Goal: Communication & Community: Answer question/provide support

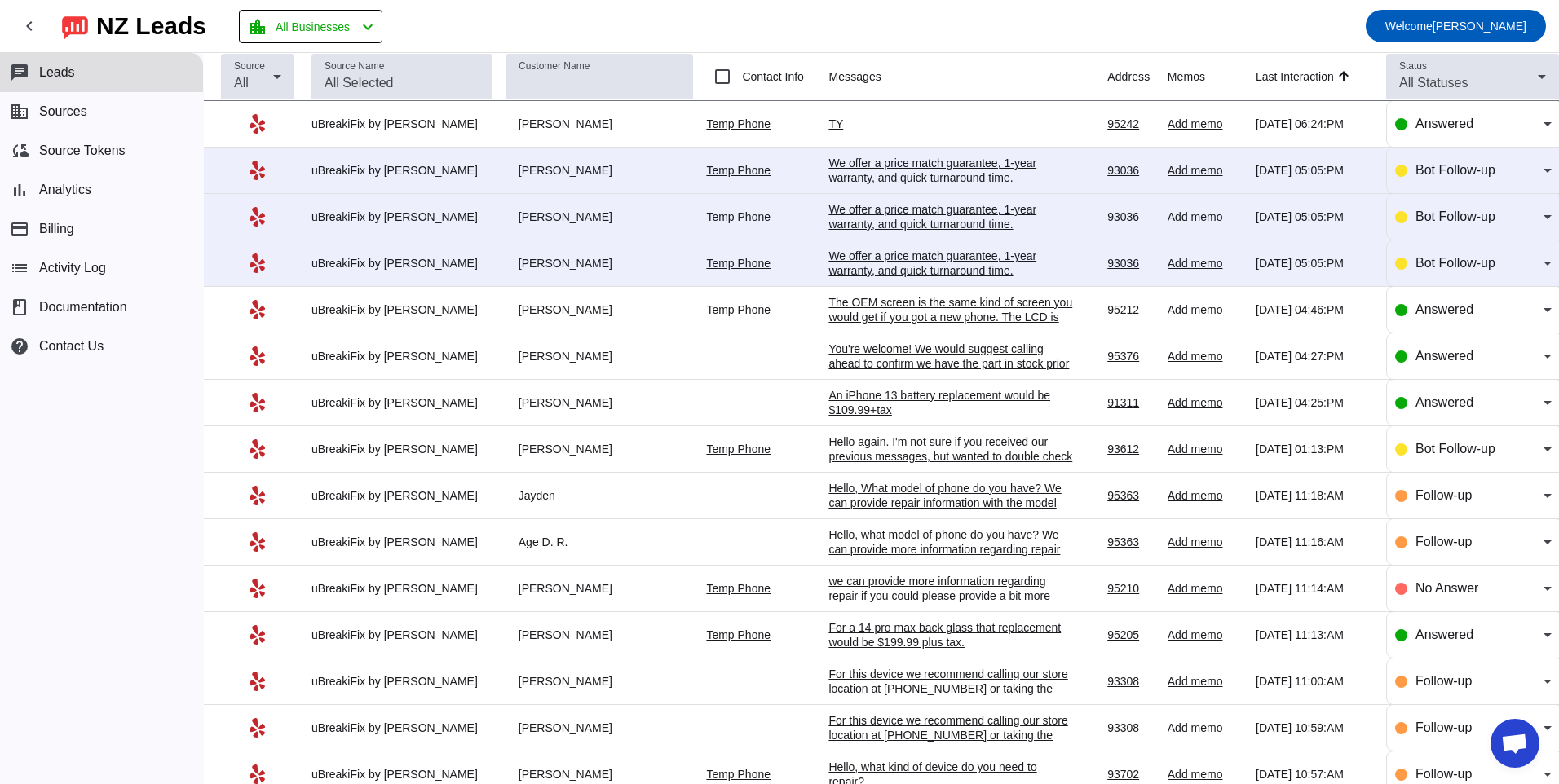
click at [859, 269] on div "We offer a price match guarantee, 1-year warranty, and quick turnaround time.​" at bounding box center [951, 263] width 245 height 29
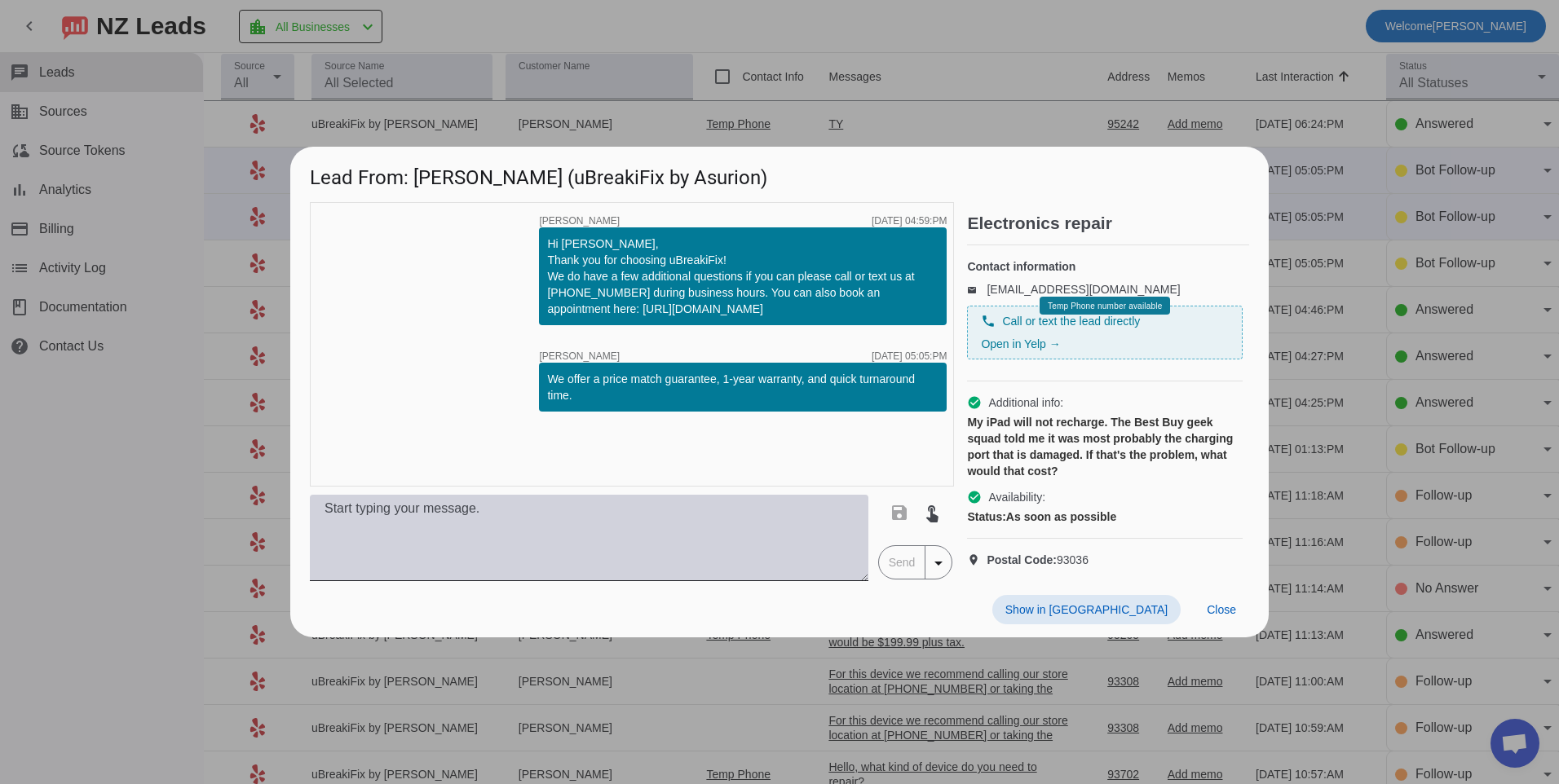
click at [553, 529] on textarea at bounding box center [588, 538] width 558 height 86
click at [719, 535] on textarea "Hello, our pricing varies depending on the model of your" at bounding box center [588, 538] width 558 height 86
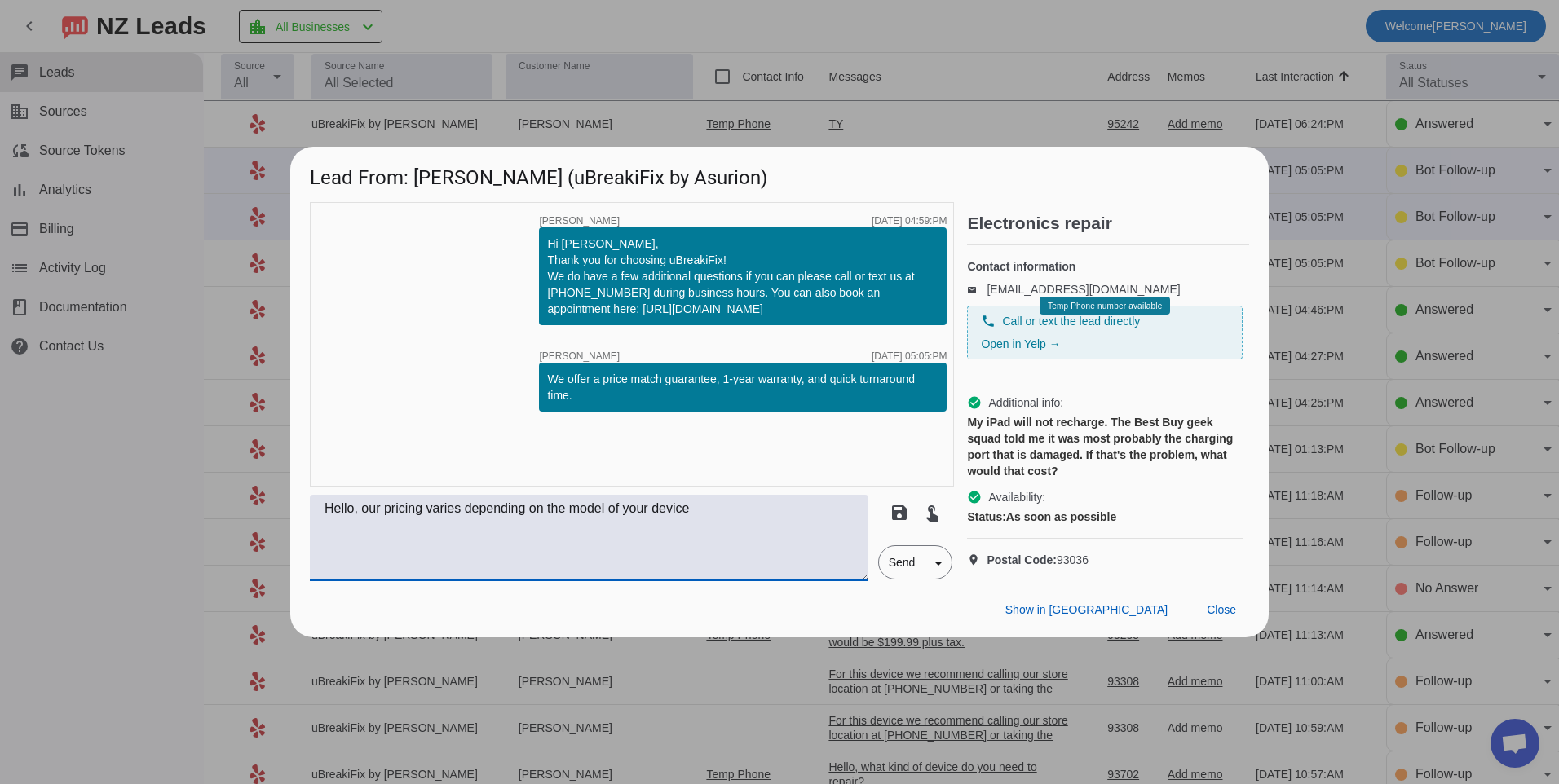
click at [759, 553] on textarea "Hello, our pricing varies depending on the model of your device" at bounding box center [588, 538] width 558 height 86
type textarea "Hello, our pricing varies depending on the model of your device. If you can pro…"
click at [905, 573] on span "Send" at bounding box center [903, 562] width 47 height 32
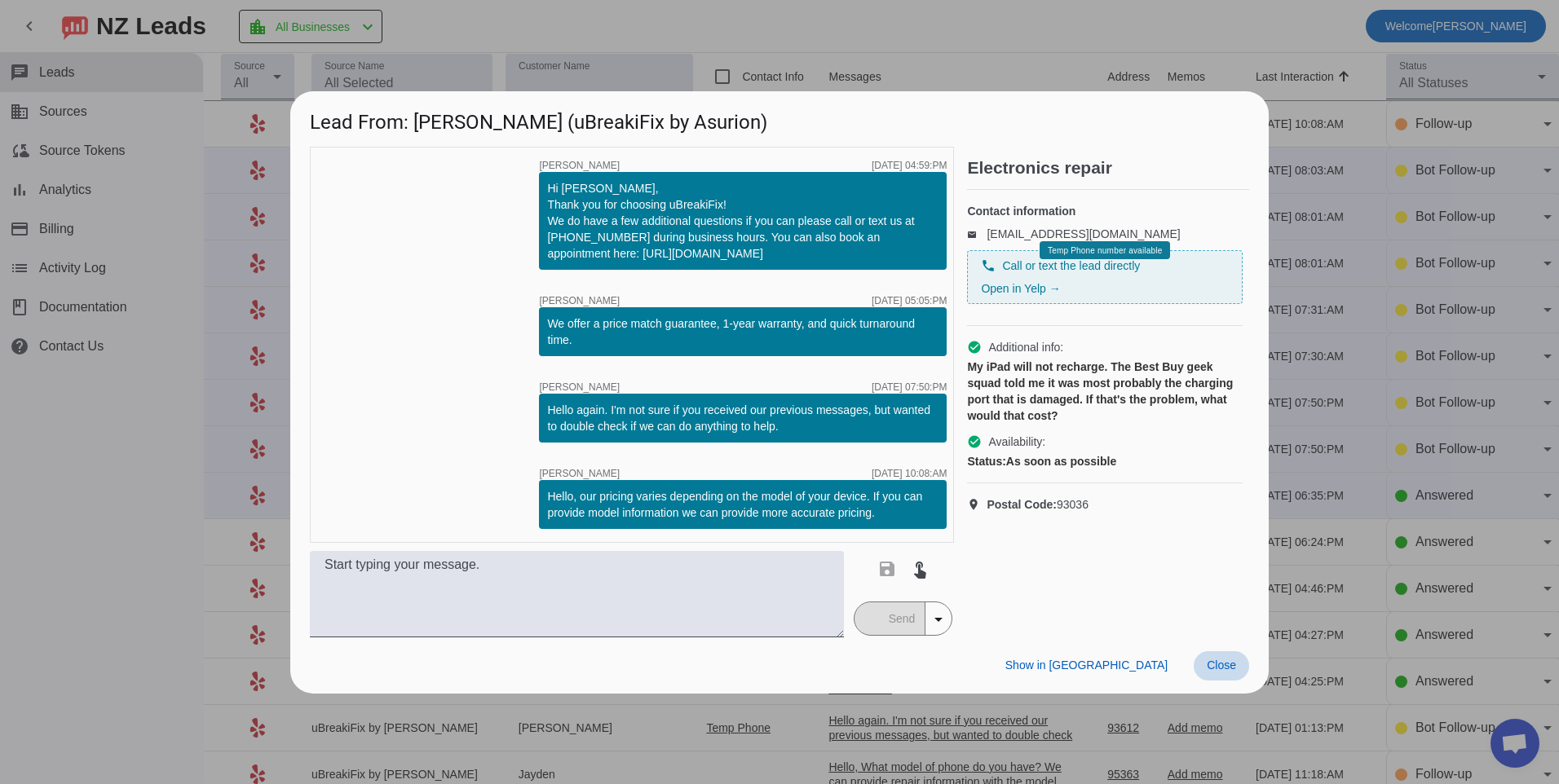
click at [1202, 653] on span at bounding box center [1221, 665] width 56 height 29
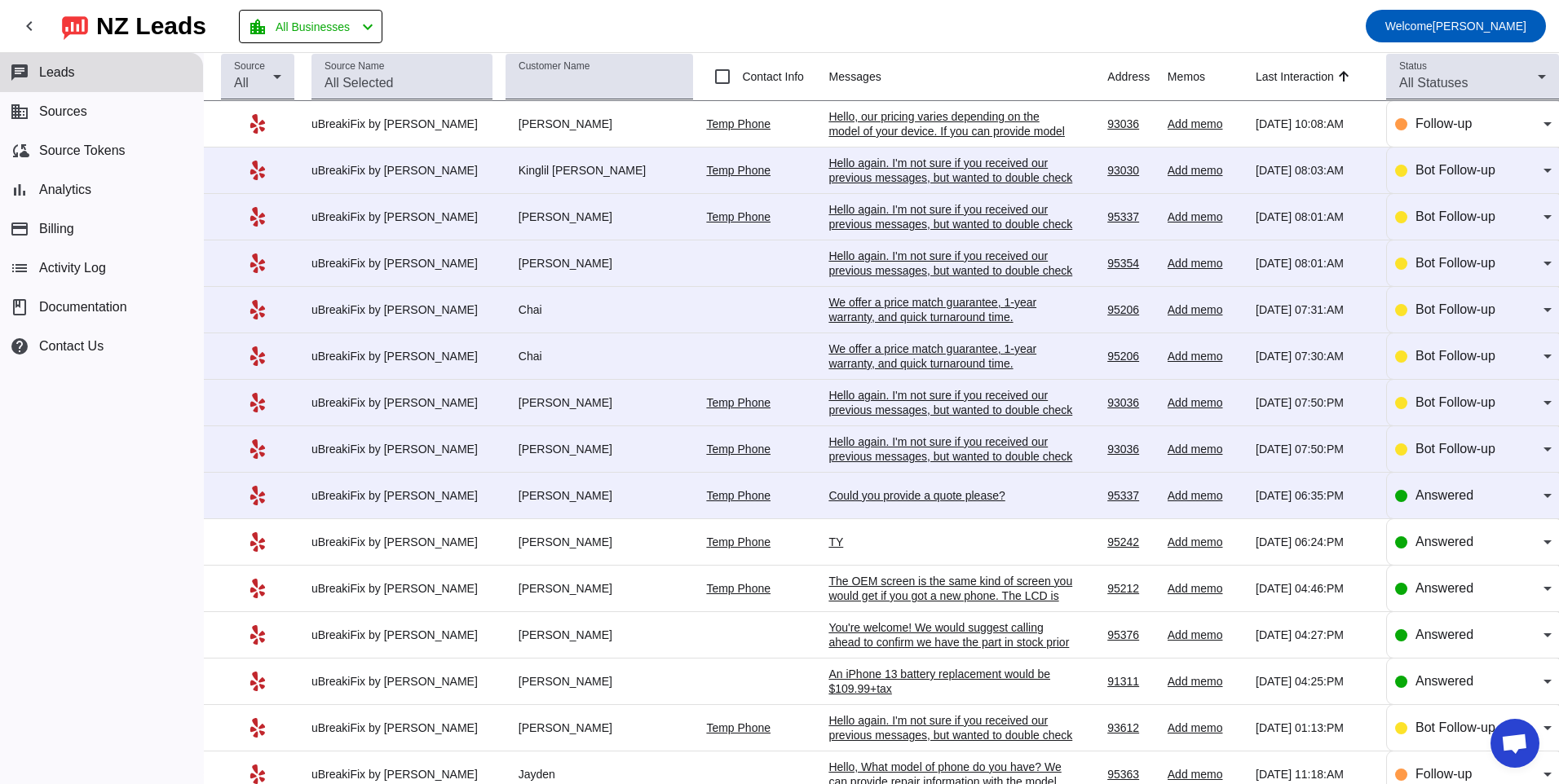
click at [829, 491] on div "Could you provide a quote please?" at bounding box center [951, 496] width 245 height 15
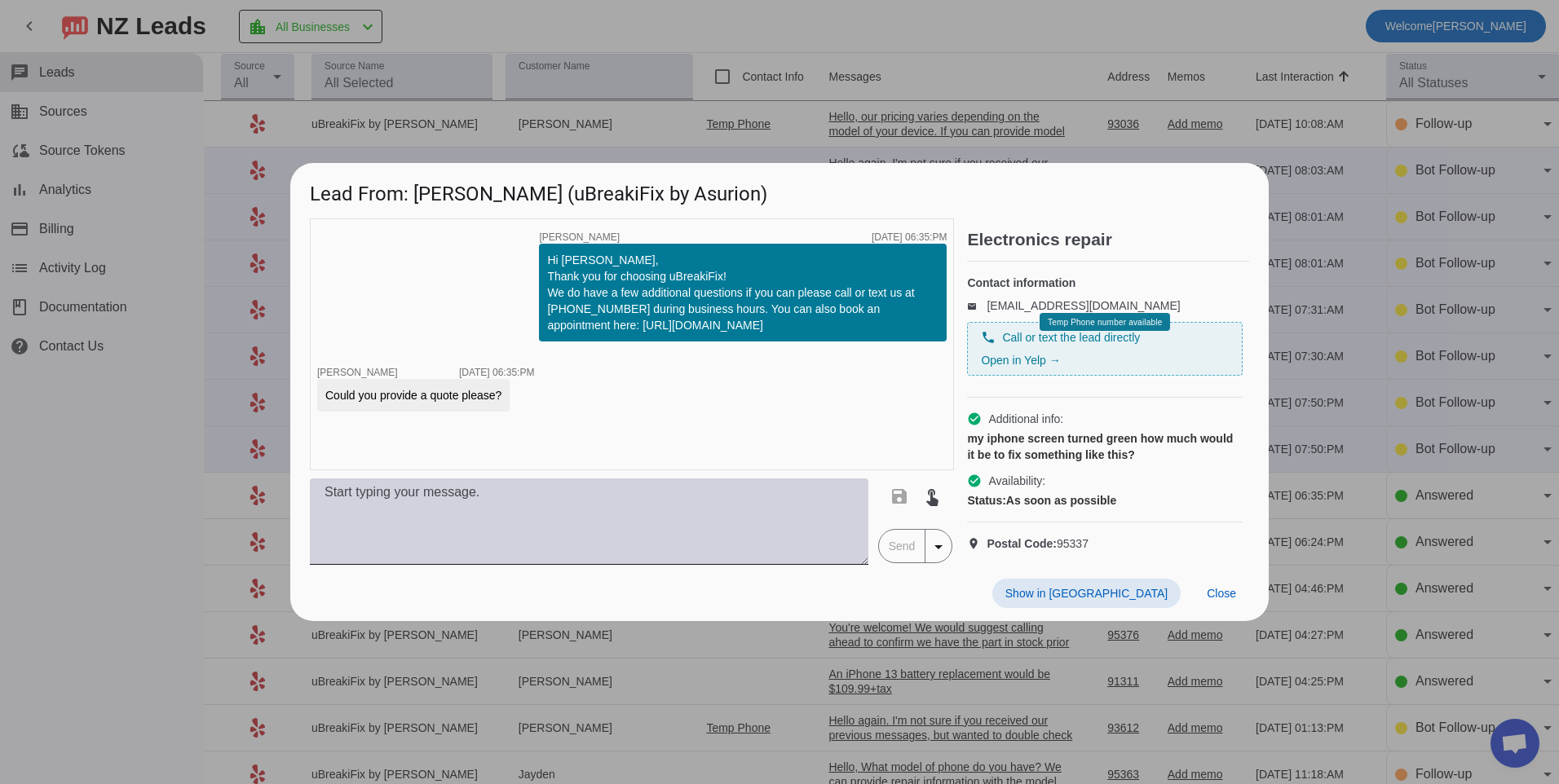
click at [791, 506] on textarea at bounding box center [588, 521] width 558 height 86
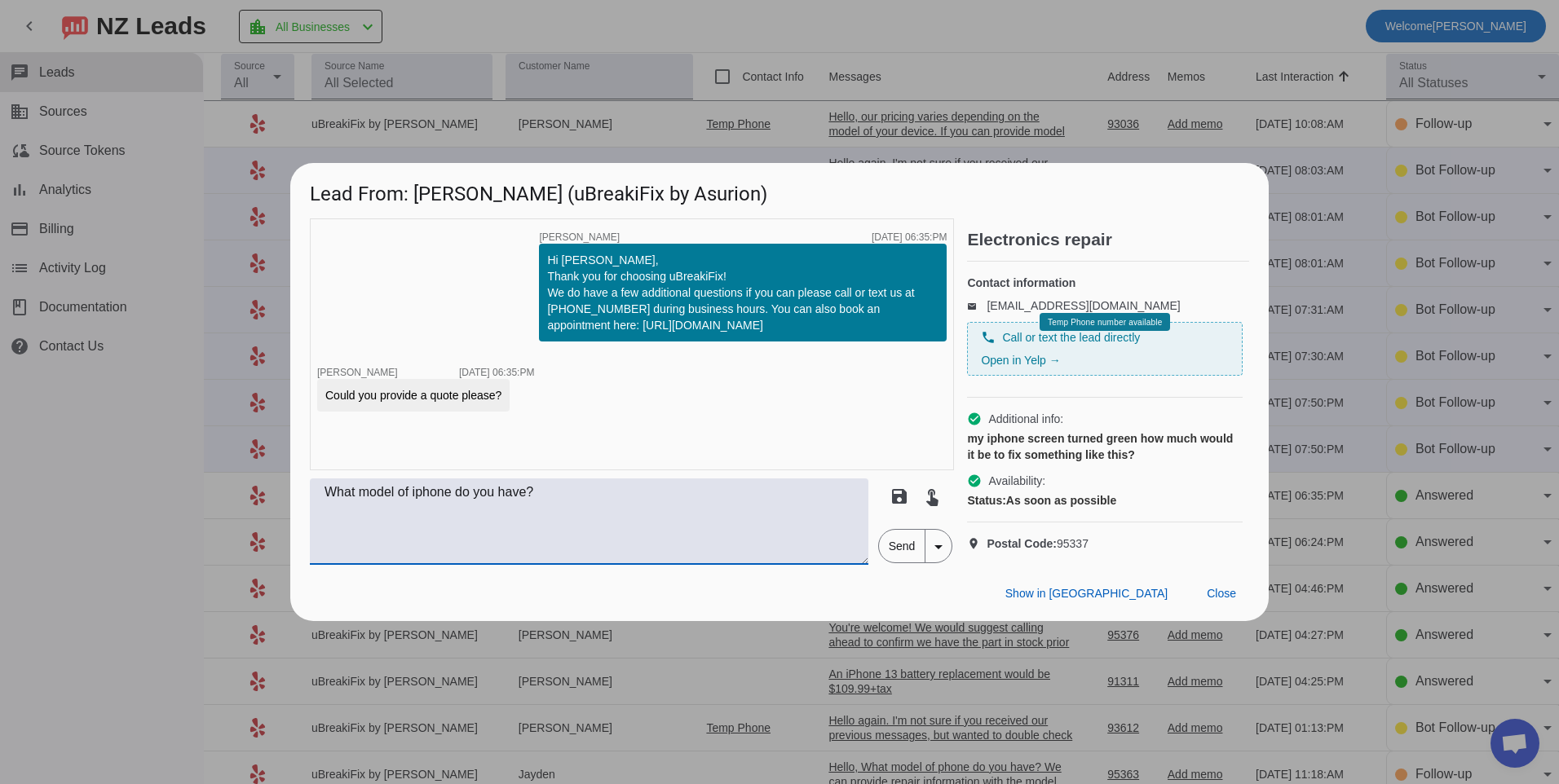
click at [730, 515] on textarea "What model of iphone do you have?" at bounding box center [588, 521] width 558 height 86
type textarea "What model of iphone do you have? We can provide more accurate pricing informat…"
click at [825, 597] on div "Show in Yelp Close" at bounding box center [780, 593] width 978 height 57
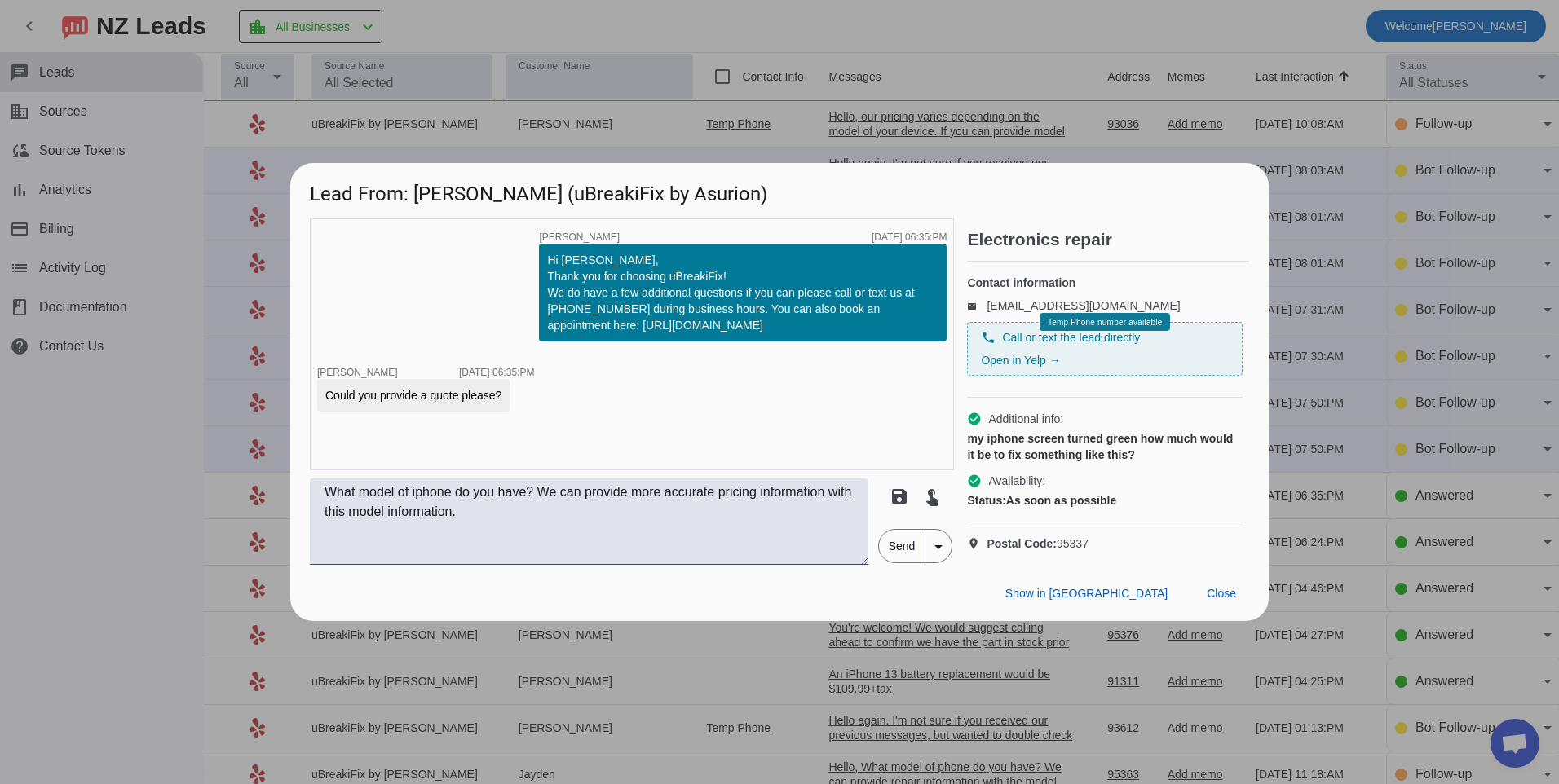
click at [891, 562] on span "Send" at bounding box center [903, 545] width 47 height 32
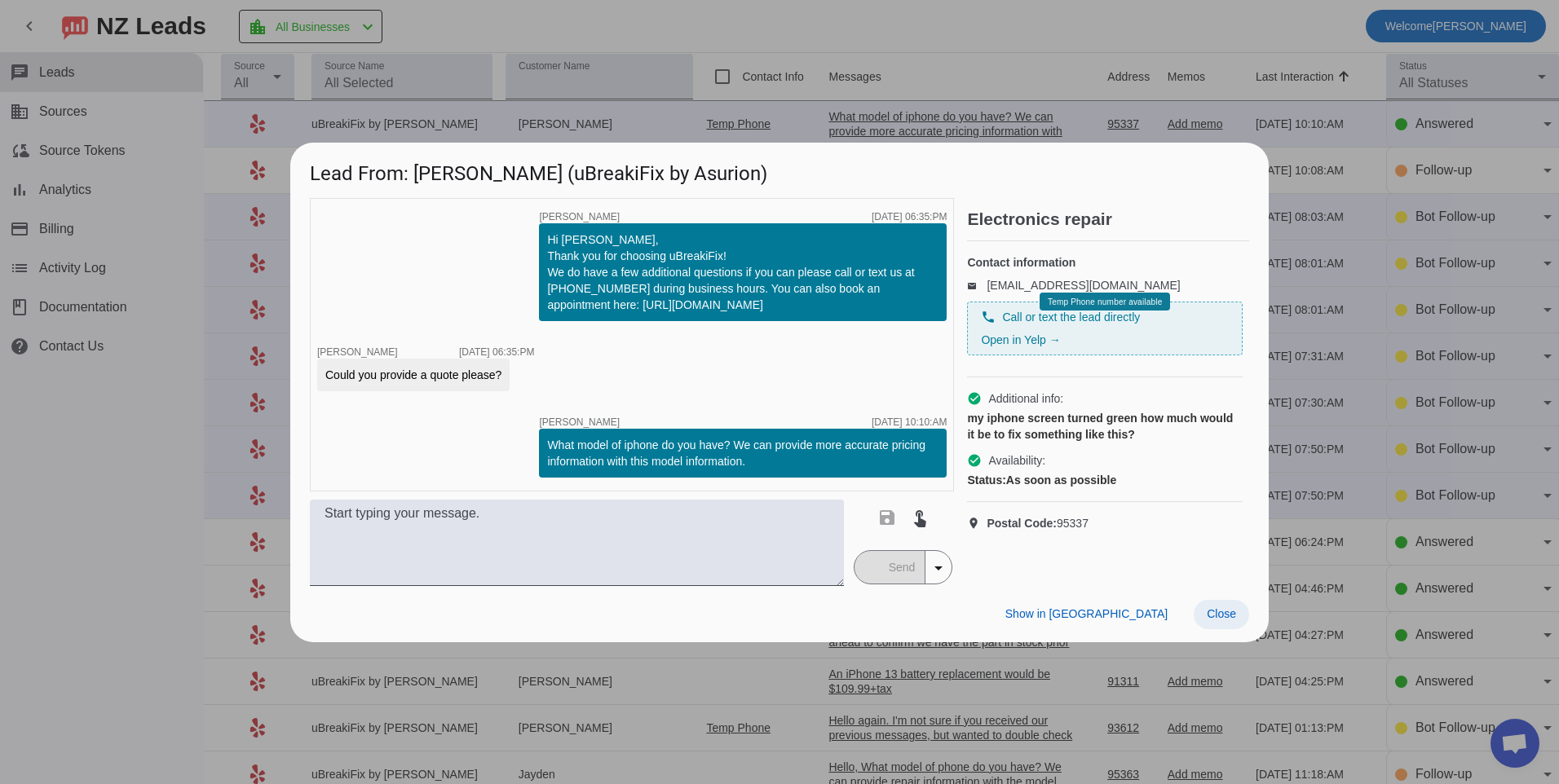
click at [1237, 623] on span at bounding box center [1221, 614] width 56 height 29
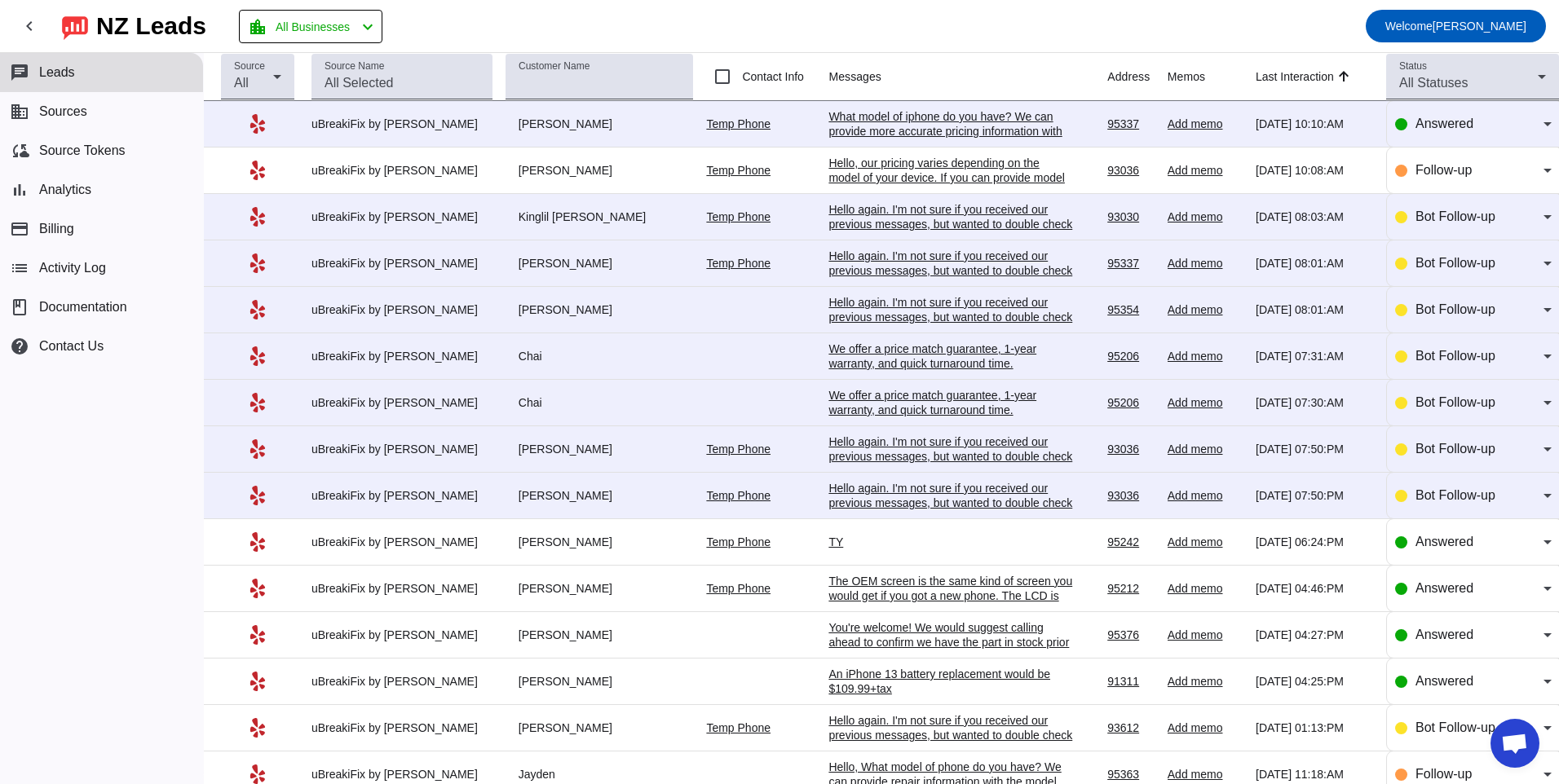
click at [913, 487] on div "Hello again. I'm not sure if you received our previous messages, but wanted to …" at bounding box center [951, 502] width 245 height 44
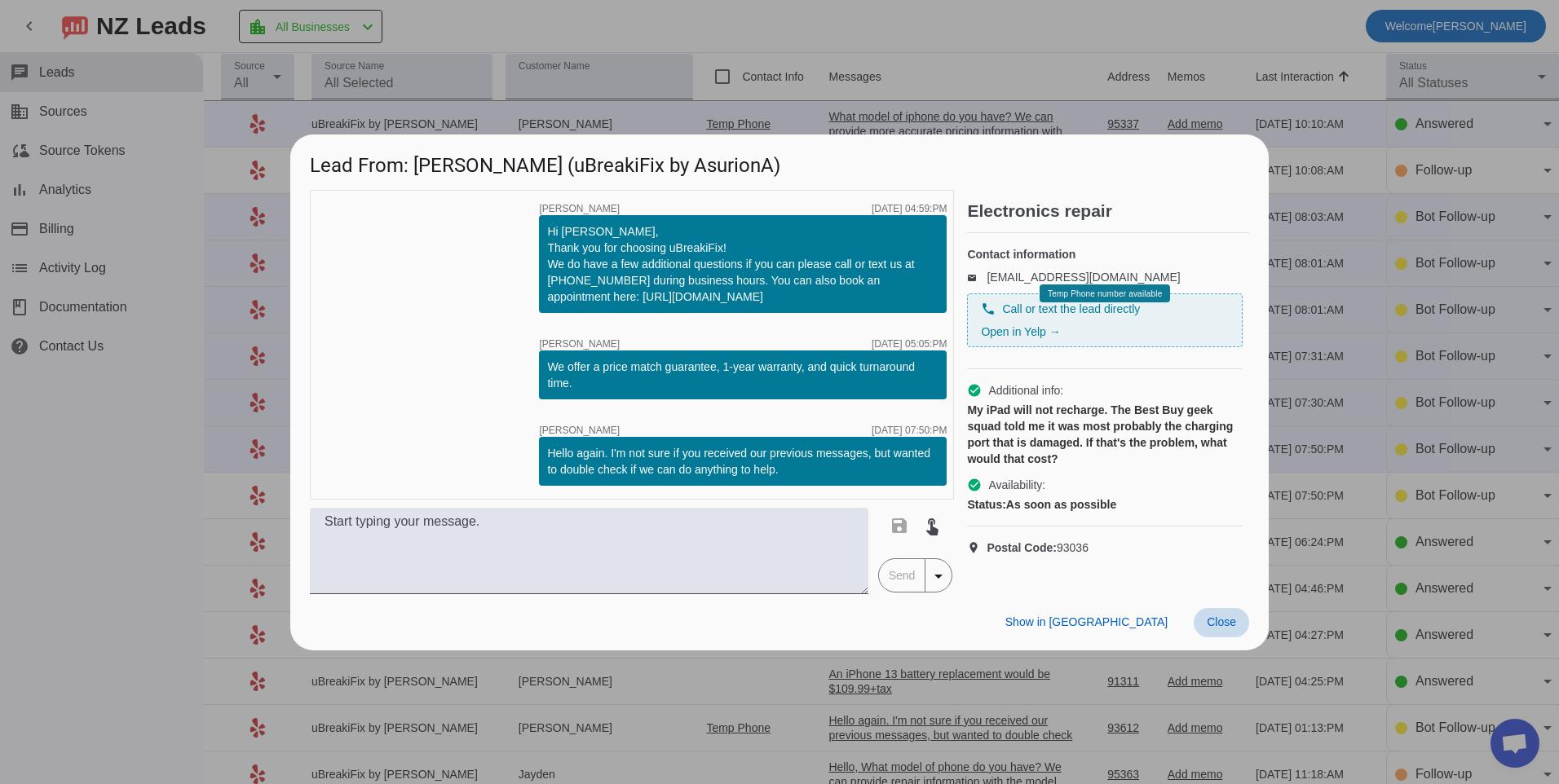
click at [1226, 625] on span "Close" at bounding box center [1221, 622] width 29 height 13
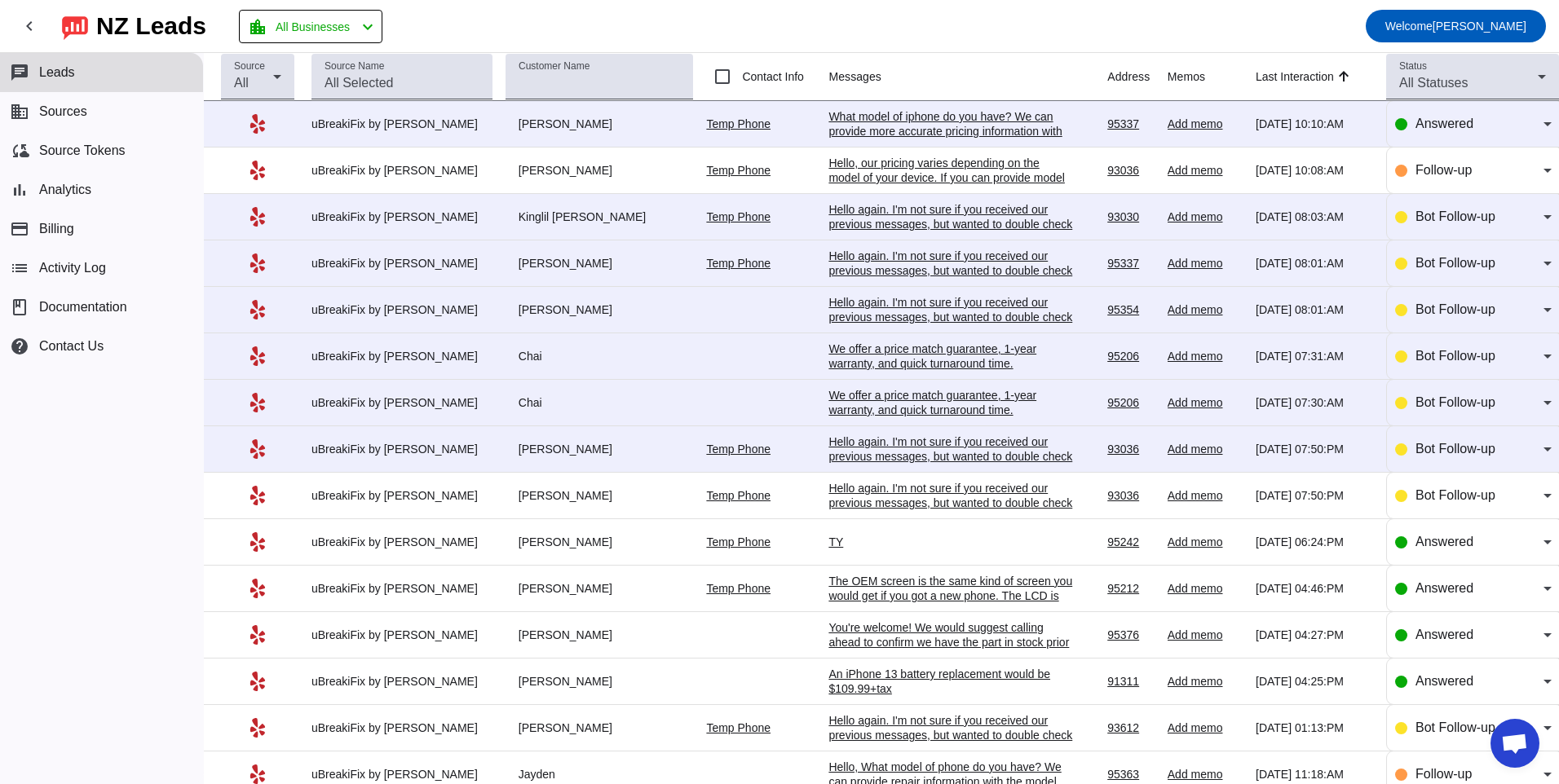
click at [904, 163] on div "Hello, our pricing varies depending on the model of your device. If you can pro…" at bounding box center [951, 185] width 245 height 59
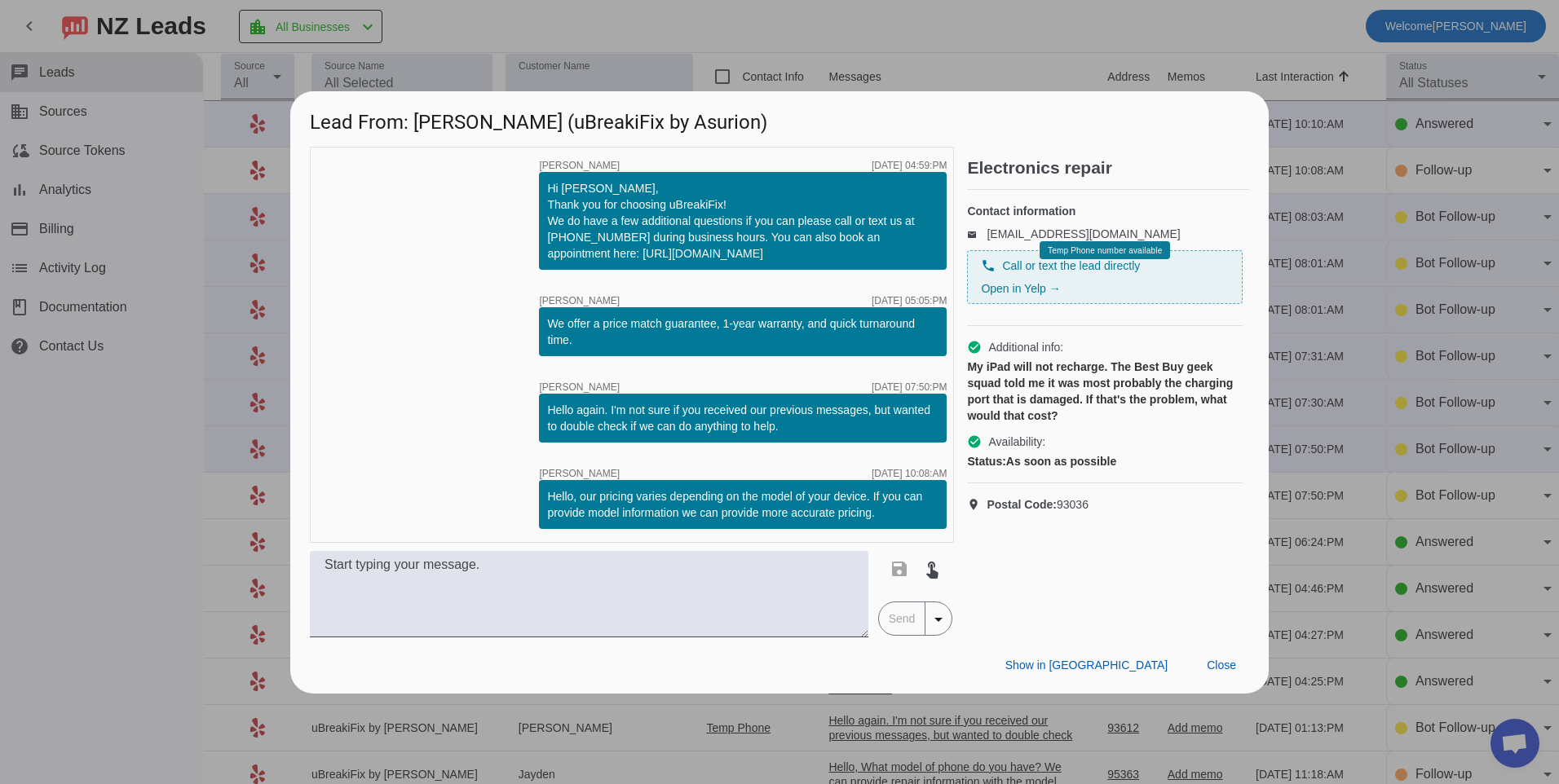
drag, startPoint x: 550, startPoint y: 495, endPoint x: 893, endPoint y: 532, distance: 345.0
click at [893, 532] on div "timer close [PERSON_NAME] [DATE] 04:59:PM Hi [PERSON_NAME], Thank you for choos…" at bounding box center [631, 344] width 644 height 396
copy div "Hello, our pricing varies depending on the model of your device. If you can pro…"
click at [1240, 667] on span at bounding box center [1221, 665] width 56 height 29
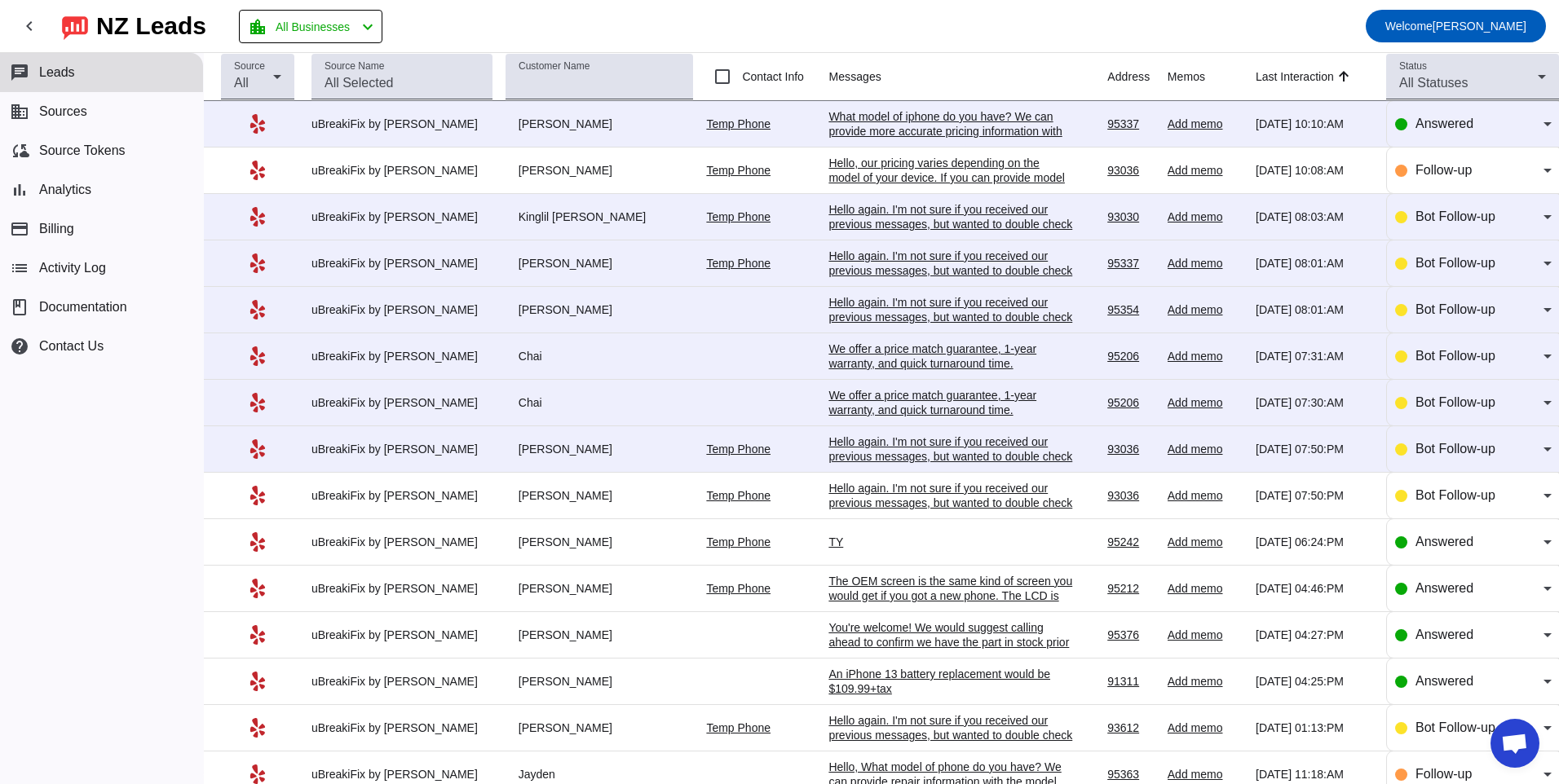
click at [1029, 489] on div "Hello again. I'm not sure if you received our previous messages, but wanted to …" at bounding box center [951, 502] width 245 height 44
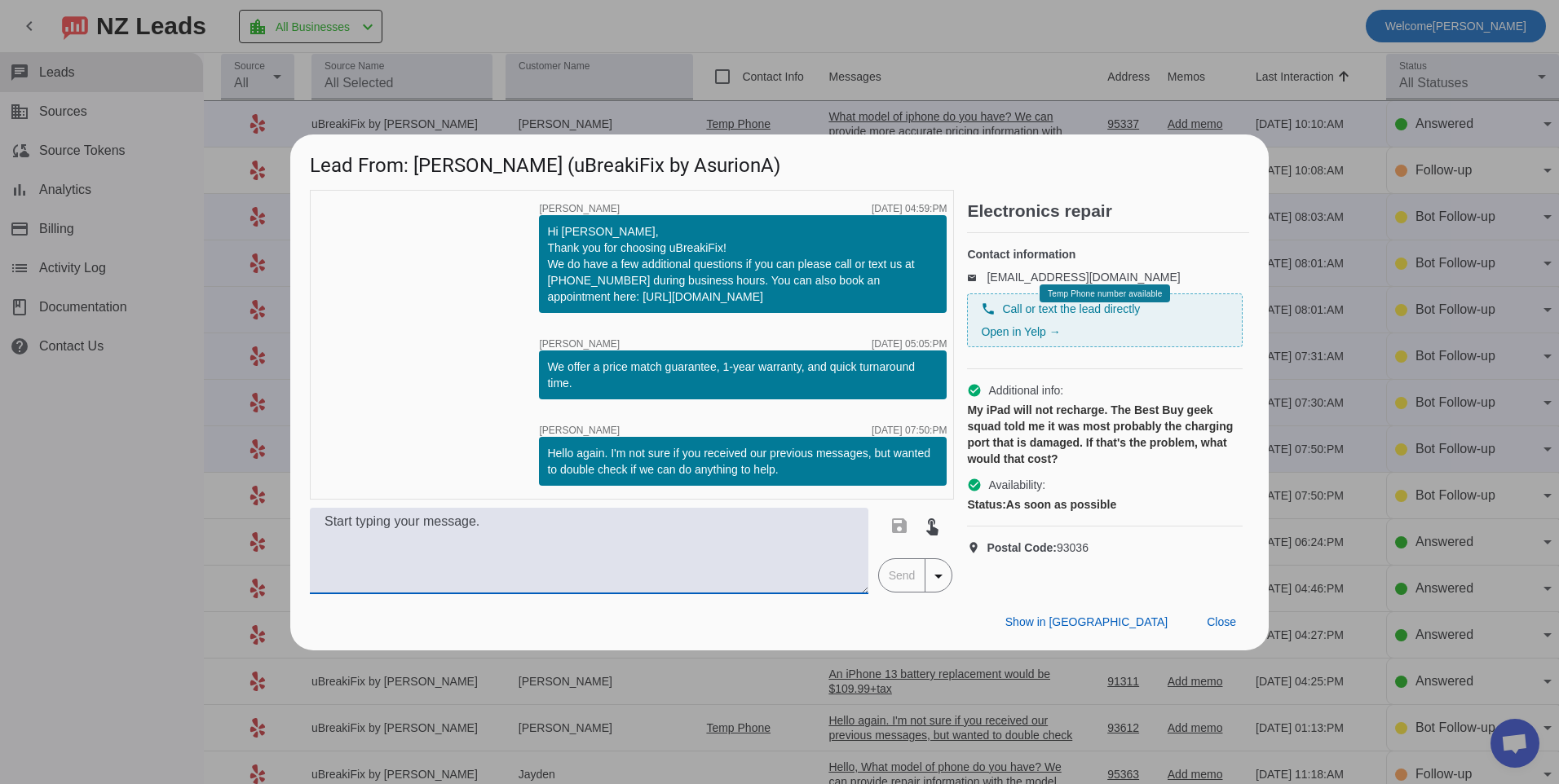
click at [550, 530] on textarea at bounding box center [588, 551] width 558 height 86
paste textarea "Hello, our pricing varies depending on the model of your device. If you can pro…"
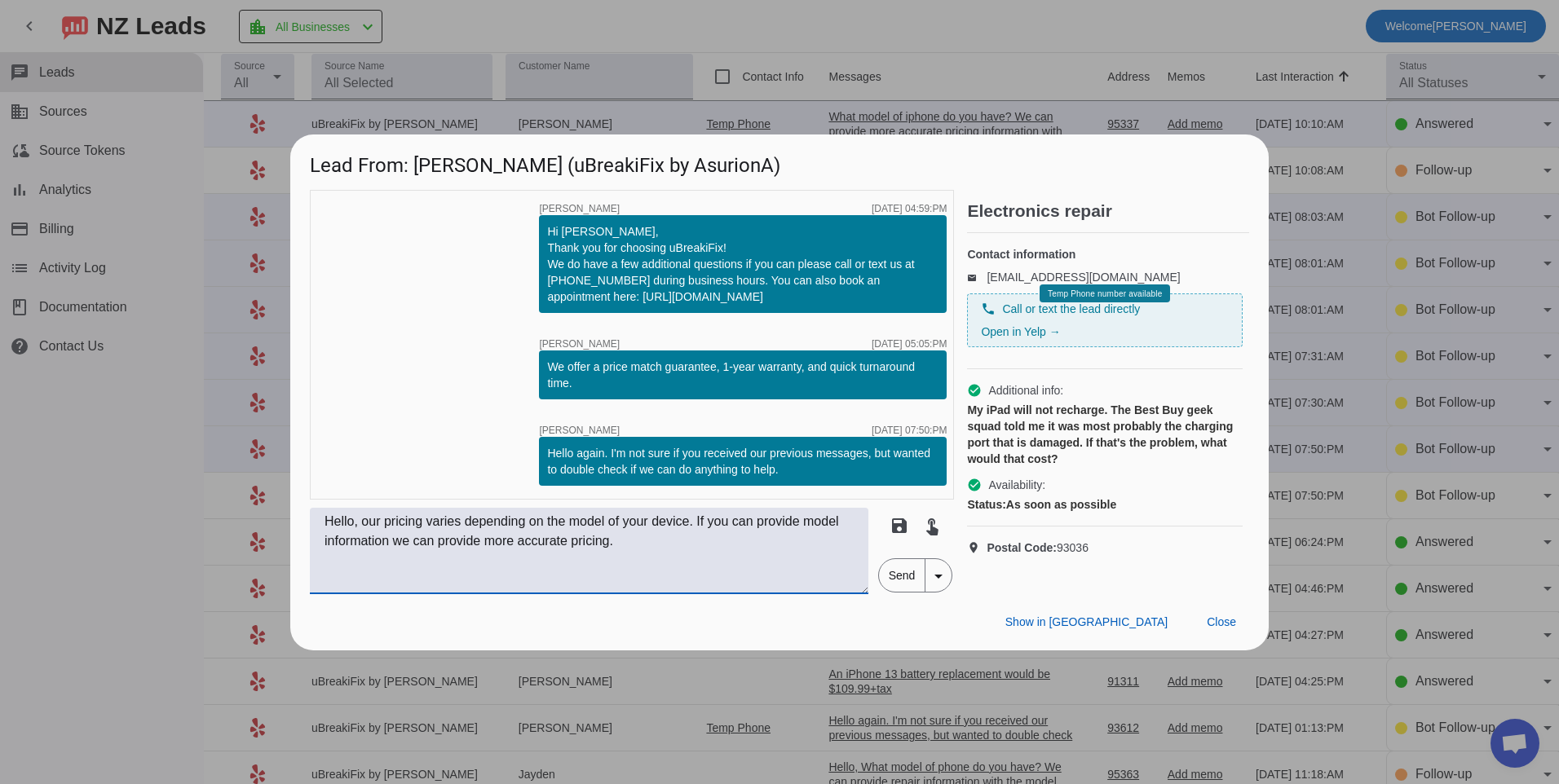
type textarea "Hello, our pricing varies depending on the model of your device. If you can pro…"
click at [891, 573] on span "Send" at bounding box center [903, 574] width 47 height 32
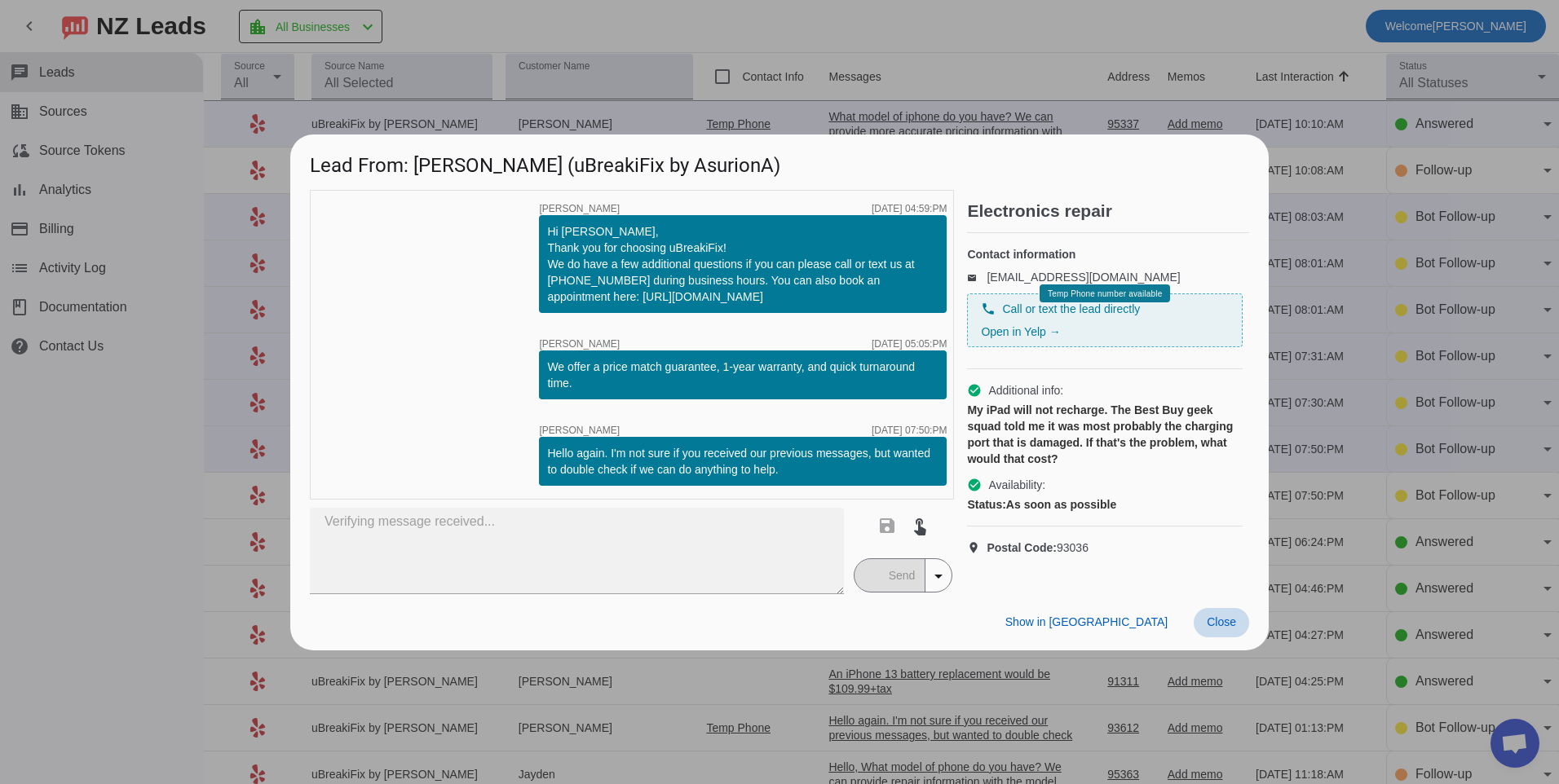
click at [1240, 634] on span at bounding box center [1221, 622] width 56 height 29
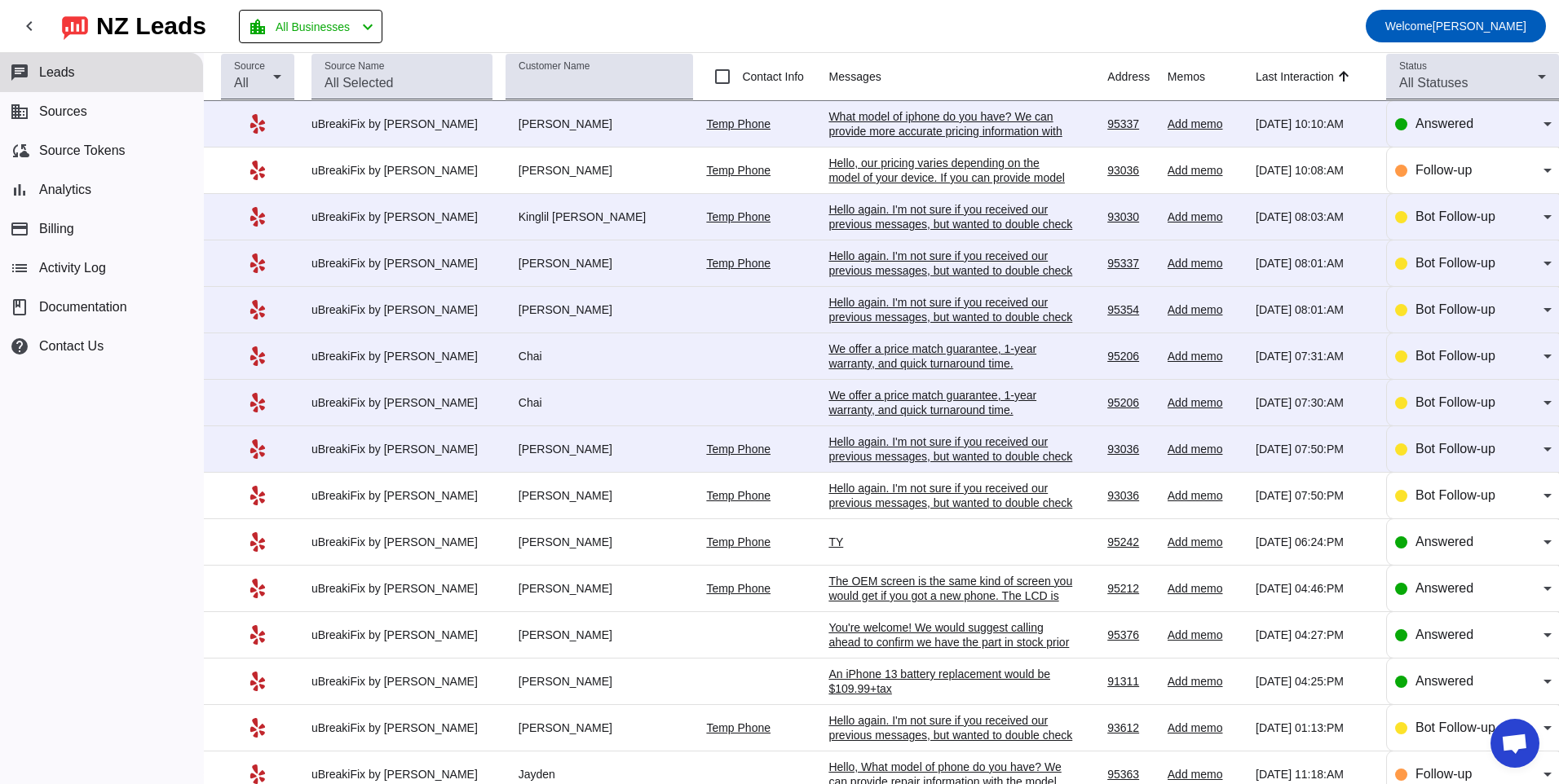
click at [865, 448] on div "Hello again. I'm not sure if you received our previous messages, but wanted to …" at bounding box center [951, 456] width 245 height 44
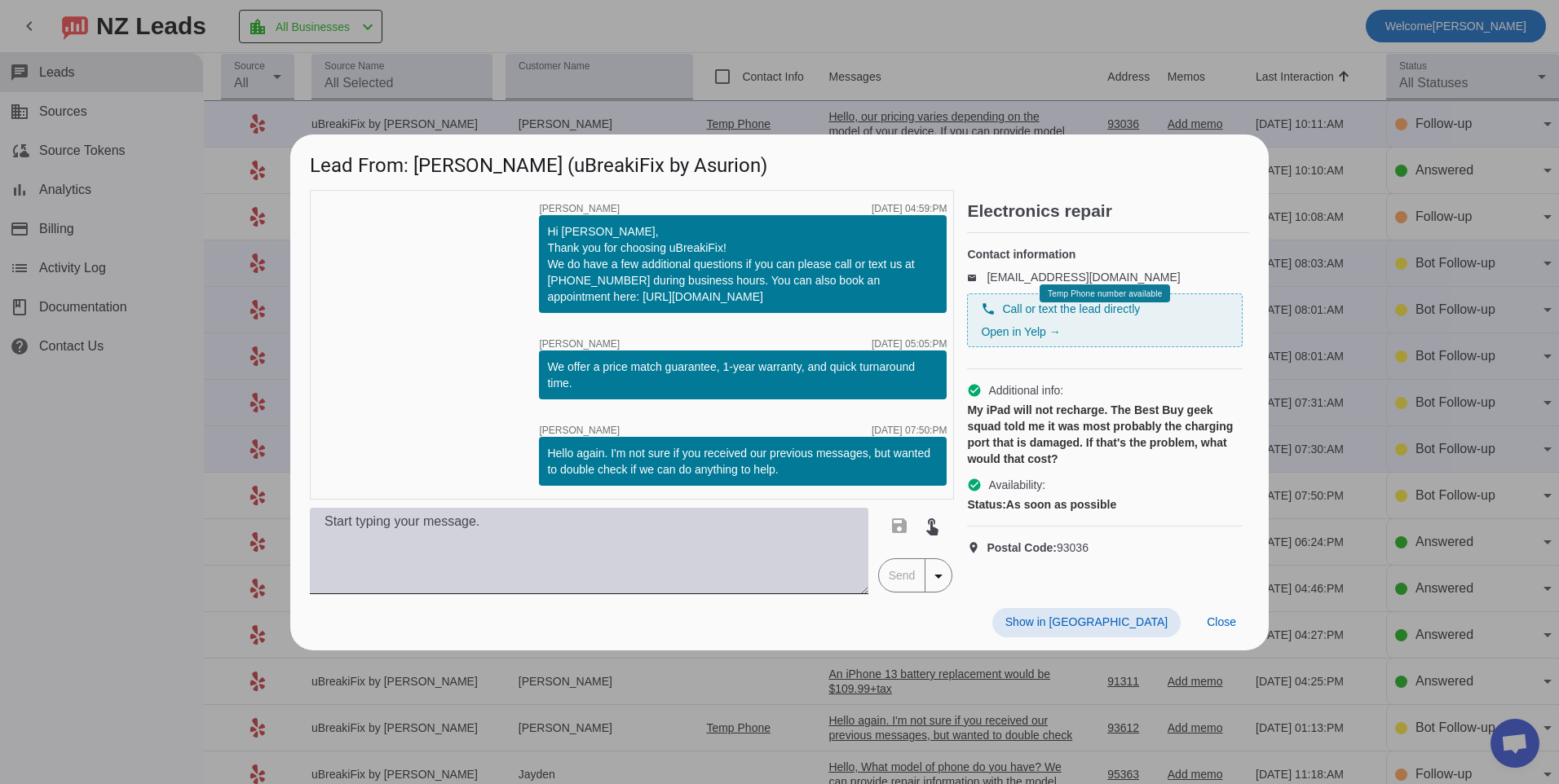
click at [631, 546] on textarea at bounding box center [588, 551] width 558 height 86
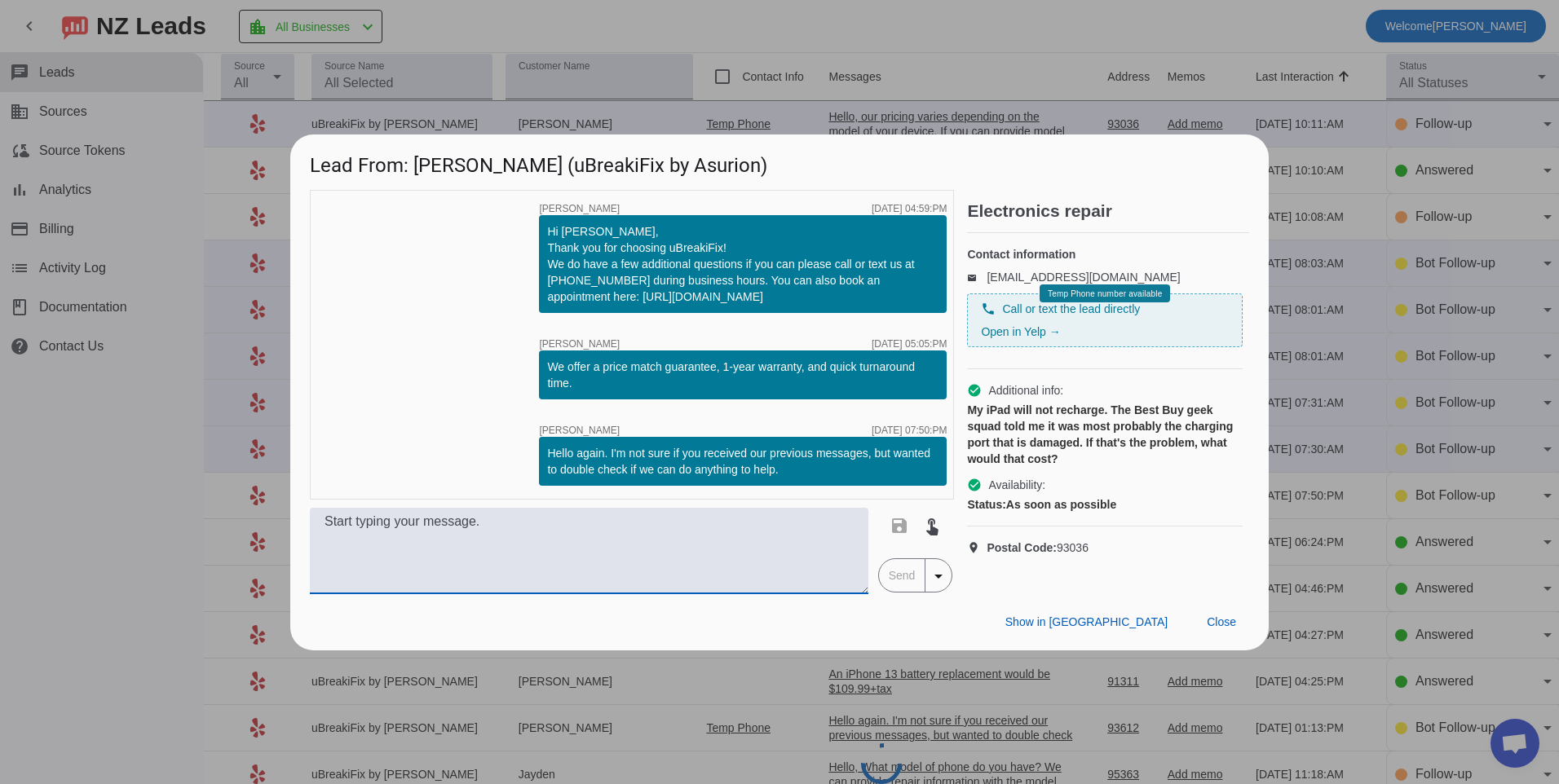
paste textarea "Hello, our pricing varies depending on the model of your device. If you can pro…"
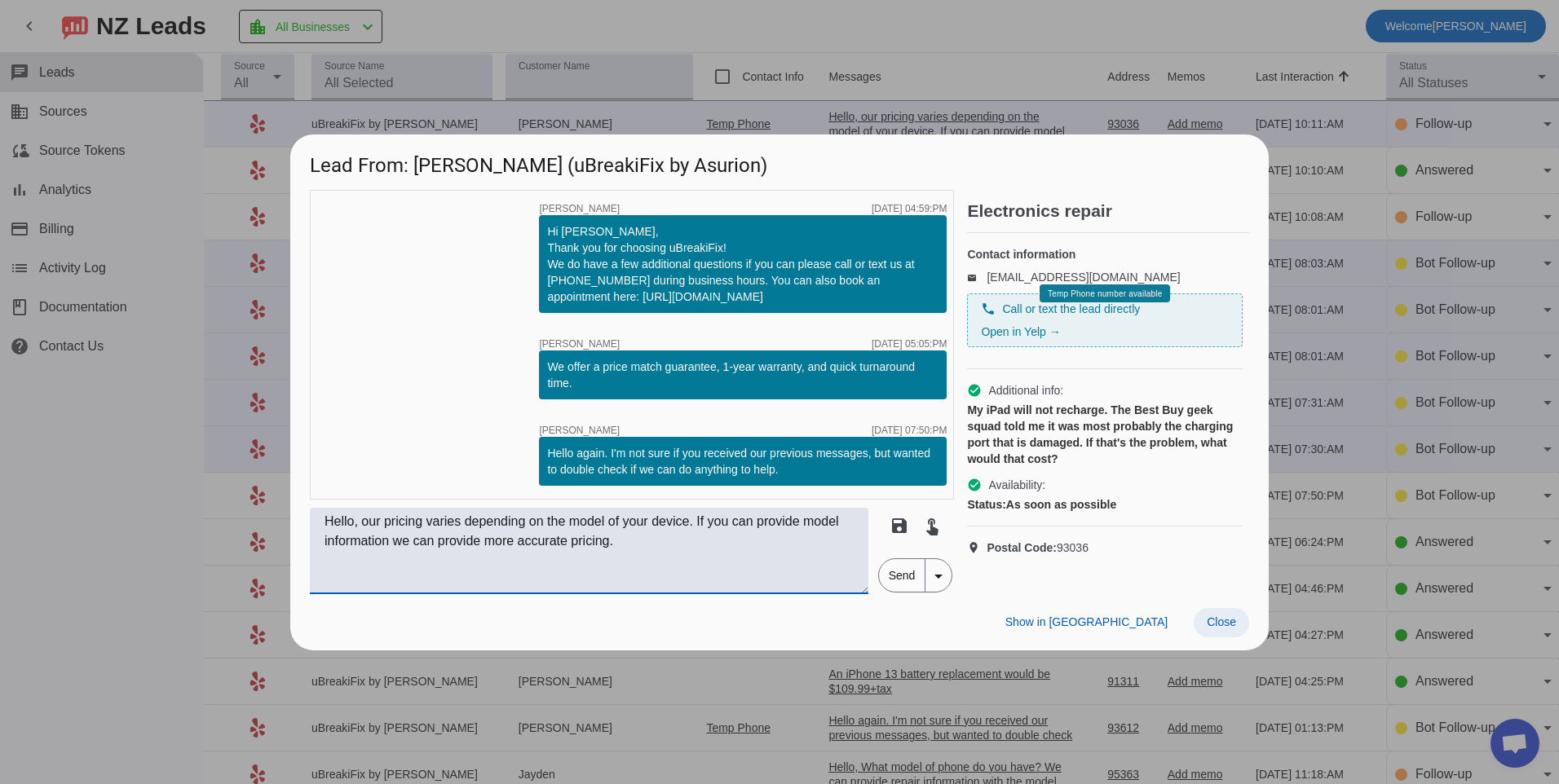
type textarea "Hello, our pricing varies depending on the model of your device. If you can pro…"
click at [1217, 635] on span at bounding box center [1221, 622] width 56 height 29
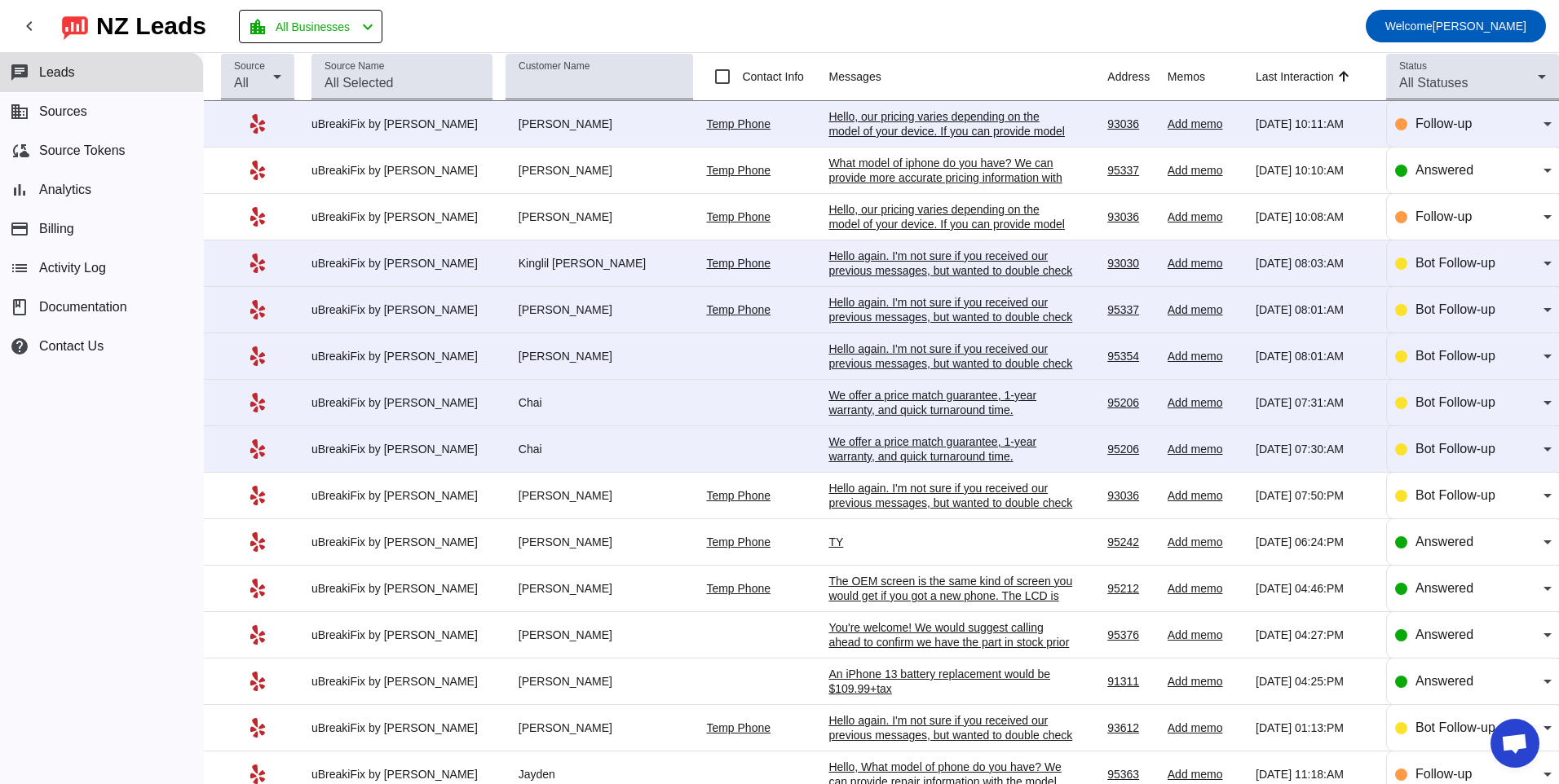
click at [851, 133] on div "Hello, our pricing varies depending on the model of your device. If you can pro…" at bounding box center [951, 138] width 245 height 59
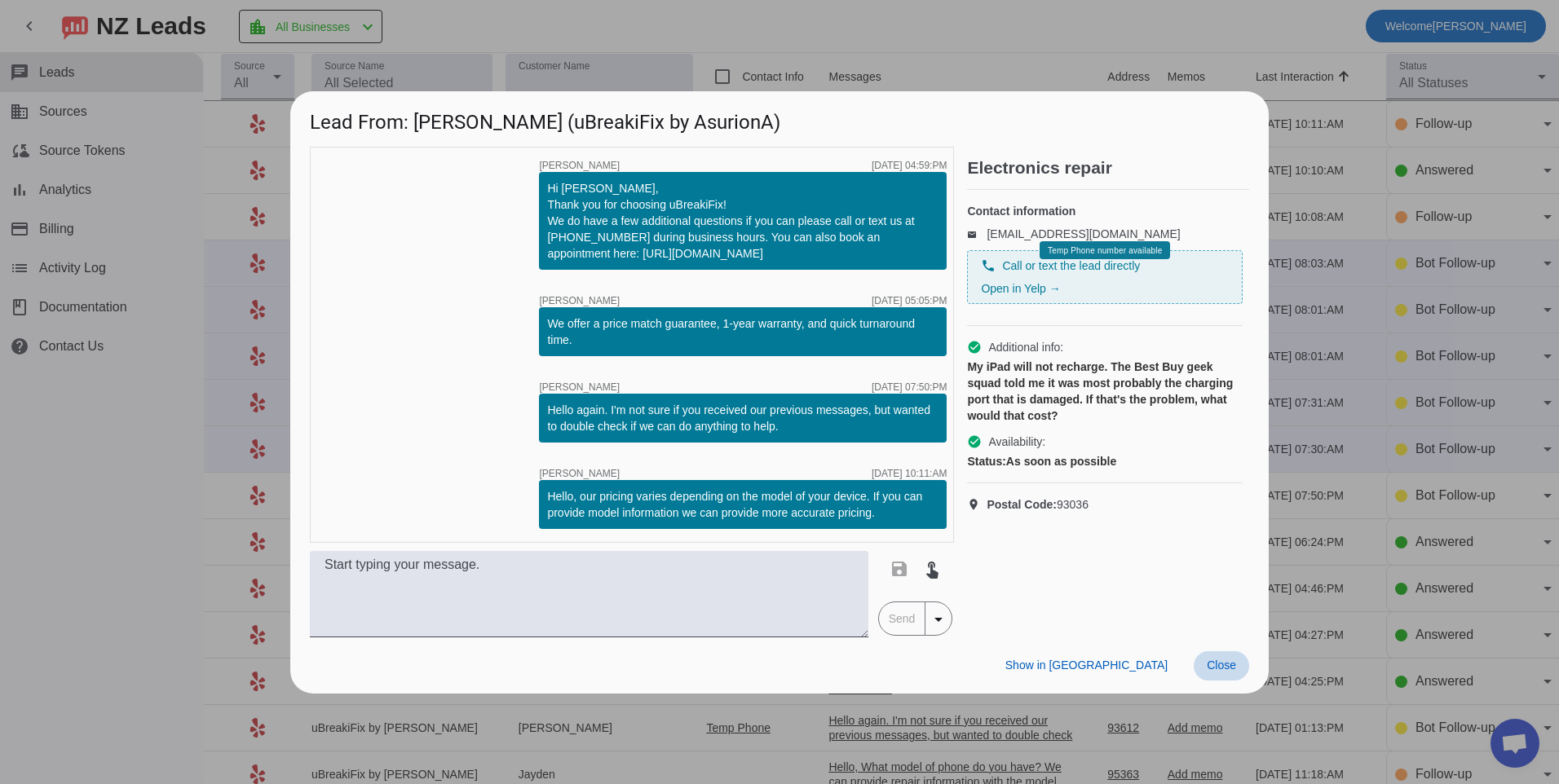
click at [1225, 661] on span "Close" at bounding box center [1221, 665] width 29 height 13
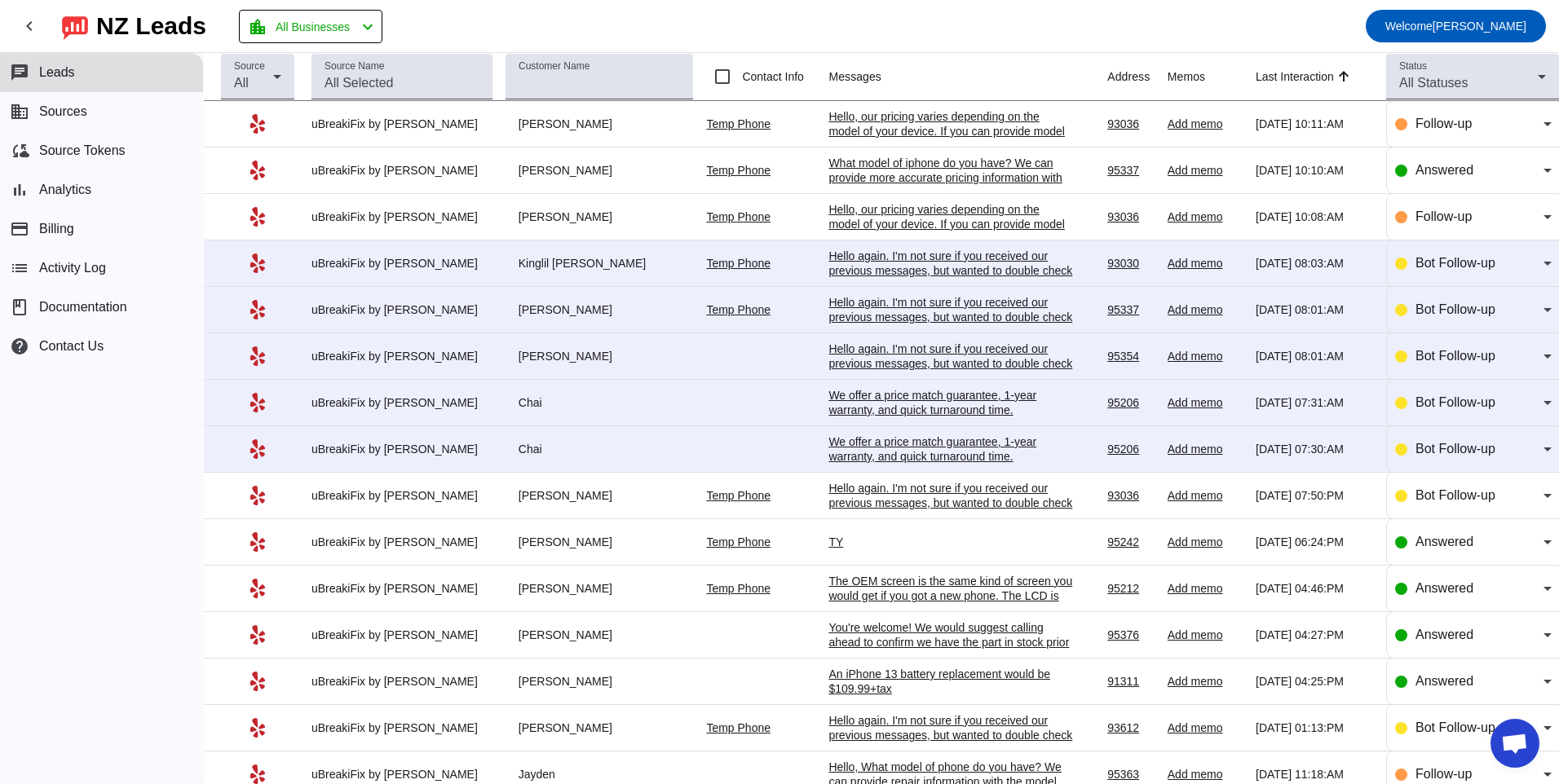
click at [903, 223] on div "Hello, our pricing varies depending on the model of your device. If you can pro…" at bounding box center [951, 231] width 245 height 59
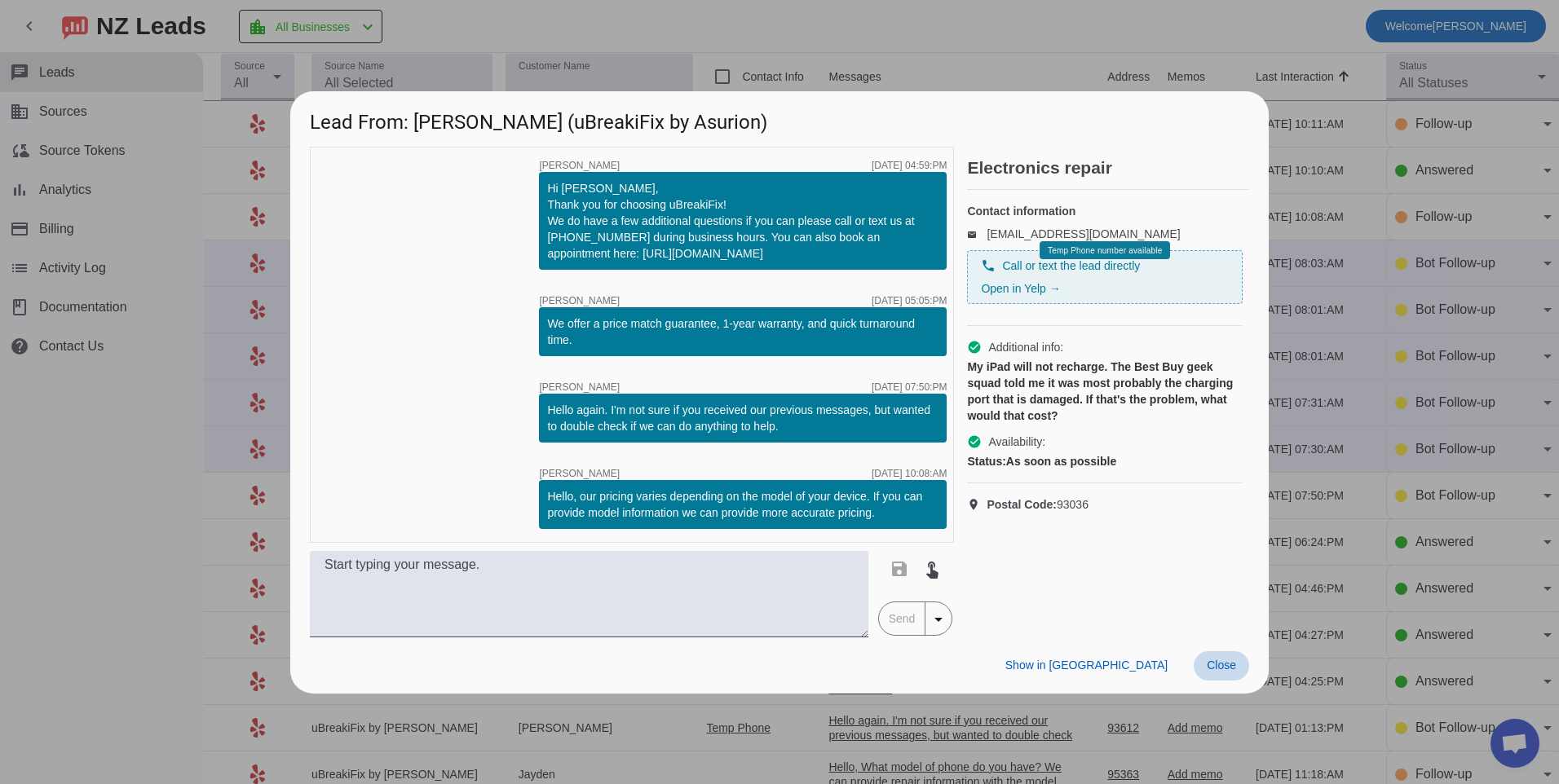
click at [1226, 677] on span at bounding box center [1221, 665] width 56 height 29
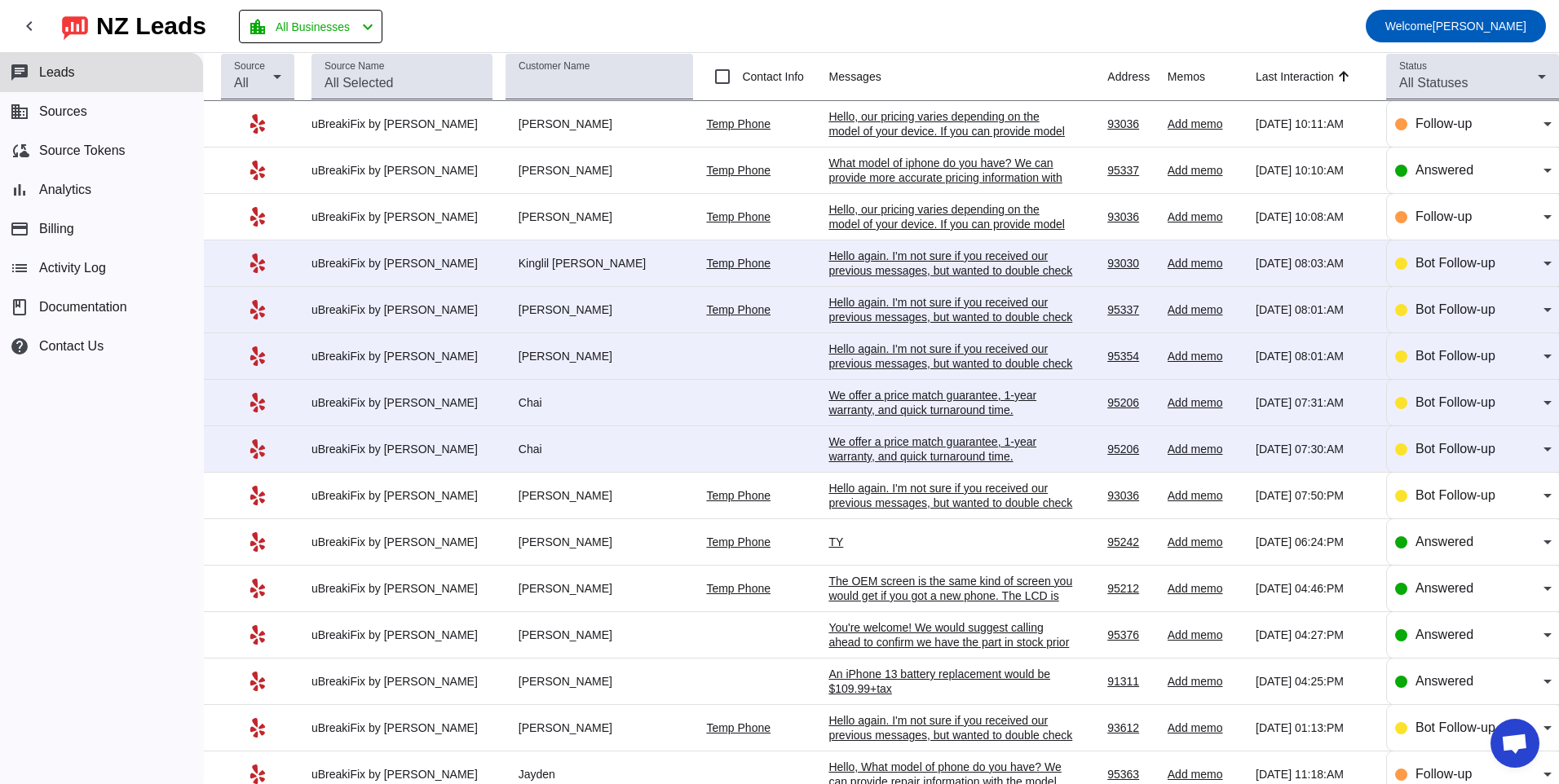
click at [930, 499] on div "Hello again. I'm not sure if you received our previous messages, but wanted to …" at bounding box center [951, 502] width 245 height 44
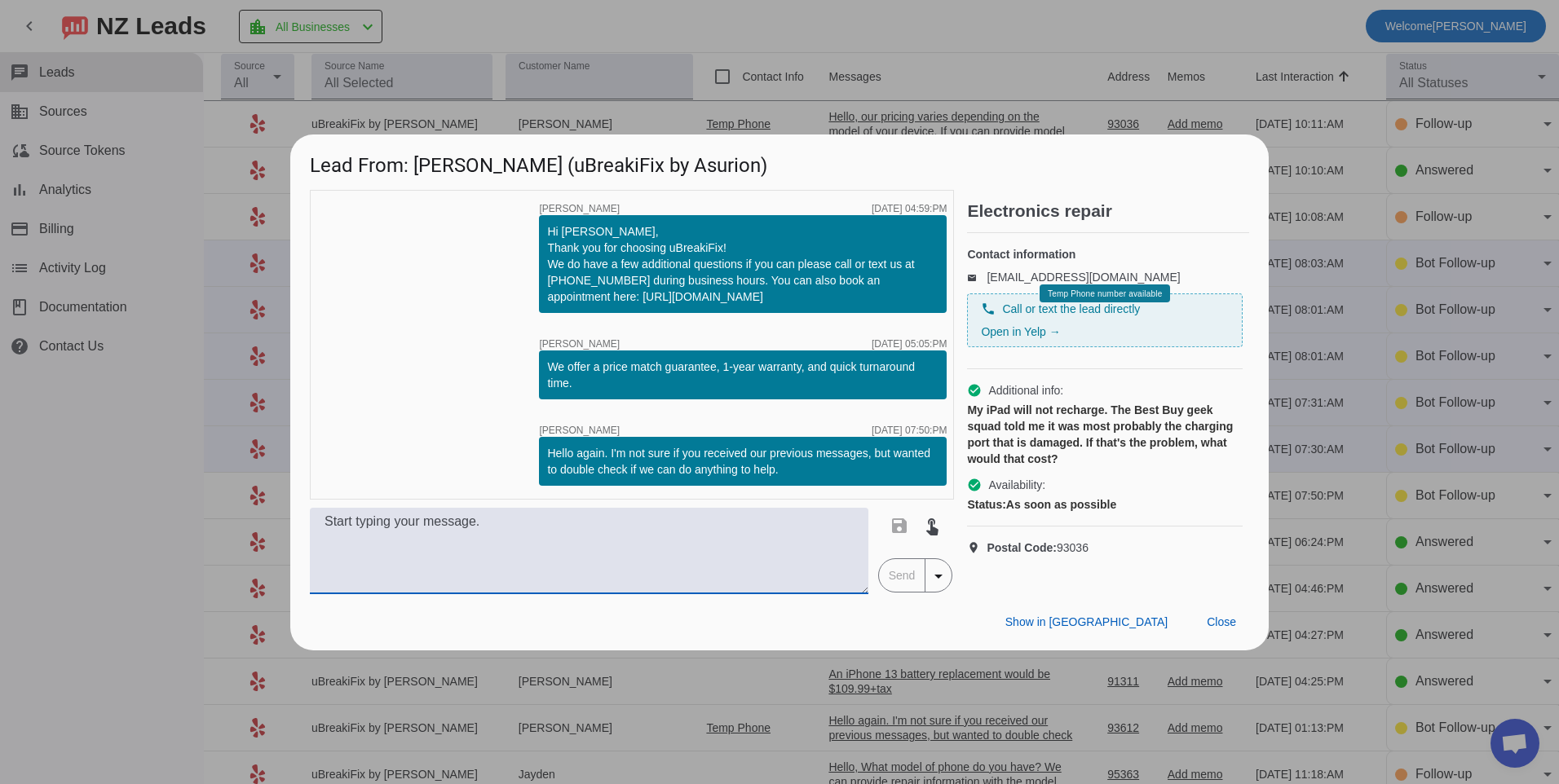
click at [579, 540] on textarea at bounding box center [588, 551] width 558 height 86
paste textarea "Hello, our pricing varies depending on the model of your device. If you can pro…"
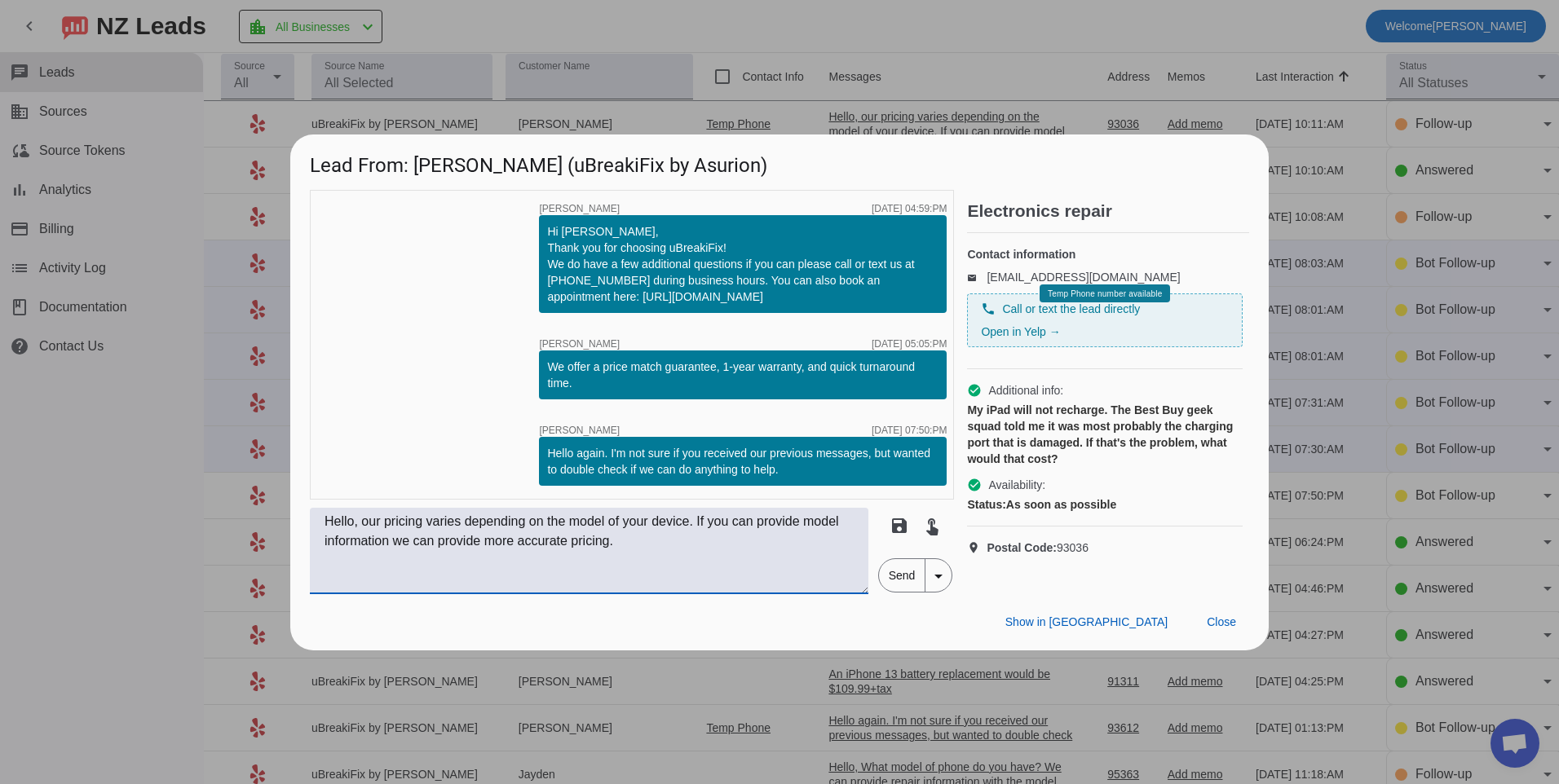
type textarea "Hello, our pricing varies depending on the model of your device. If you can pro…"
click at [911, 579] on span "Send" at bounding box center [903, 574] width 47 height 32
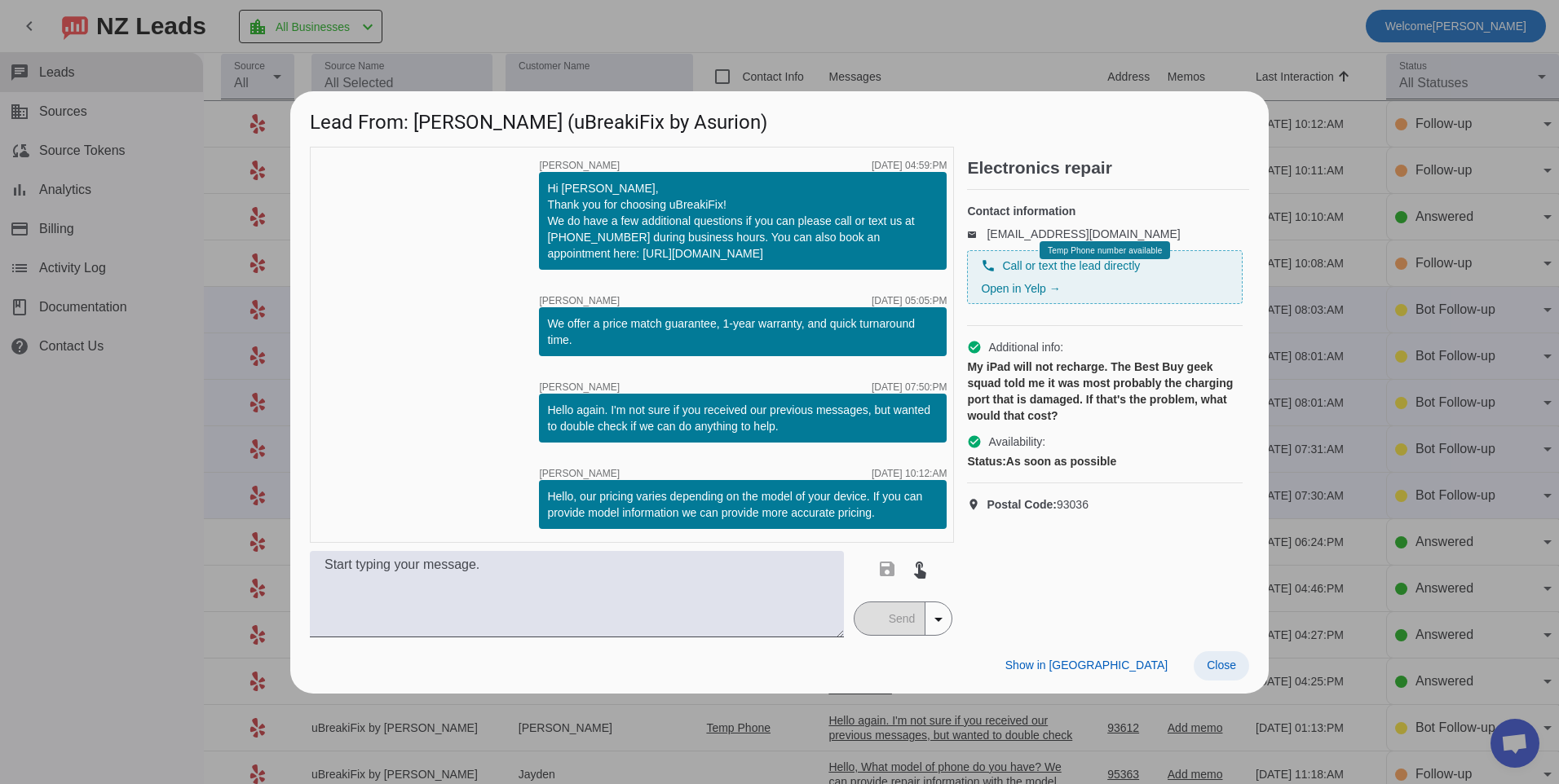
click at [1225, 672] on span "Close" at bounding box center [1221, 665] width 29 height 13
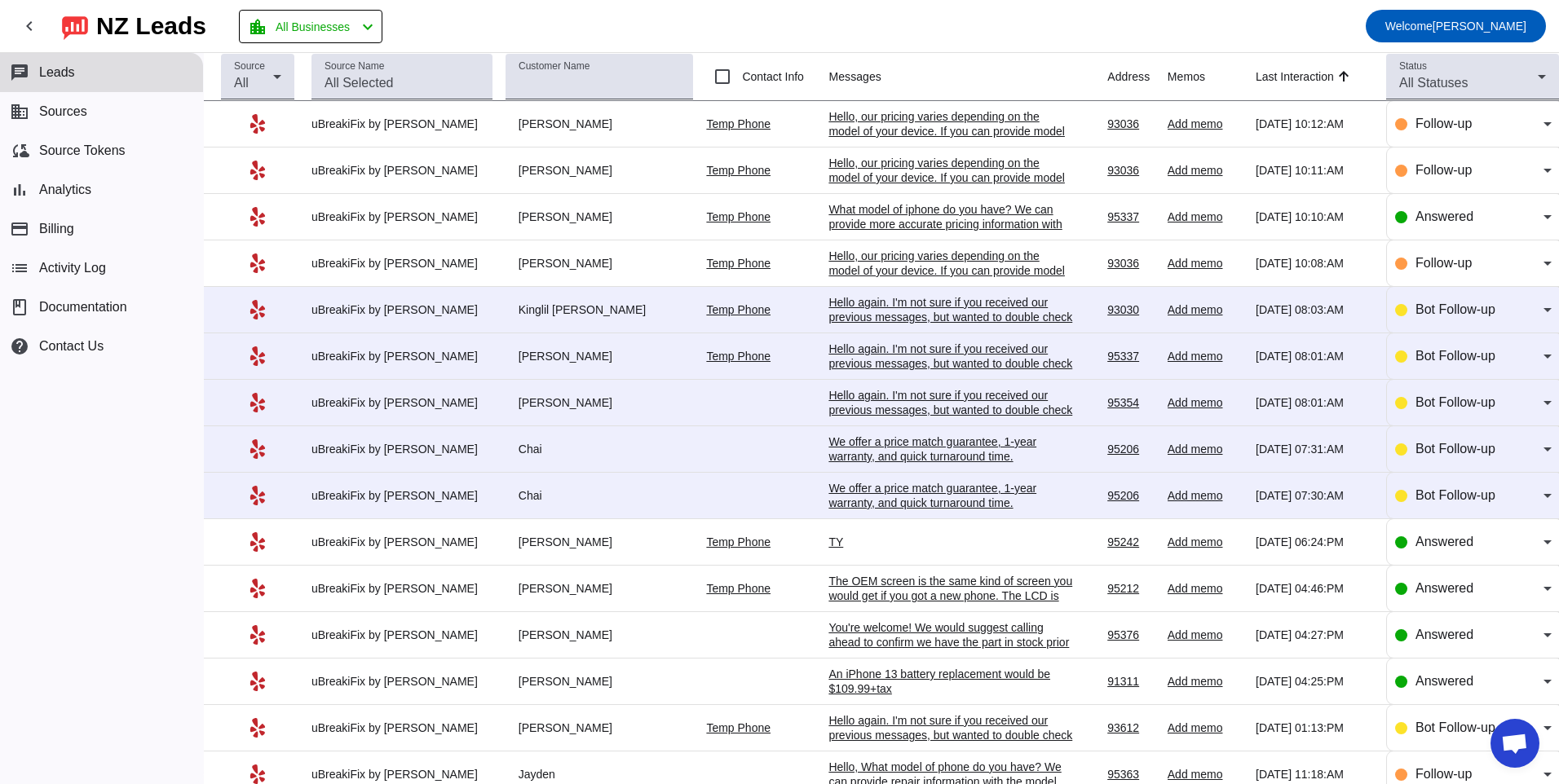
click at [829, 487] on div "We offer a price match guarantee, 1-year warranty, and quick turnaround time.​" at bounding box center [951, 495] width 245 height 29
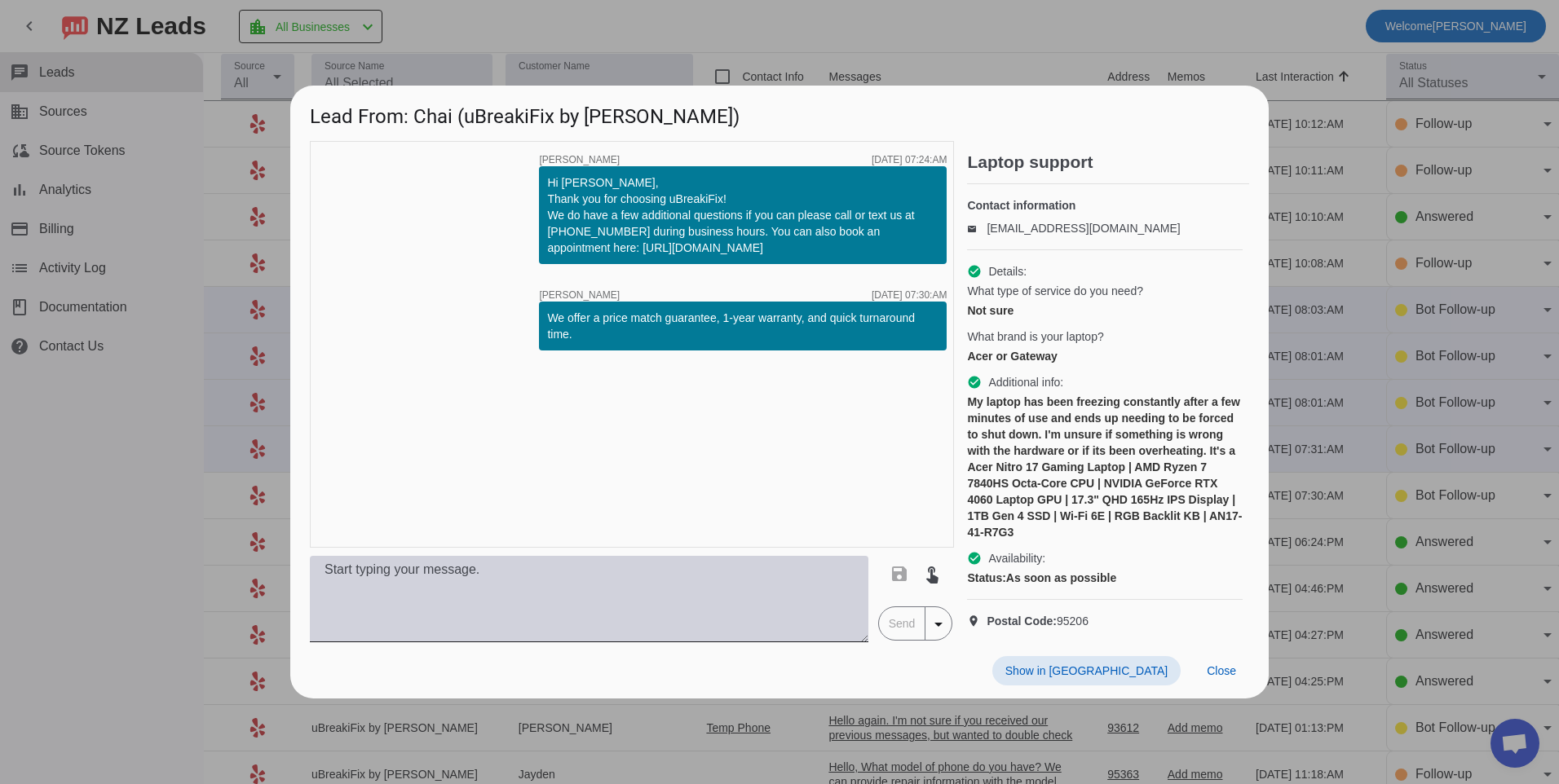
click at [666, 627] on textarea at bounding box center [588, 599] width 558 height 86
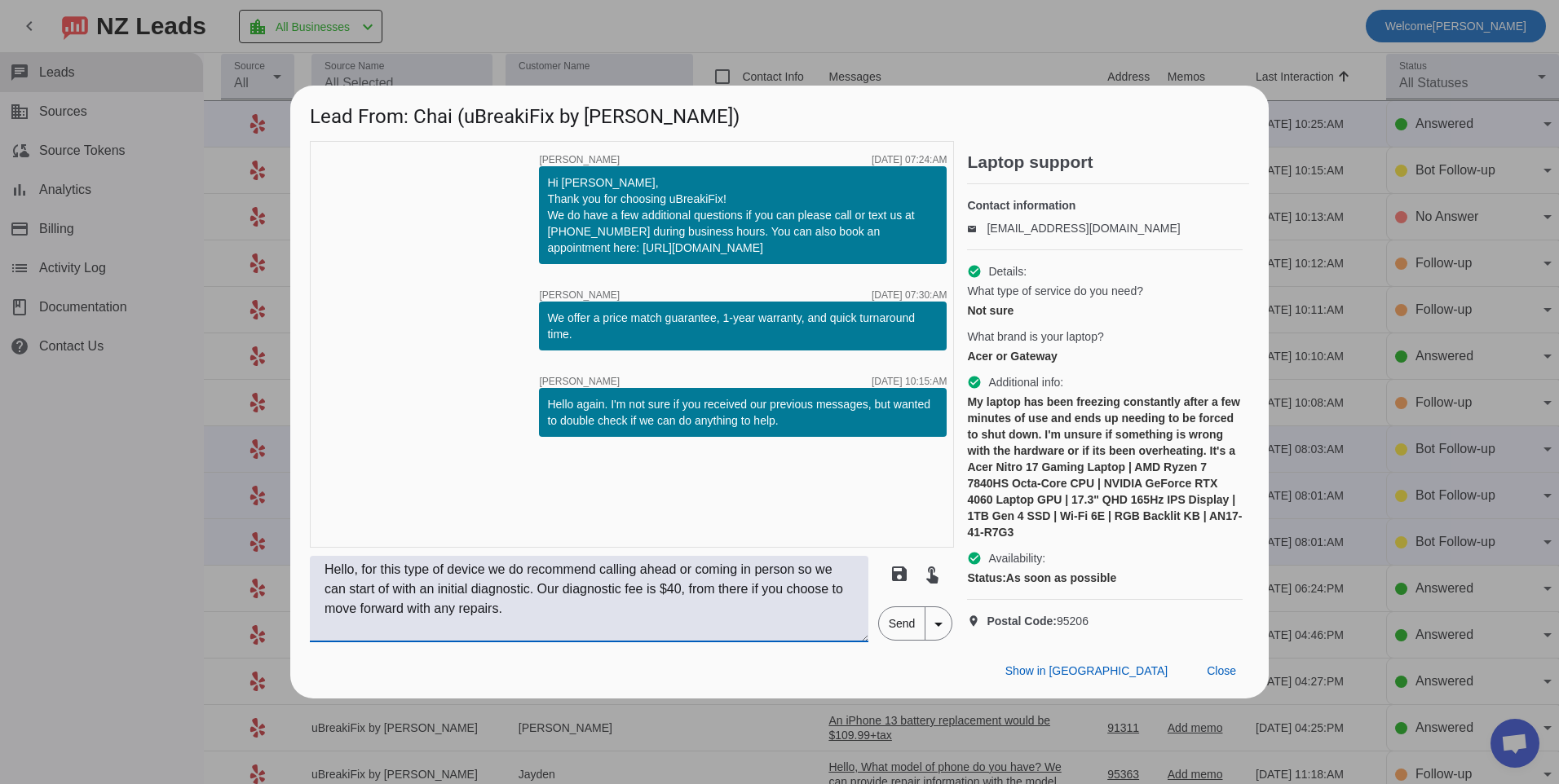
type textarea "Hello, for this type of device we do recommend calling ahead or coming in perso…"
click at [894, 639] on span "Send" at bounding box center [903, 623] width 47 height 32
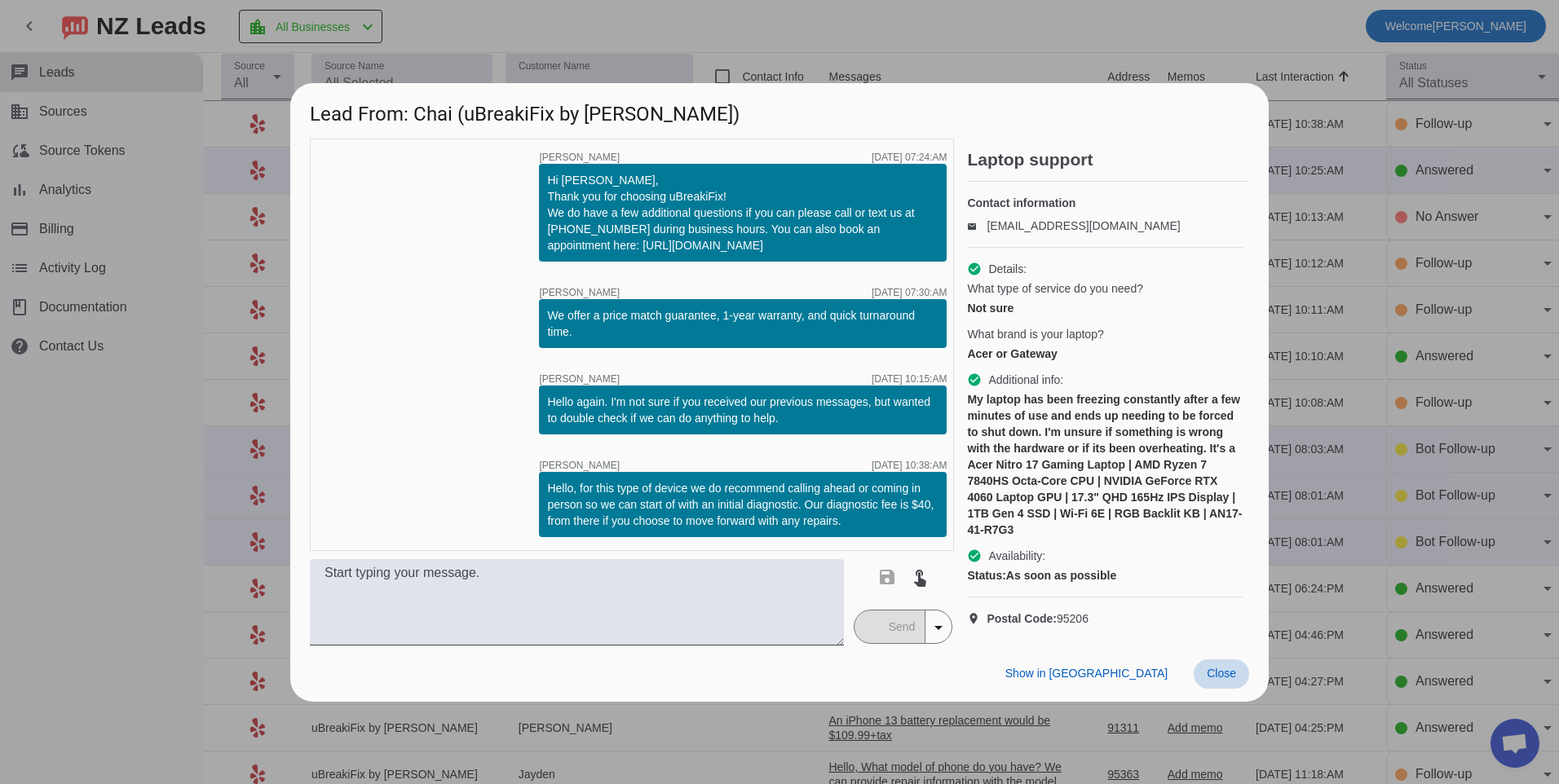
click at [1213, 679] on span "Close" at bounding box center [1221, 673] width 29 height 13
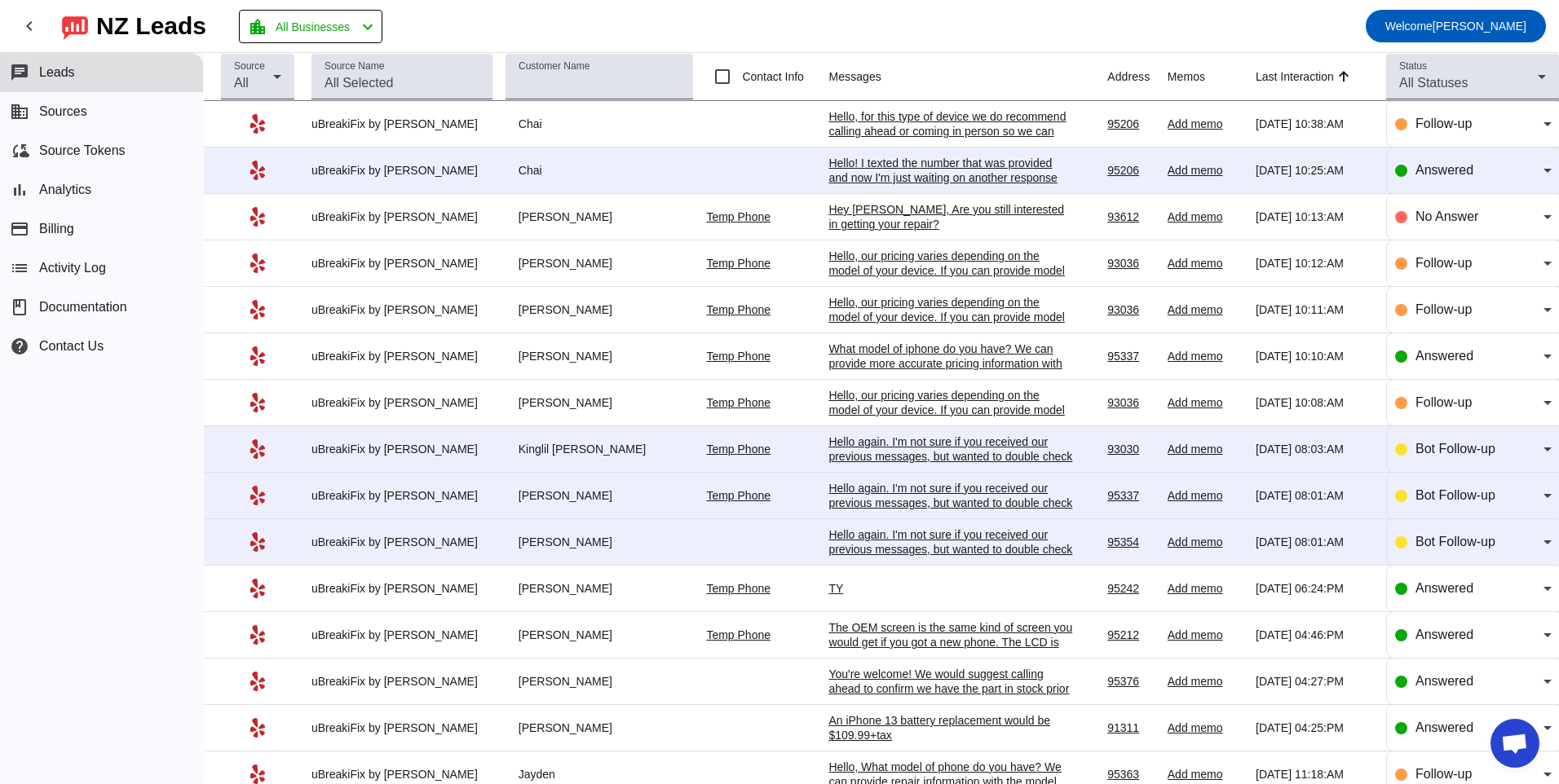
click at [956, 534] on div "Hello again. I'm not sure if you received our previous messages, but wanted to …" at bounding box center [951, 549] width 245 height 44
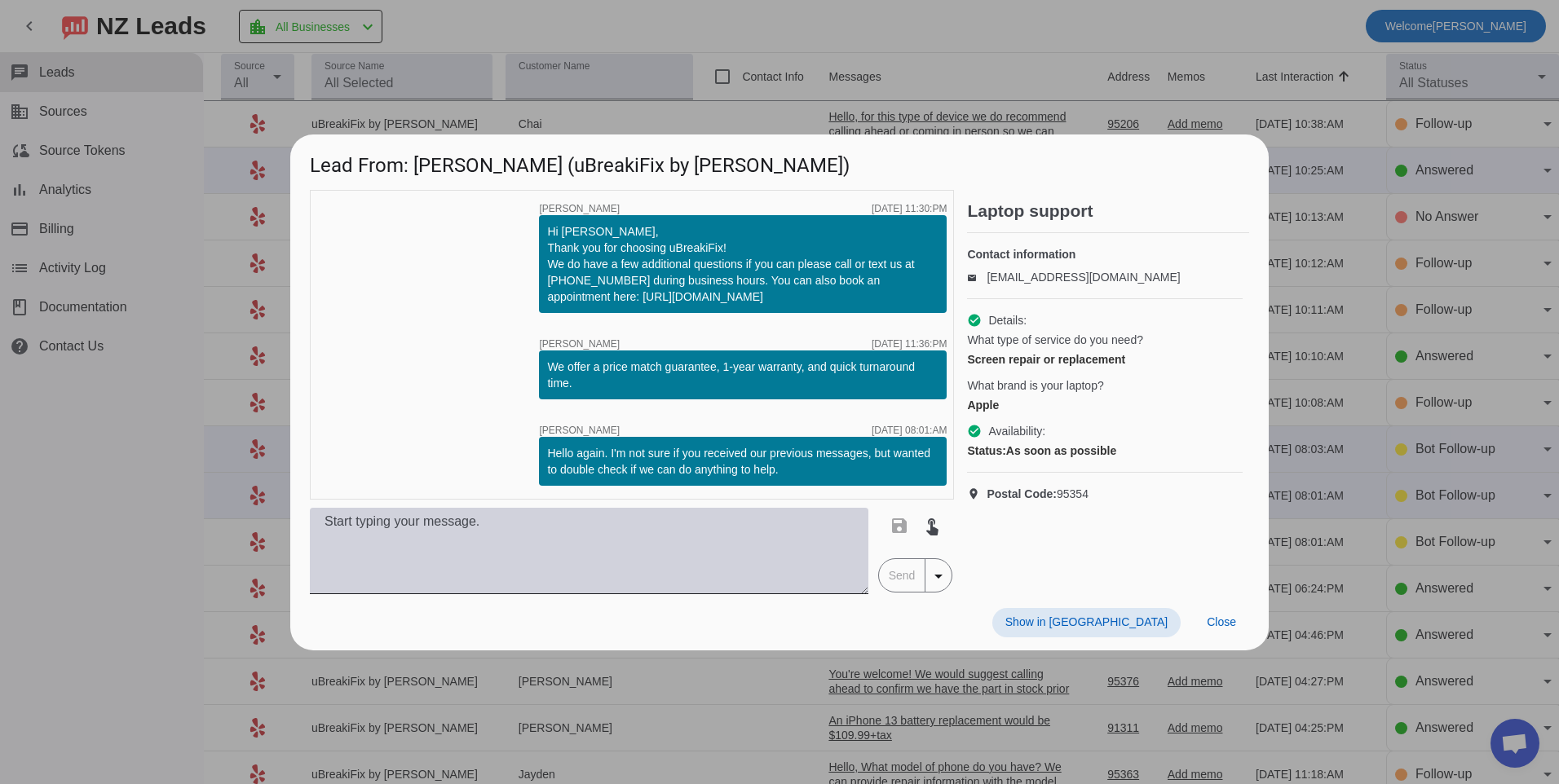
click at [726, 550] on textarea at bounding box center [588, 551] width 558 height 86
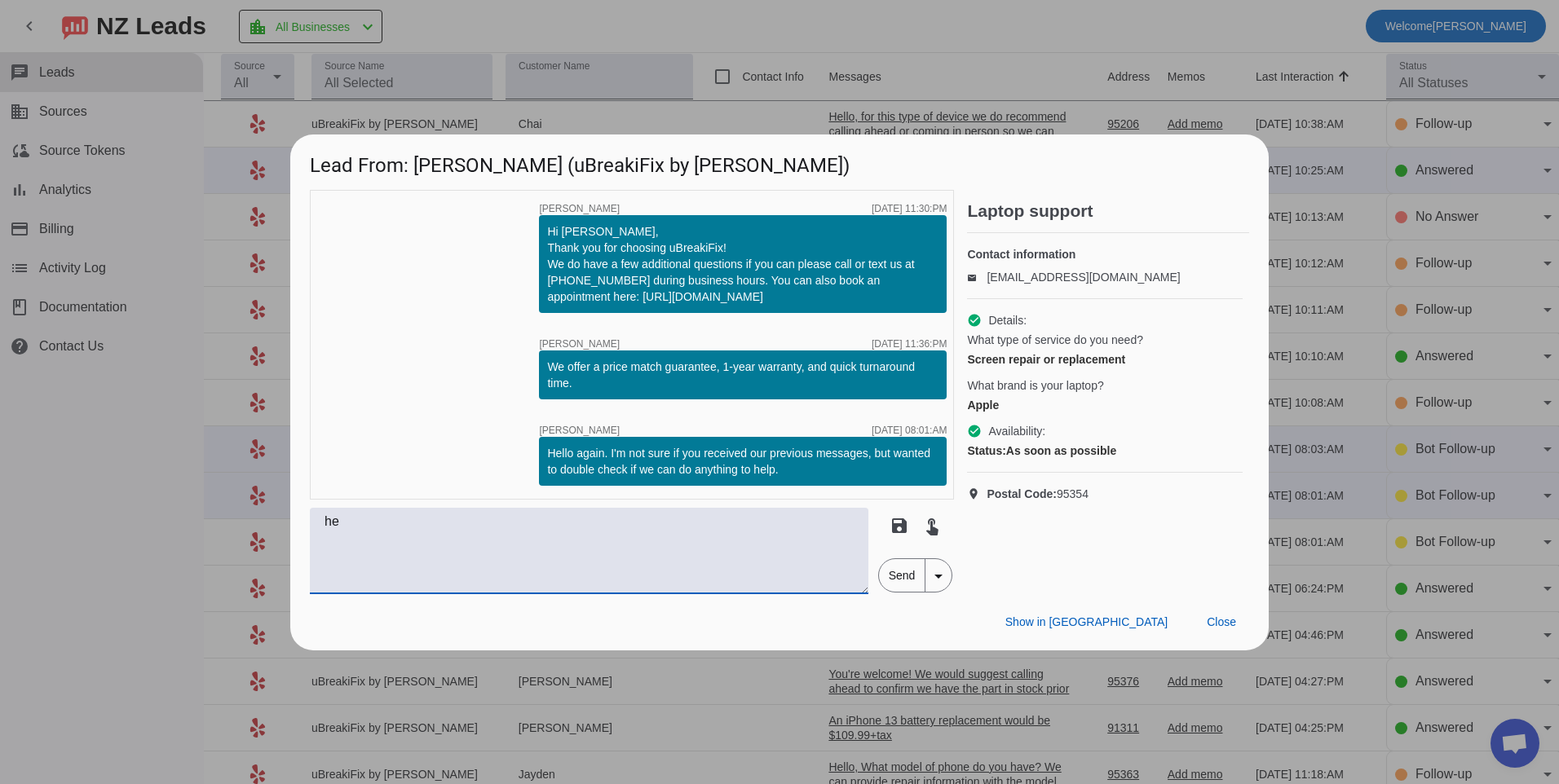
type textarea "h"
type textarea "Hello, What model of iphone do you have? Our pricing will vary depending on the…"
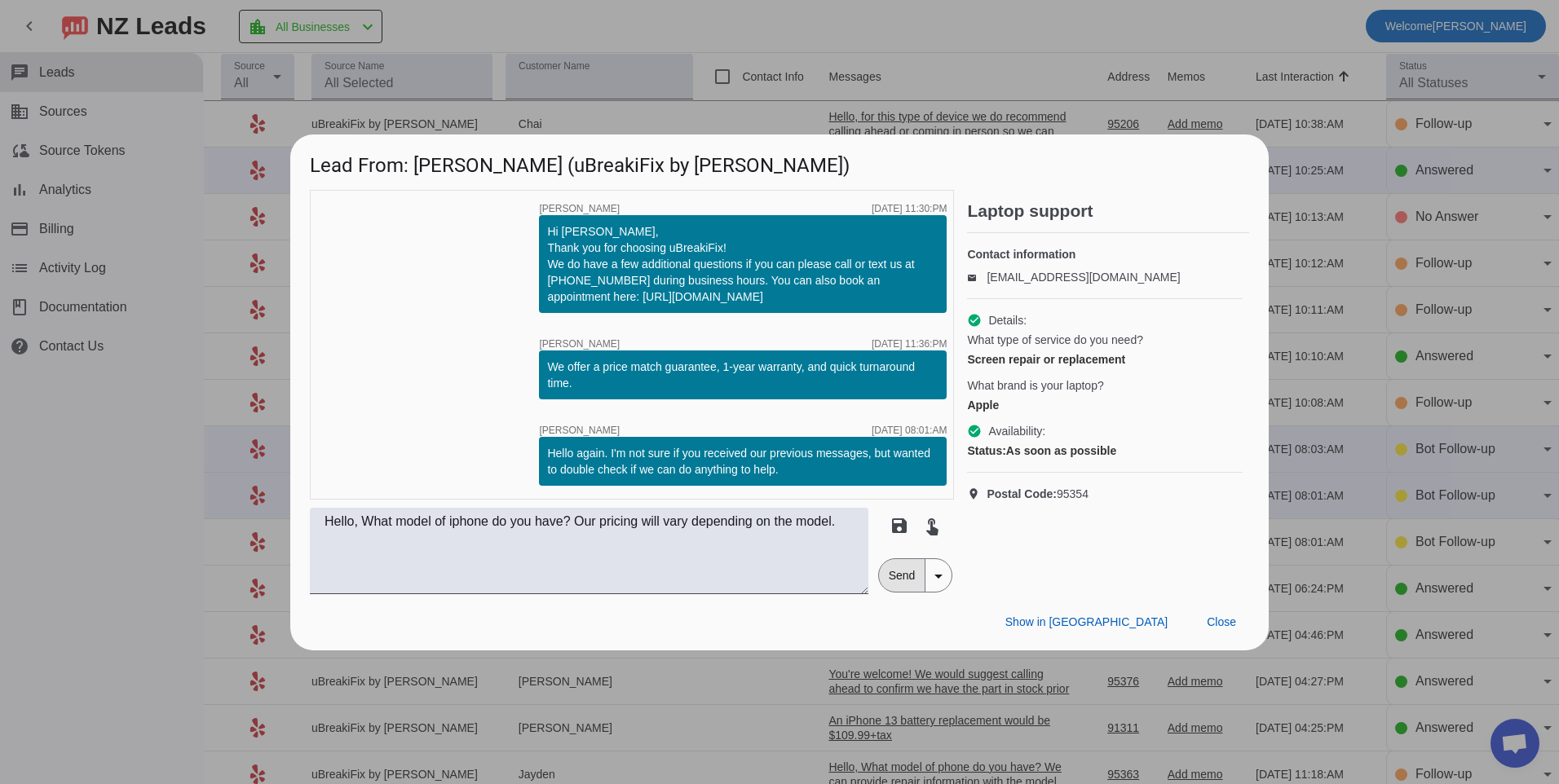
click at [902, 570] on span "Send" at bounding box center [903, 574] width 47 height 32
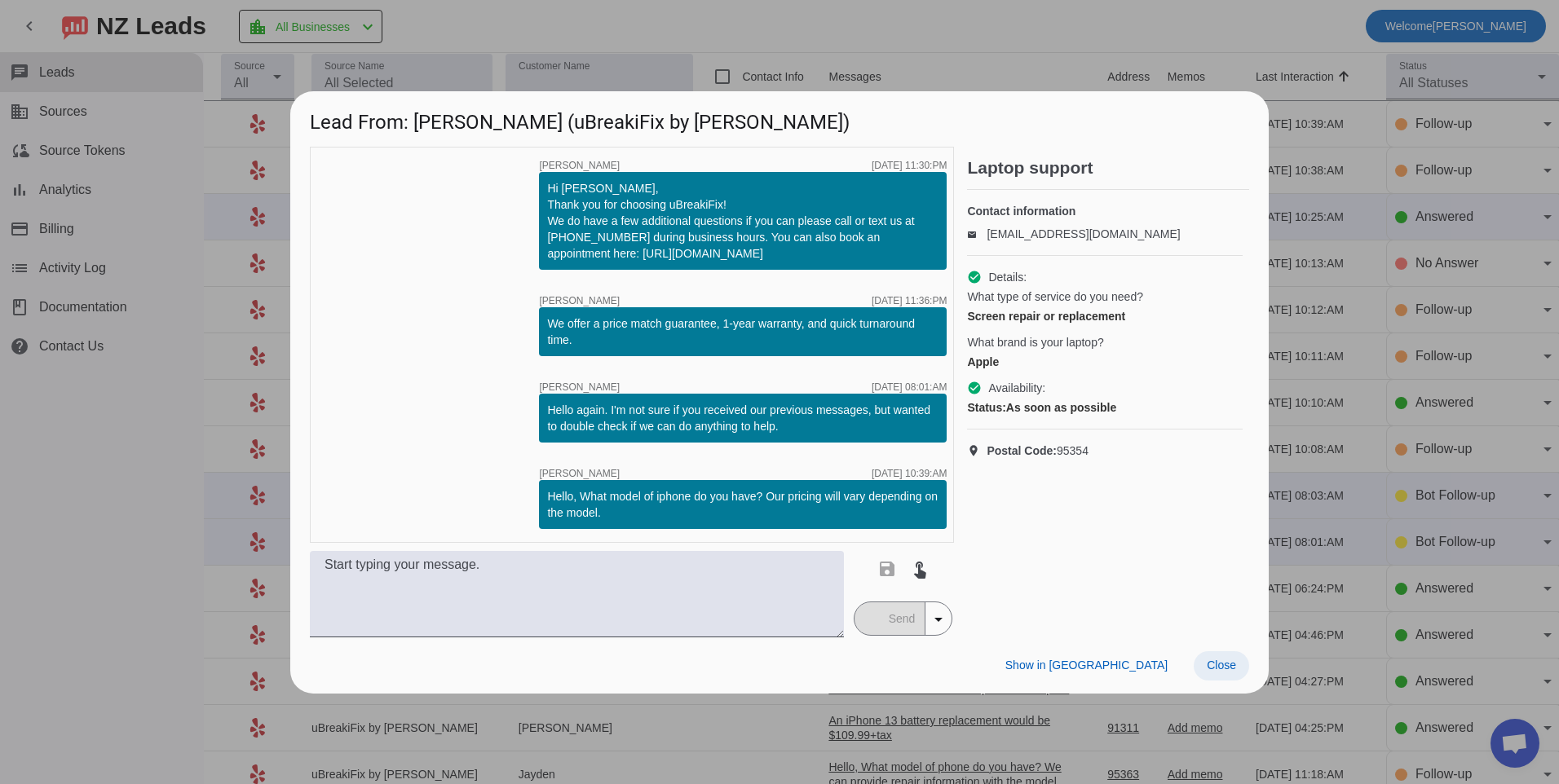
click at [1206, 666] on span at bounding box center [1221, 665] width 56 height 29
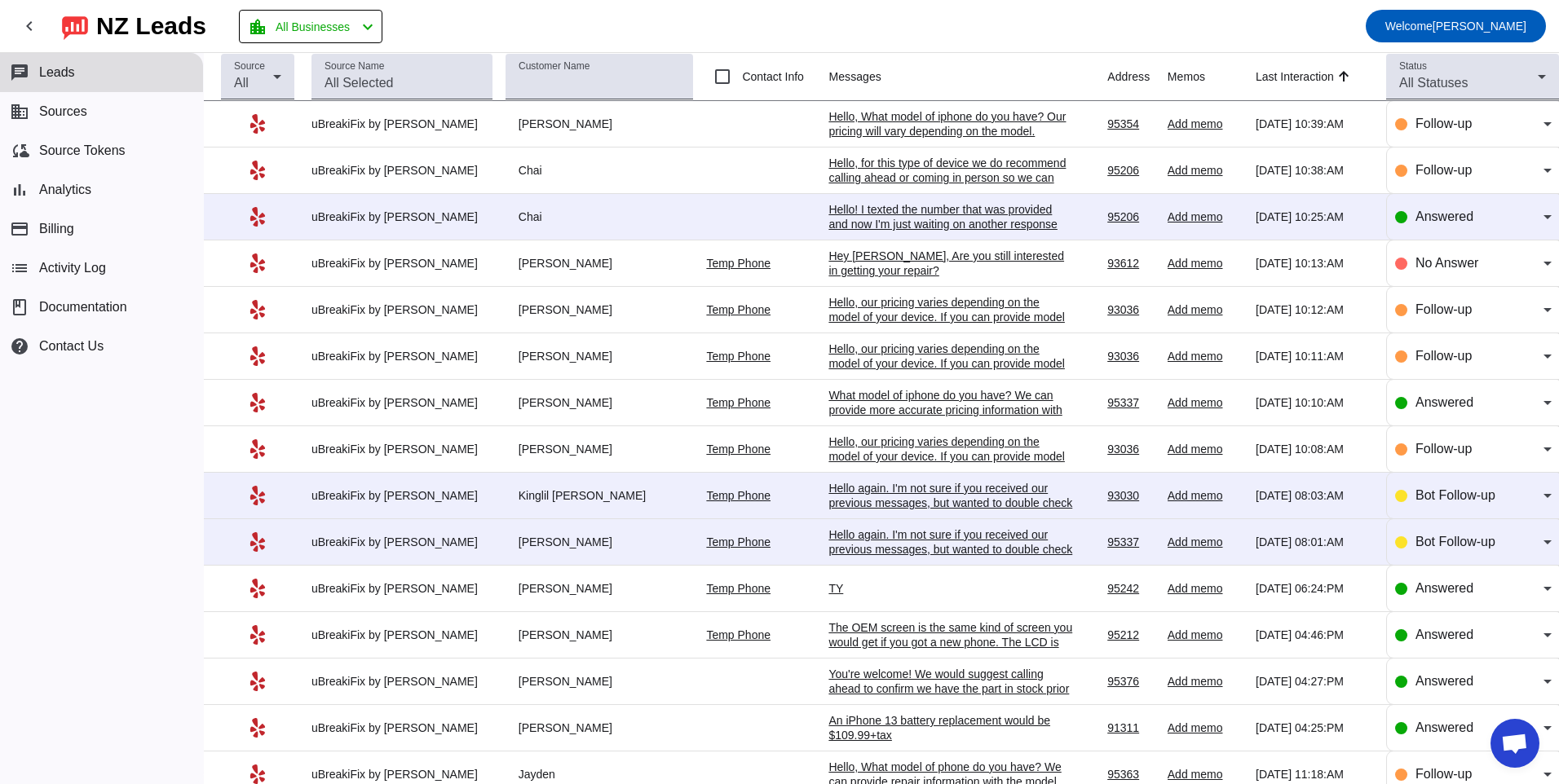
click at [864, 541] on div "Hello again. I'm not sure if you received our previous messages, but wanted to …" at bounding box center [951, 549] width 245 height 44
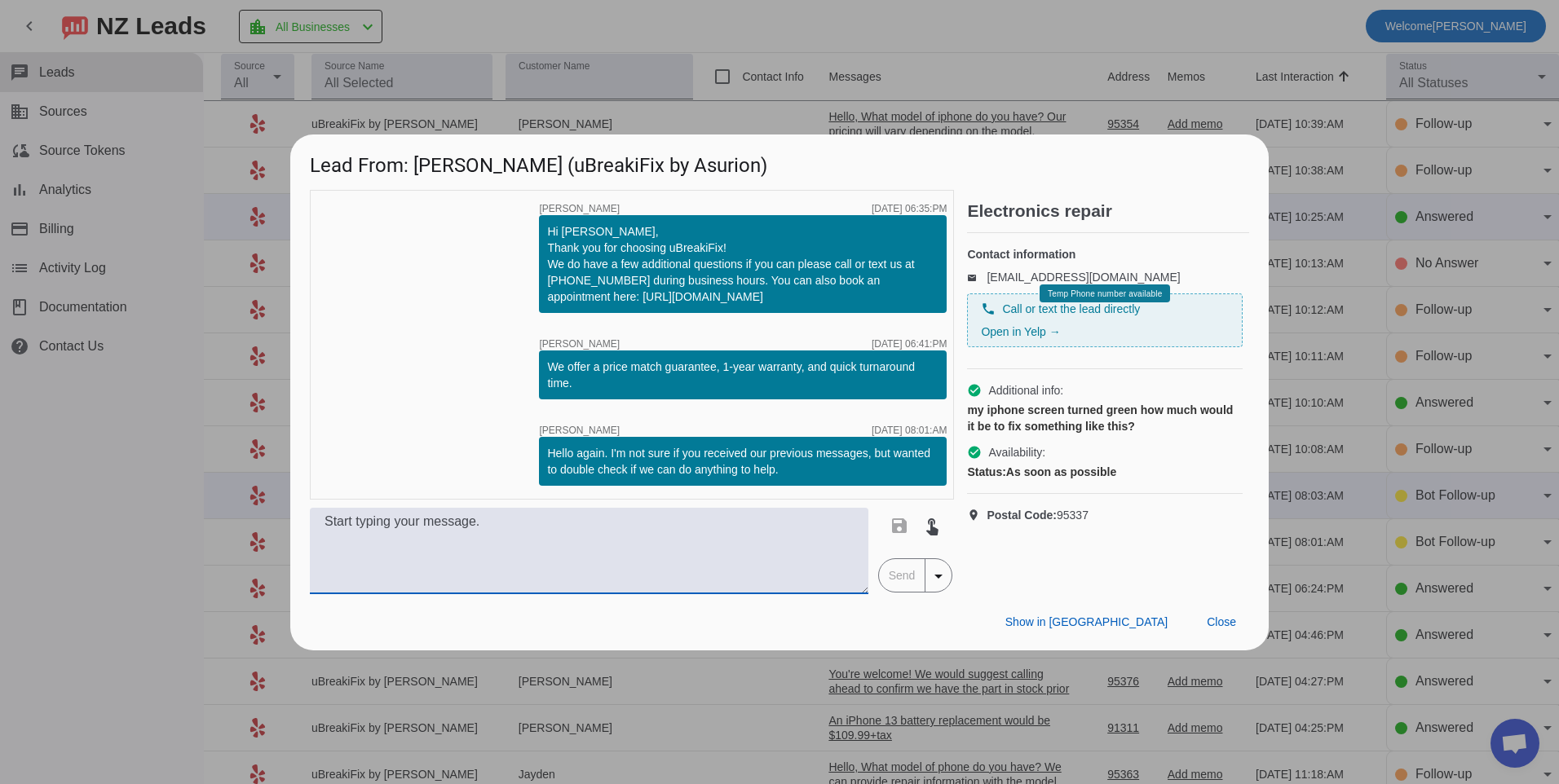
click at [704, 553] on textarea at bounding box center [588, 551] width 558 height 86
type textarea "Hello, What model of phone do you have? Our pricing will vary depending on the …"
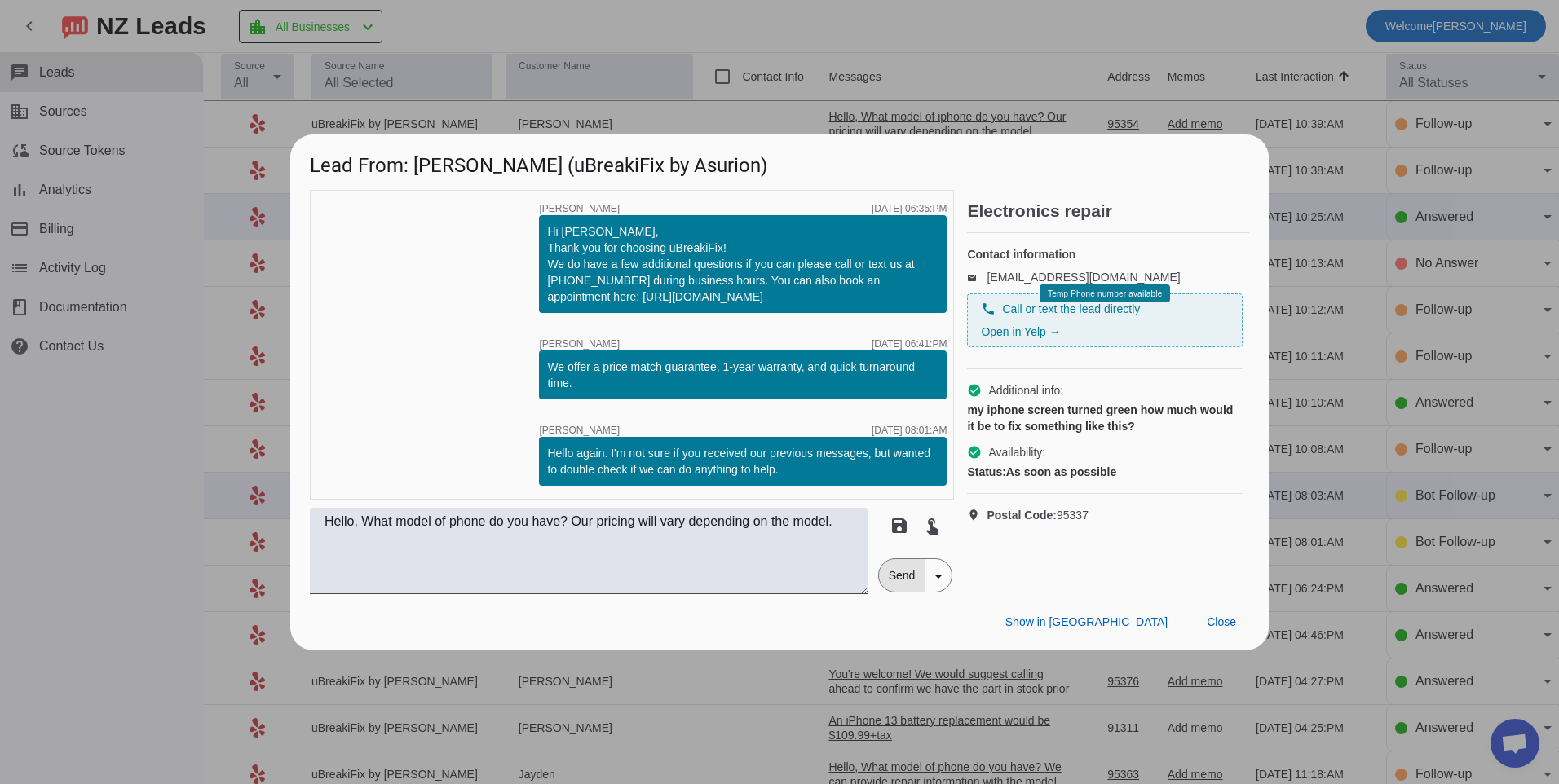
click at [912, 577] on span "Send" at bounding box center [903, 574] width 47 height 32
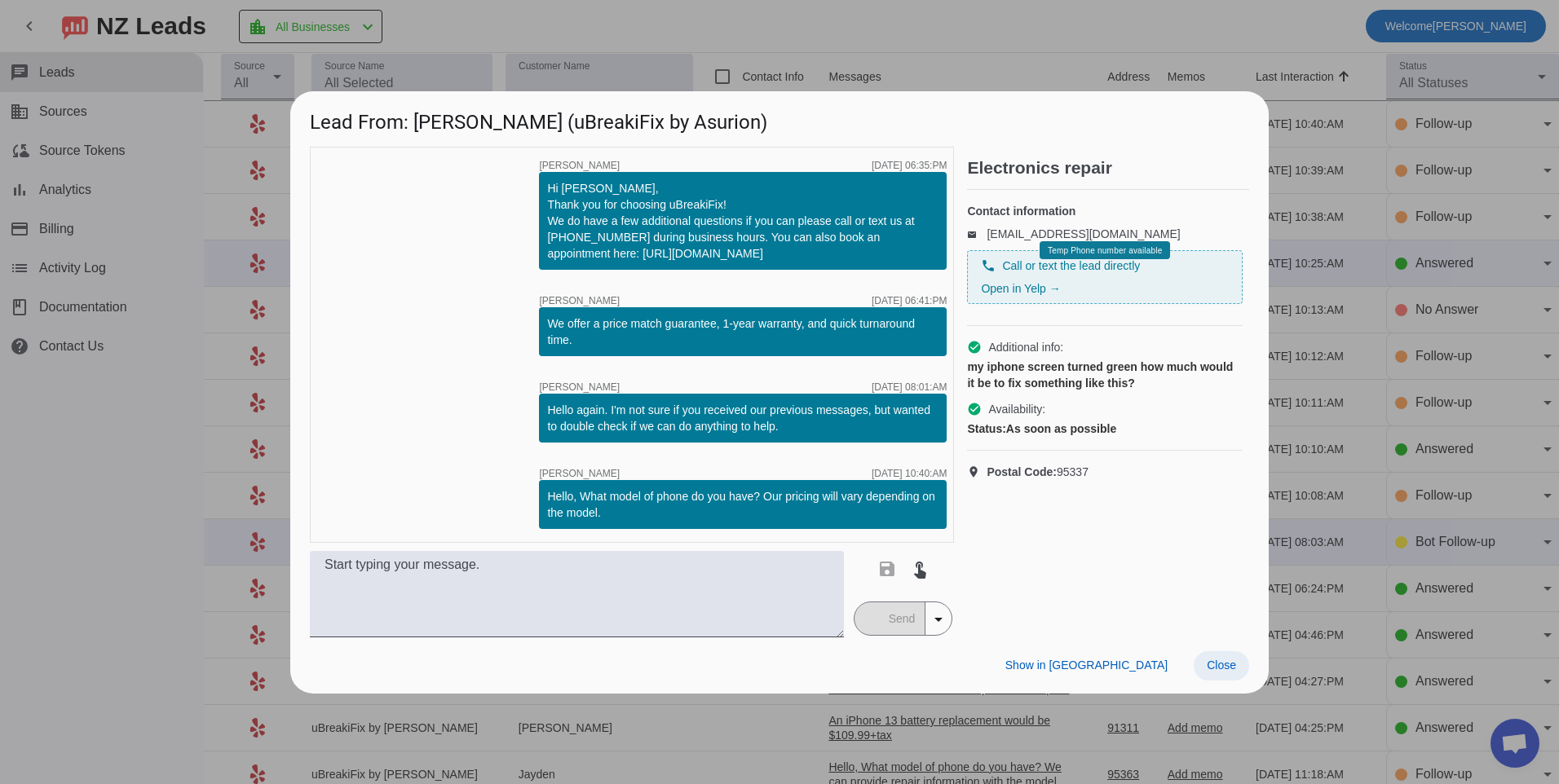
click at [1213, 666] on span "Close" at bounding box center [1221, 665] width 29 height 13
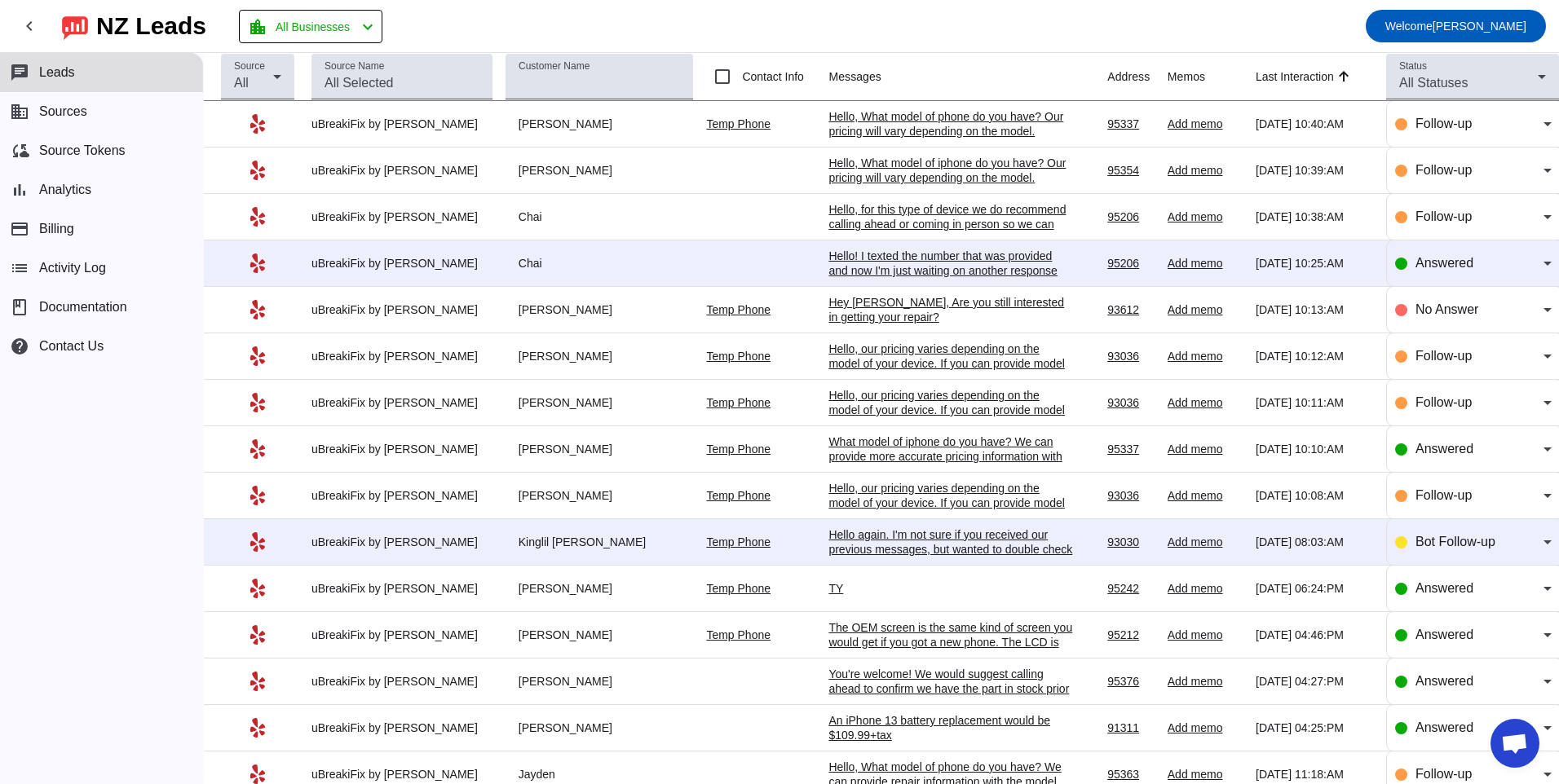
click at [957, 536] on div "Hello again. I'm not sure if you received our previous messages, but wanted to …" at bounding box center [951, 549] width 245 height 44
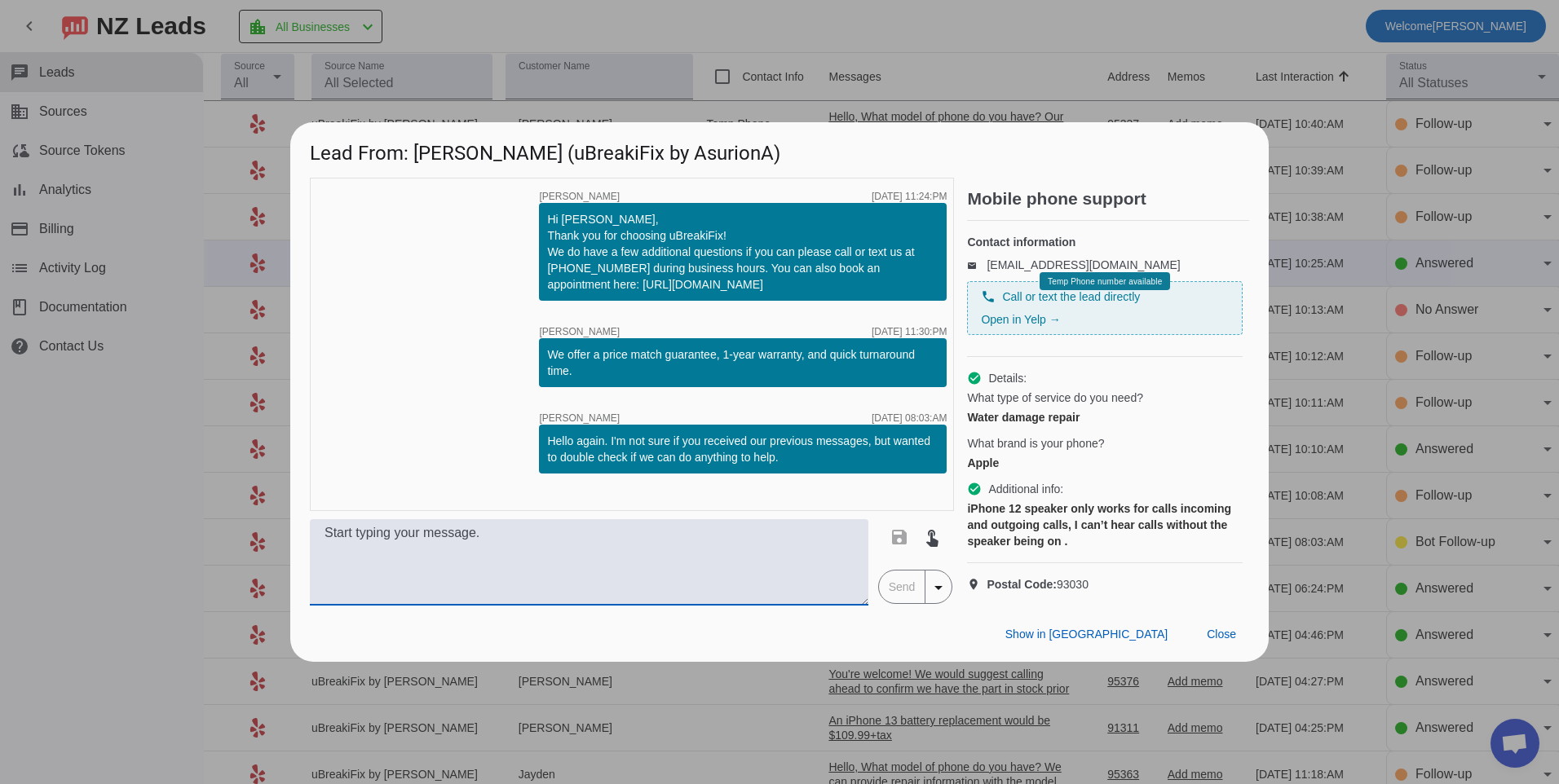
click at [741, 559] on textarea at bounding box center [588, 562] width 558 height 86
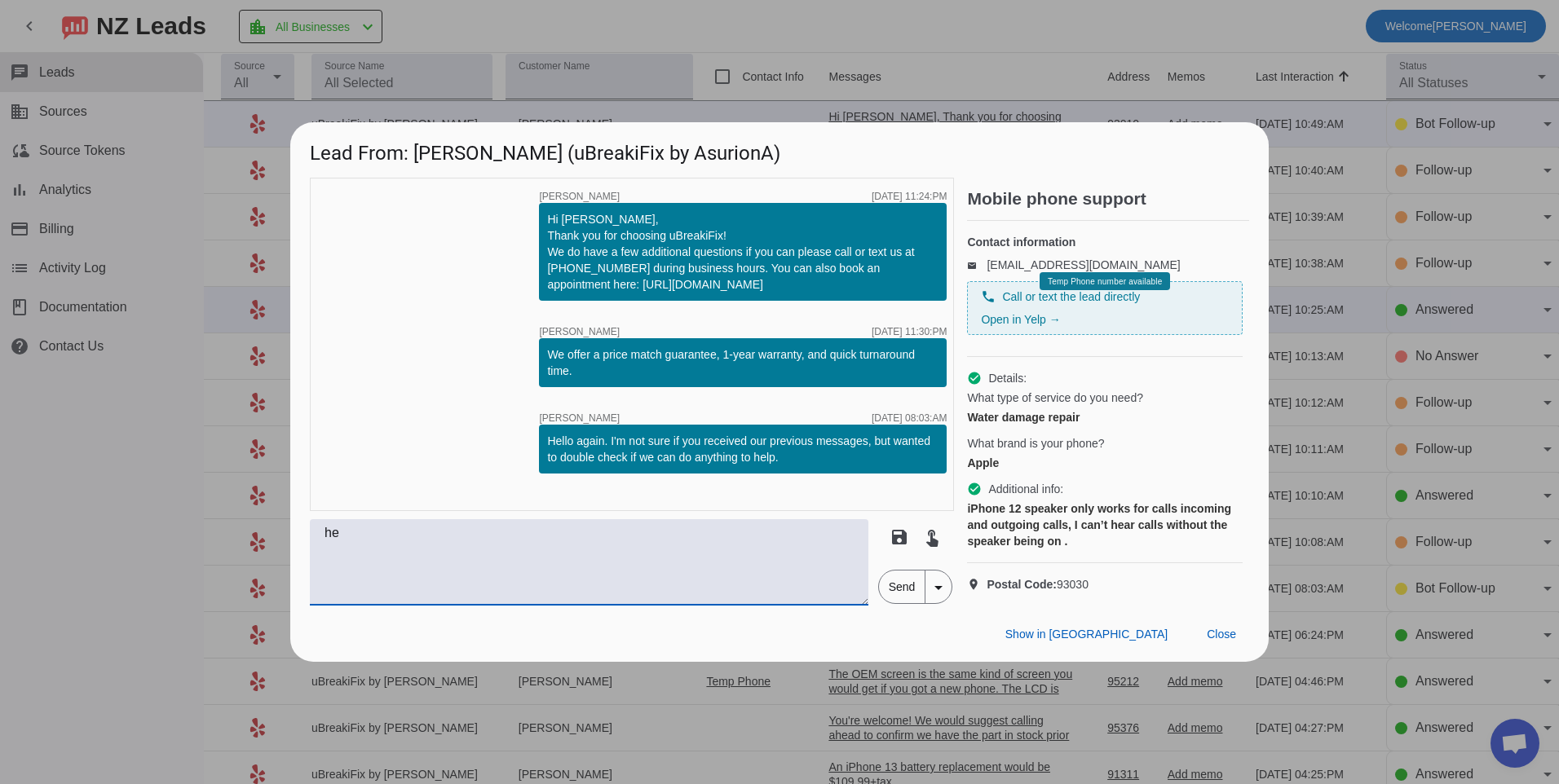
type textarea "h"
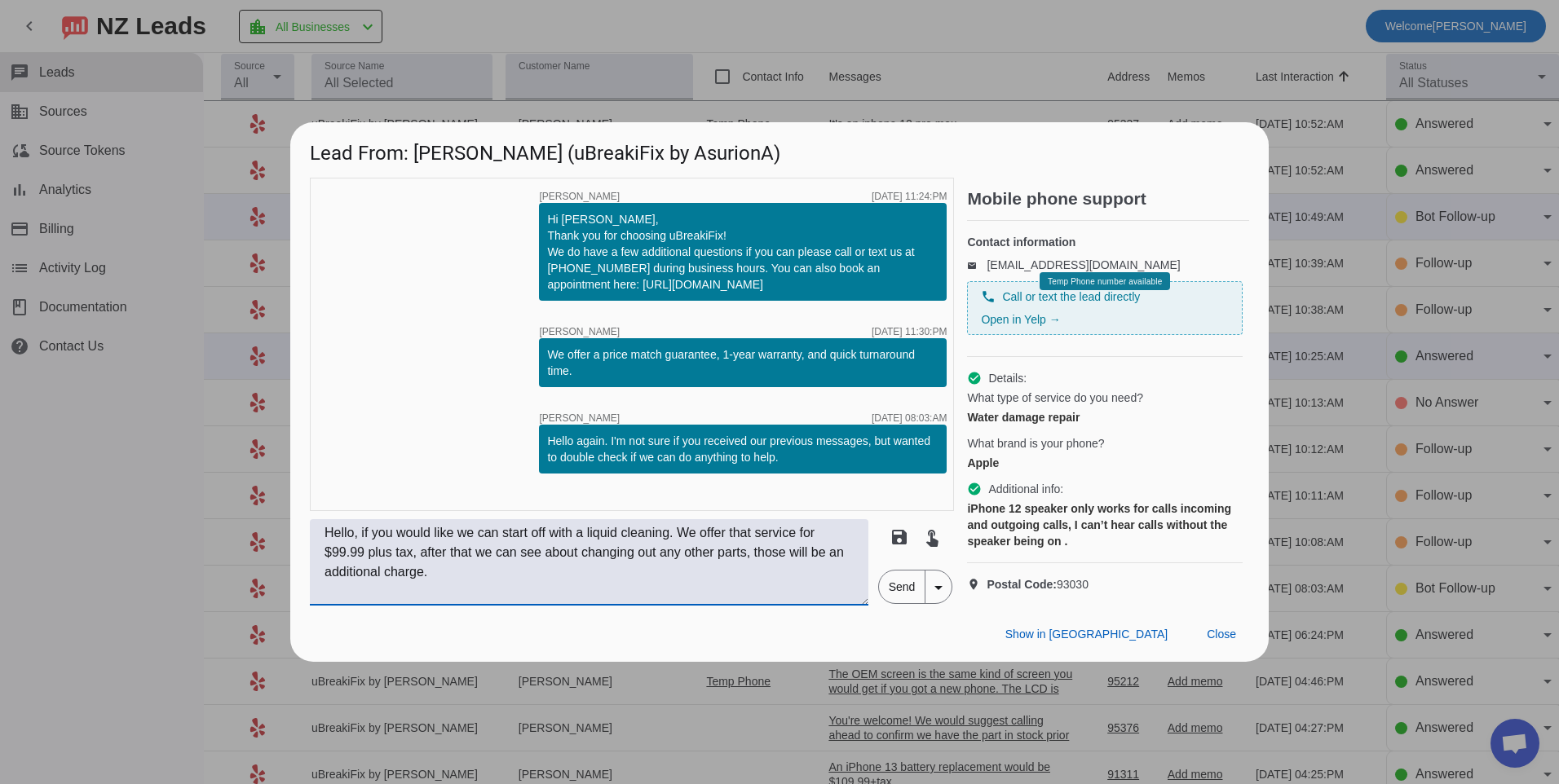
type textarea "Hello, if you would like we can start off with a liquid cleaning. We offer that…"
click at [890, 601] on span "Send" at bounding box center [903, 586] width 47 height 32
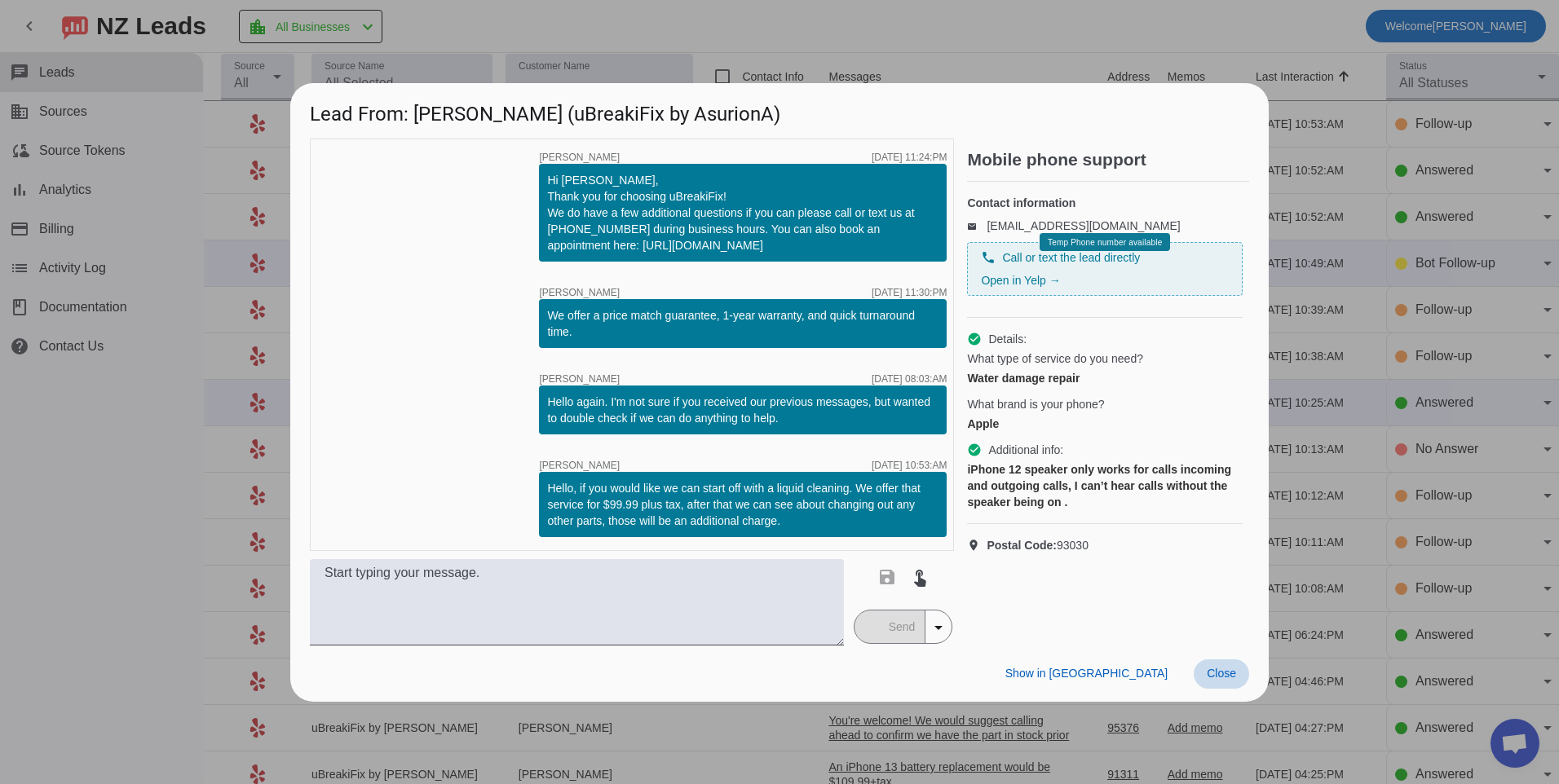
click at [1221, 679] on span "Close" at bounding box center [1221, 673] width 29 height 13
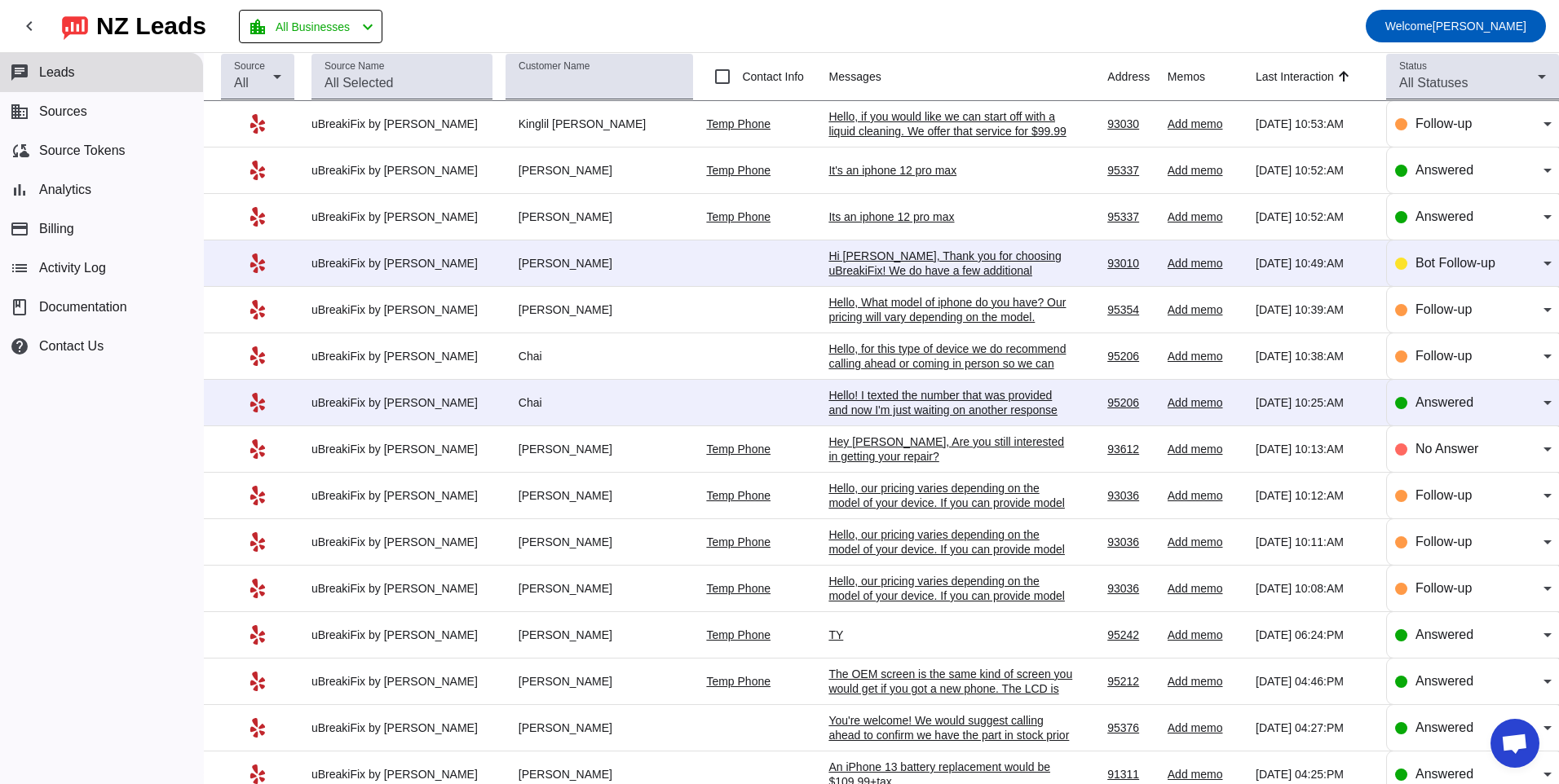
click at [948, 396] on div "Hello! I texted the number that was provided and now I'm just waiting on anothe…" at bounding box center [951, 402] width 245 height 29
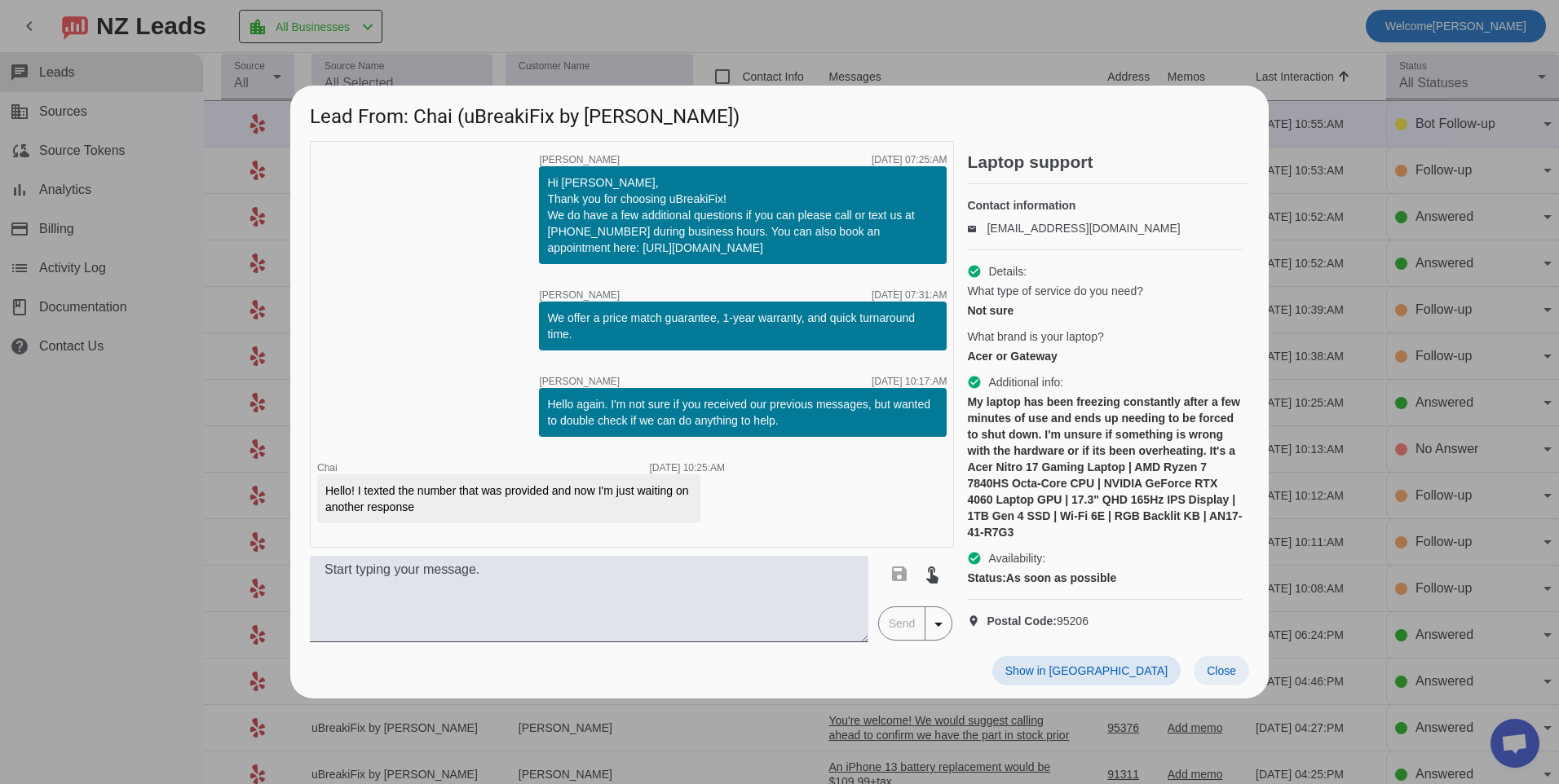
click at [1245, 682] on span at bounding box center [1221, 670] width 56 height 29
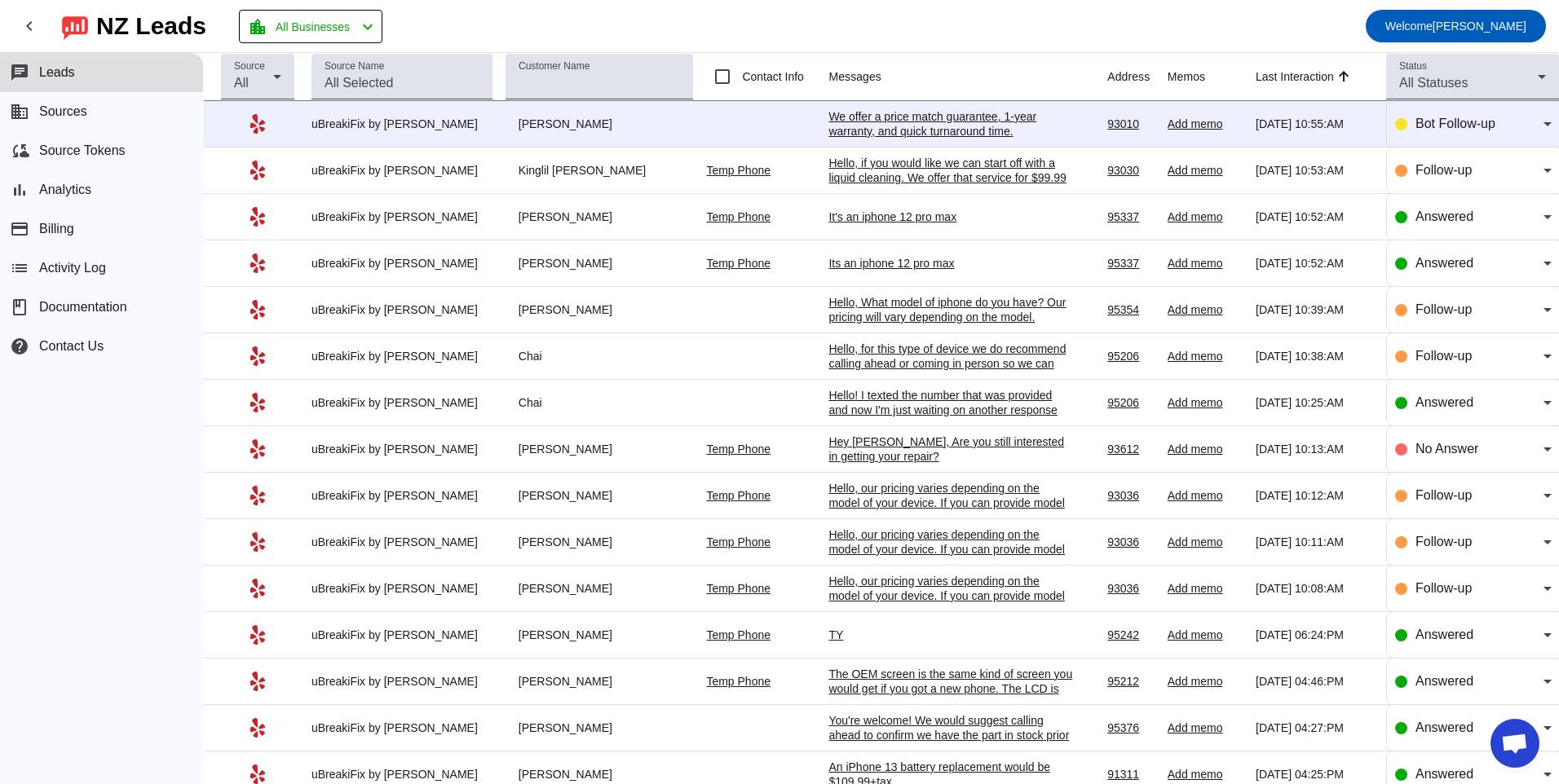
click at [913, 121] on div "We offer a price match guarantee, 1-year warranty, and quick turnaround time.​" at bounding box center [951, 123] width 245 height 29
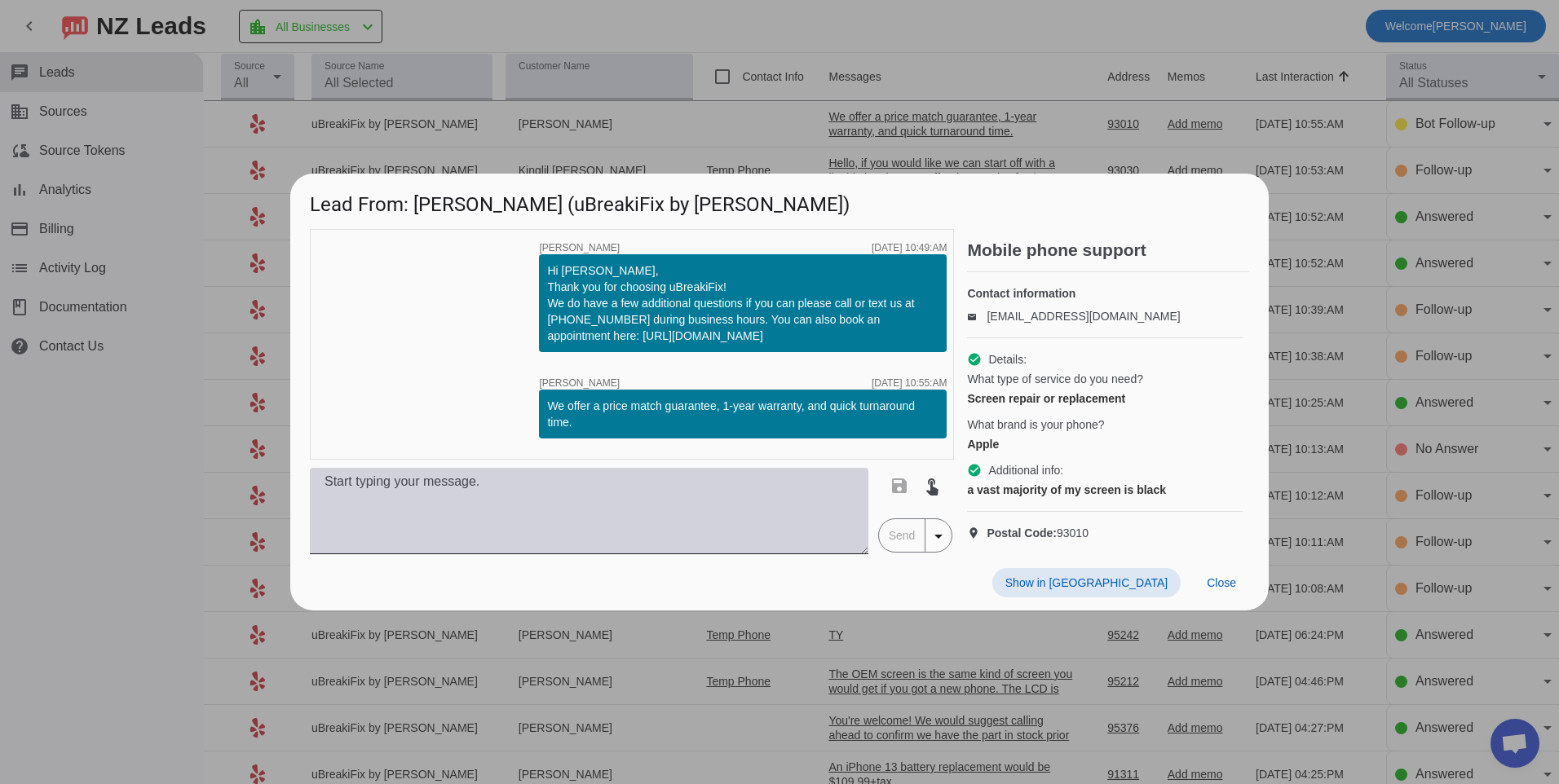
click at [646, 510] on textarea at bounding box center [588, 511] width 558 height 86
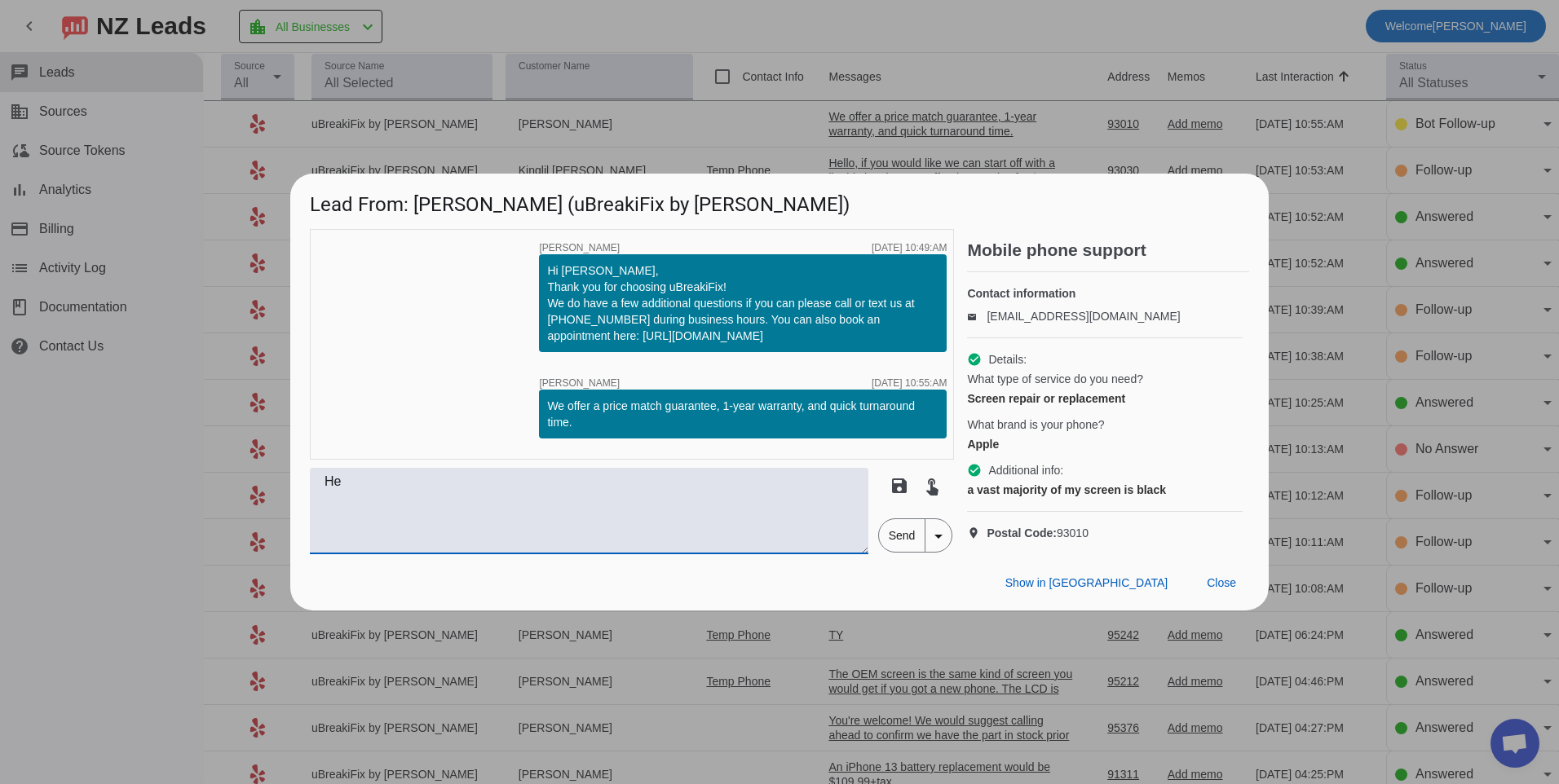
type textarea "H"
type textarea "what model of iphone do you have? our pricing will vary depending on the model."
click at [903, 552] on span "Send" at bounding box center [903, 535] width 47 height 32
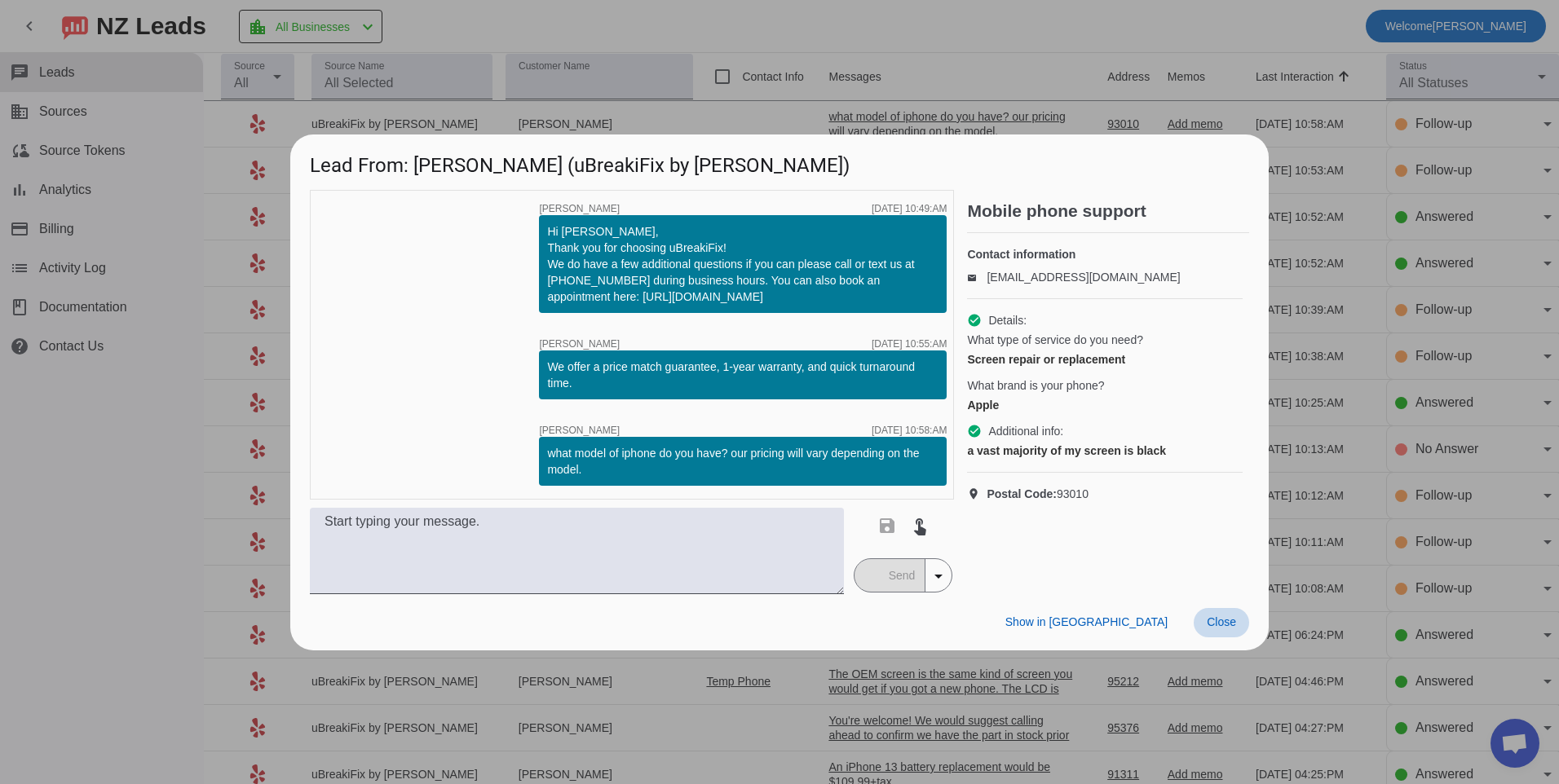
click at [1237, 629] on span at bounding box center [1221, 622] width 56 height 29
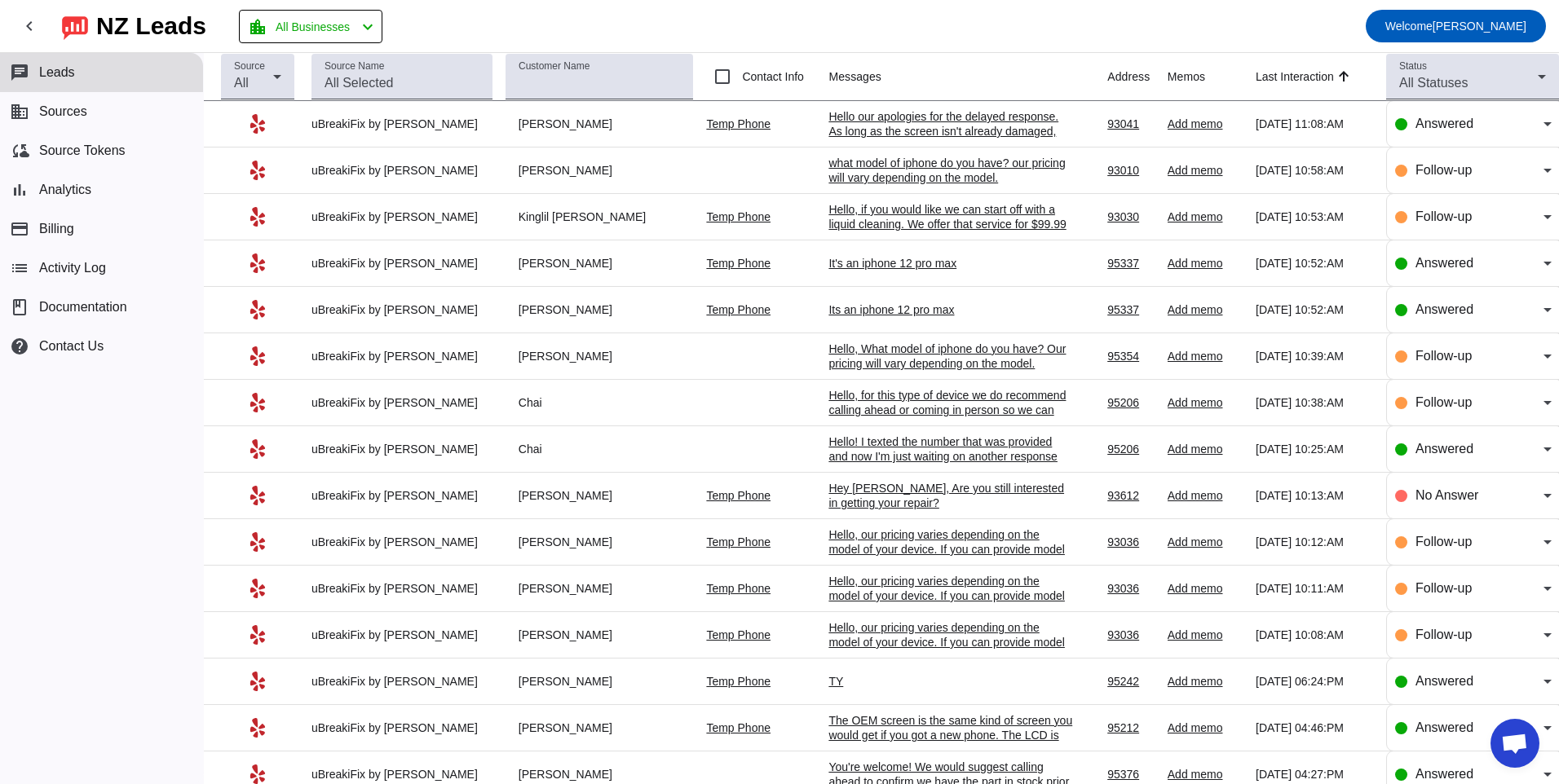
click at [873, 305] on div "Its an iphone 12 pro max" at bounding box center [951, 310] width 245 height 15
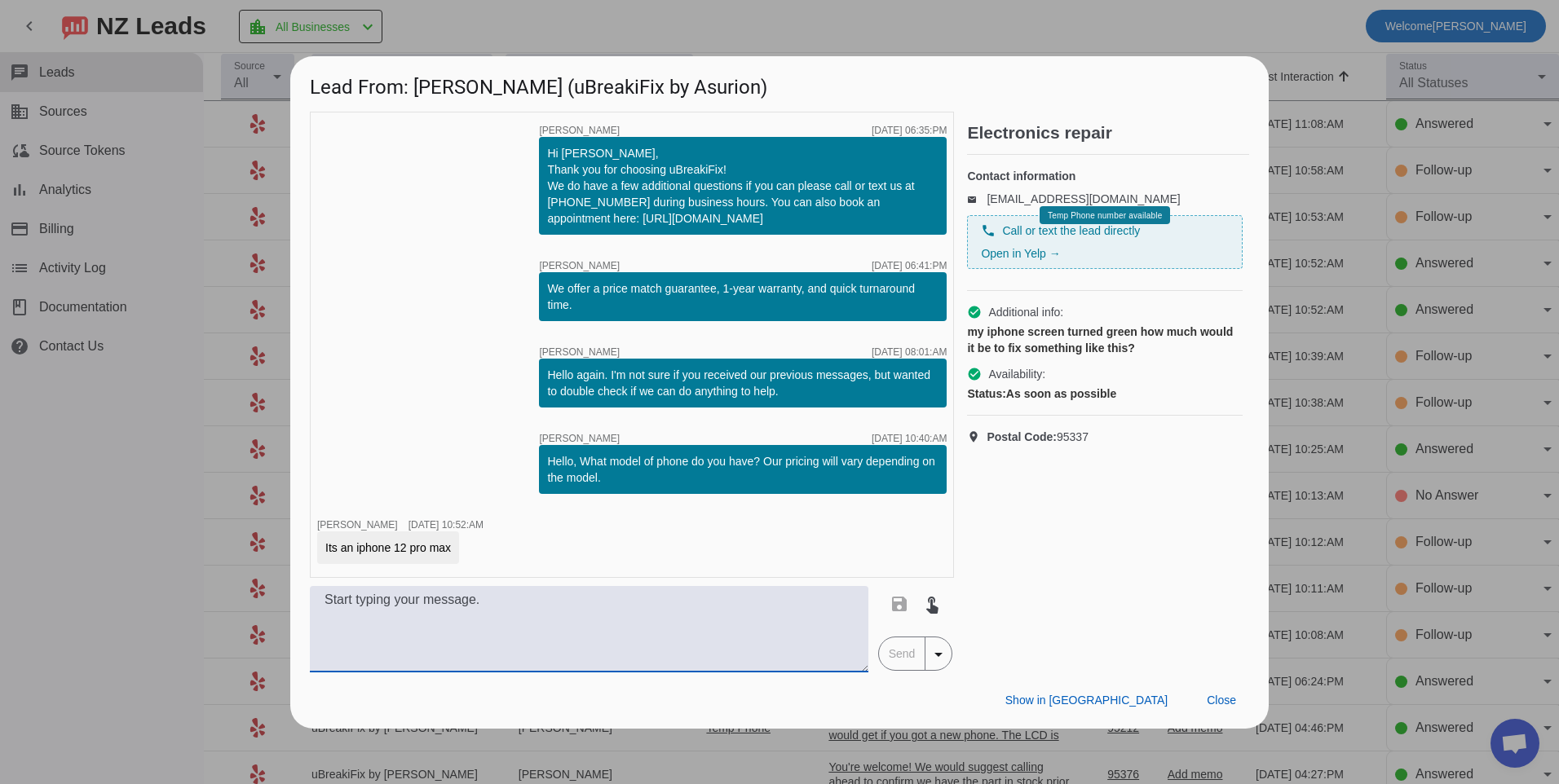
click at [601, 601] on textarea at bounding box center [588, 629] width 558 height 86
click at [594, 608] on textarea at bounding box center [588, 629] width 558 height 86
click at [428, 625] on textarea at bounding box center [588, 629] width 558 height 86
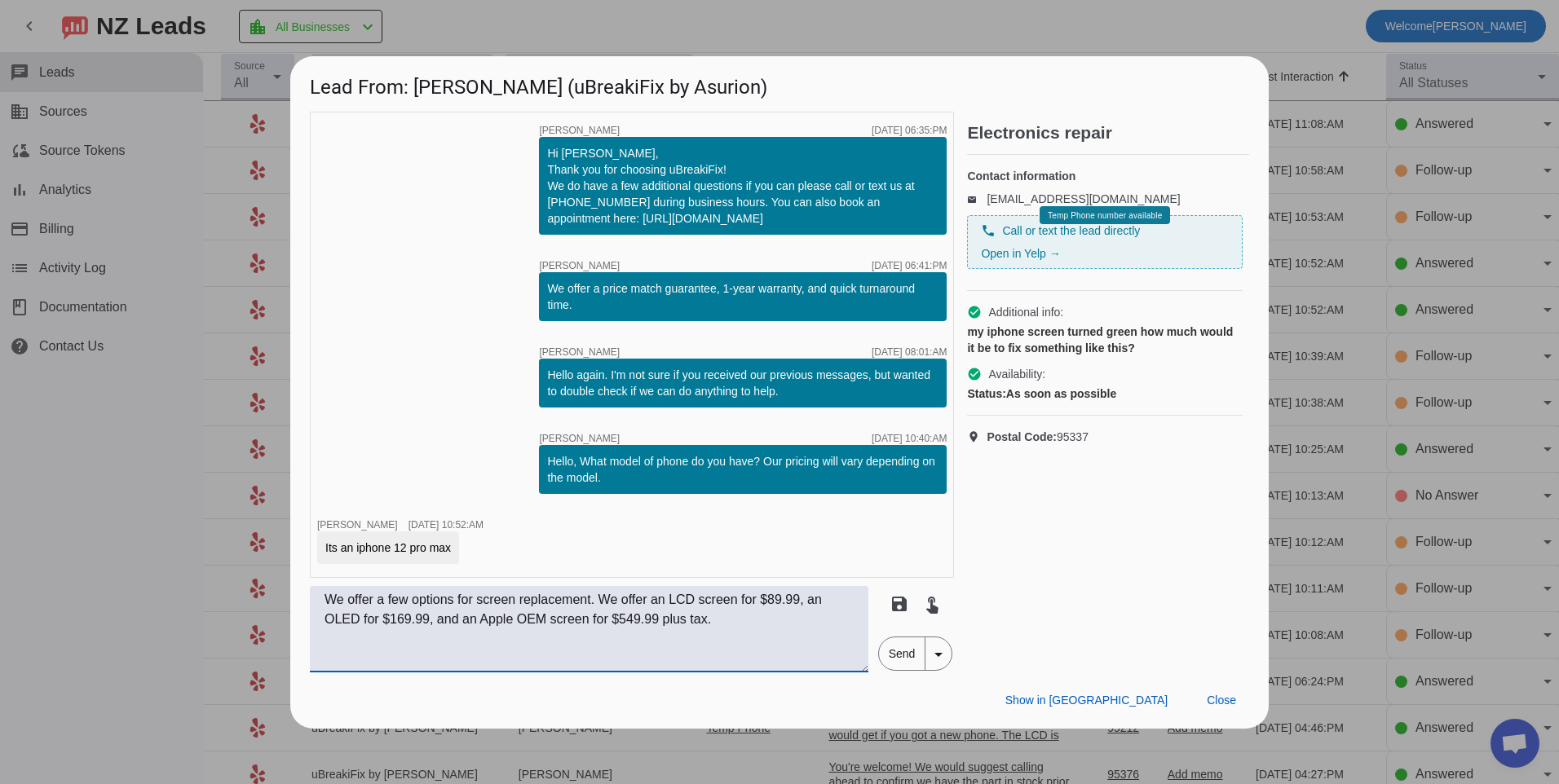
click at [758, 629] on textarea "We offer a few options for screen replacement. We offer an LCD screen for $89.9…" at bounding box center [588, 629] width 558 height 86
type textarea "We offer a few options for screen replacement. We offer an LCD screen for $89.9…"
click at [884, 659] on span "Send" at bounding box center [903, 653] width 47 height 32
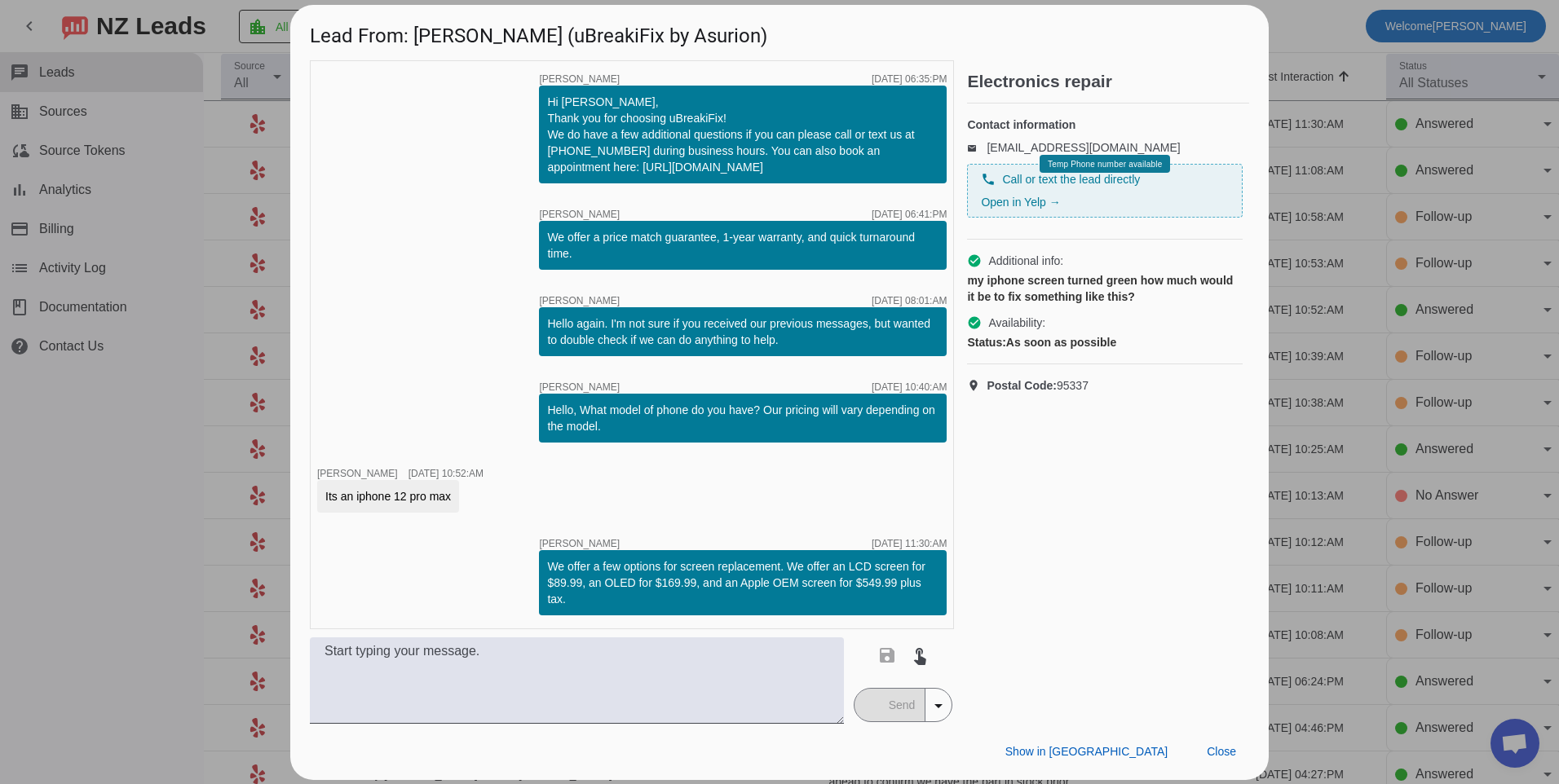
drag, startPoint x: 548, startPoint y: 570, endPoint x: 581, endPoint y: 595, distance: 41.4
click at [581, 595] on div "We offer a few options for screen replacement. We offer an LCD screen for $89.9…" at bounding box center [743, 582] width 391 height 49
copy div "We offer a few options for screen replacement. We offer an LCD screen for $89.9…"
click at [1220, 759] on span at bounding box center [1221, 752] width 56 height 29
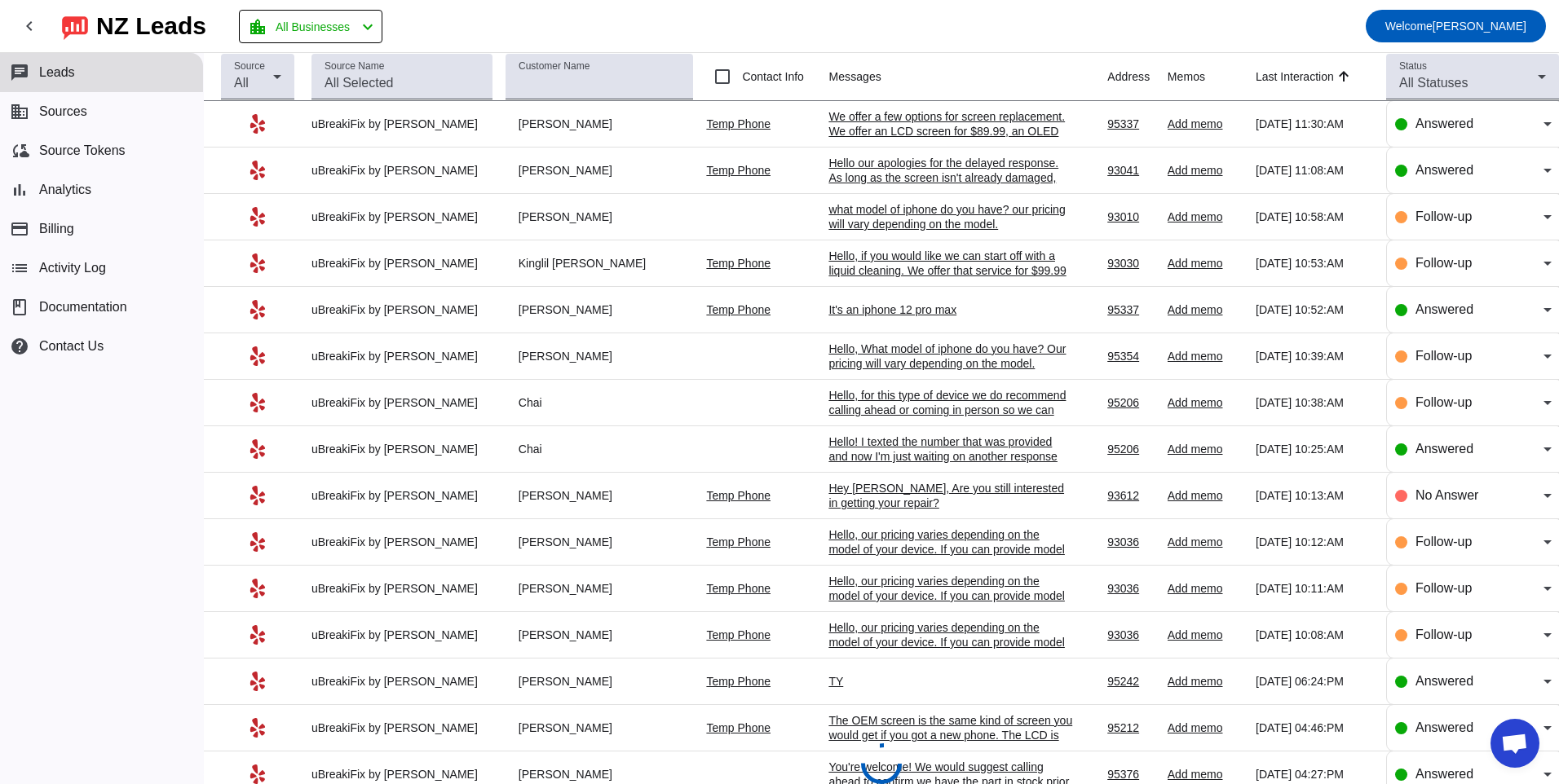
click at [829, 308] on div "It's an iphone 12 pro max" at bounding box center [951, 310] width 245 height 15
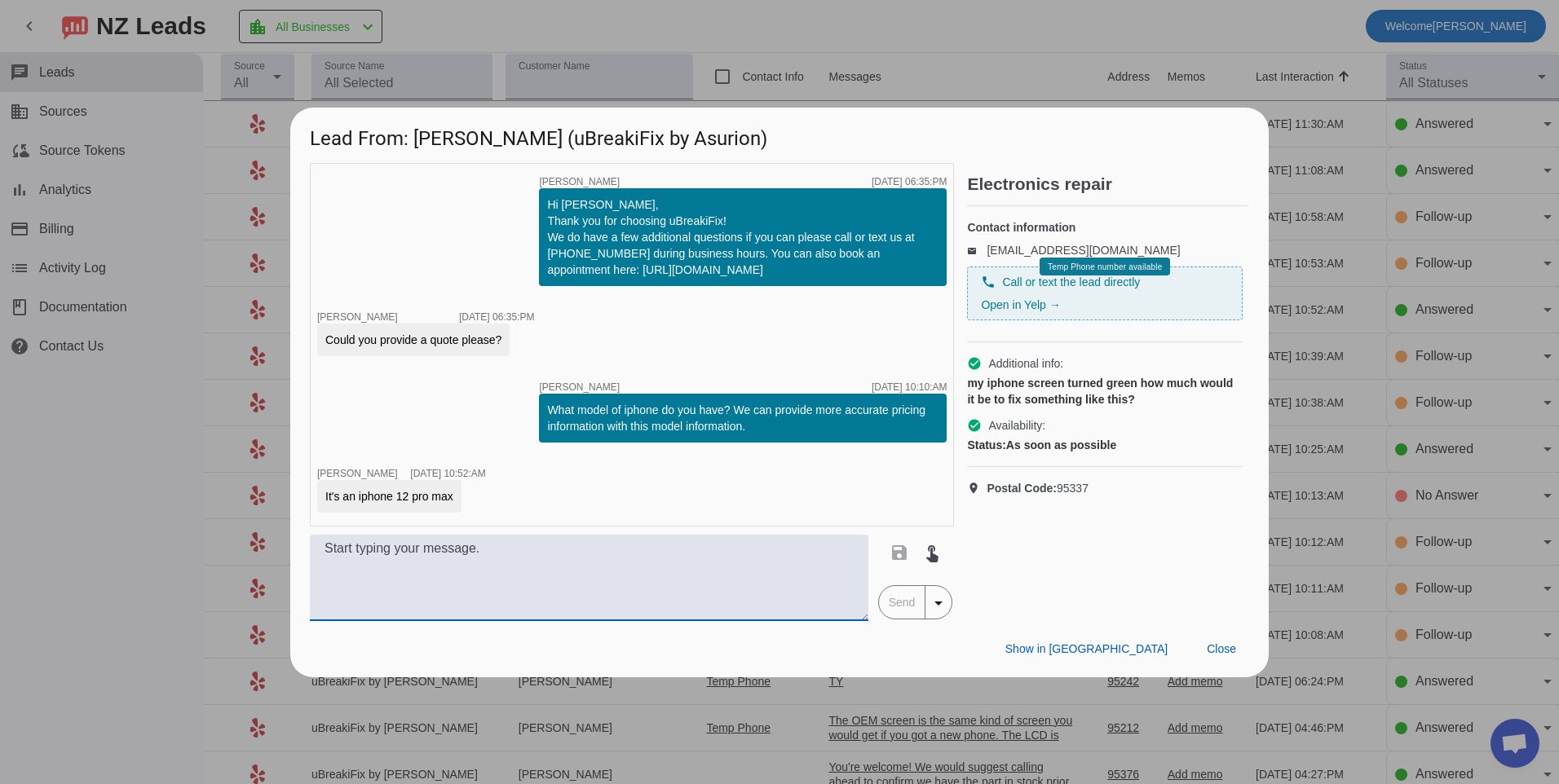
click at [506, 557] on textarea at bounding box center [588, 578] width 558 height 86
paste textarea "We offer a few options for screen replacement. We offer an LCD screen for $89.9…"
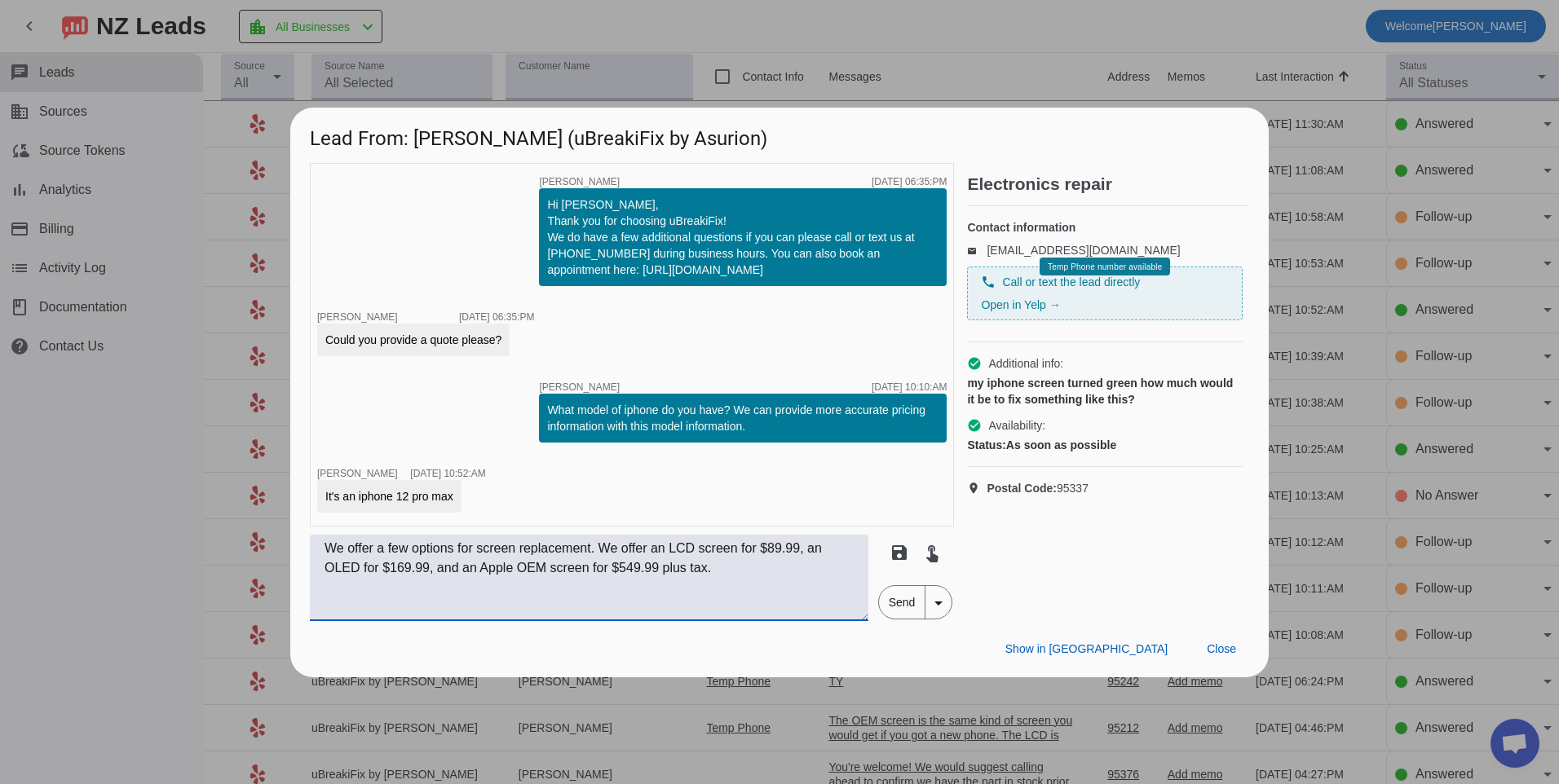
type textarea "We offer a few options for screen replacement. We offer an LCD screen for $89.9…"
click at [898, 607] on span "Send" at bounding box center [903, 602] width 47 height 32
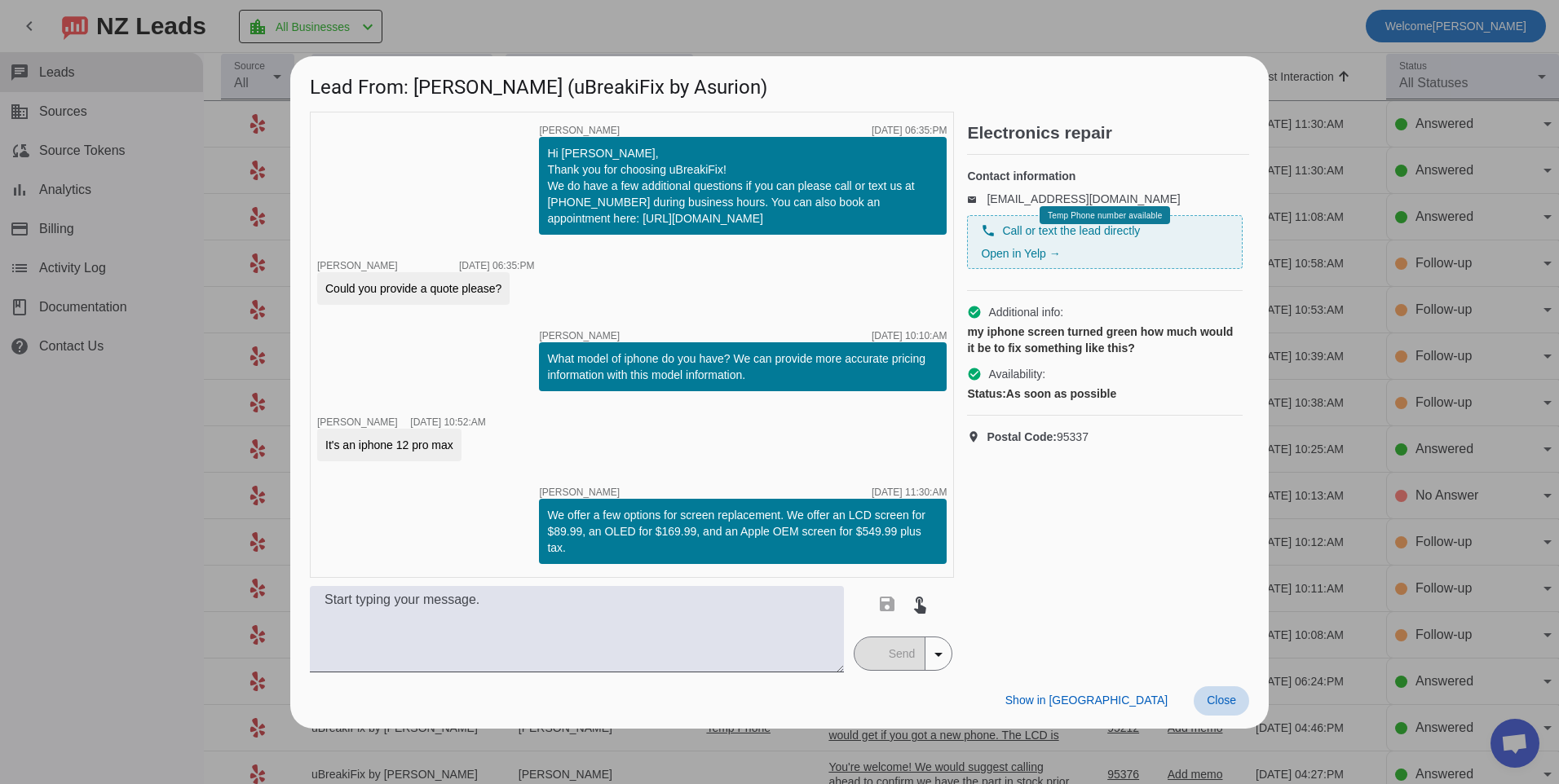
click at [1221, 709] on span at bounding box center [1221, 700] width 56 height 29
